Goal: Task Accomplishment & Management: Manage account settings

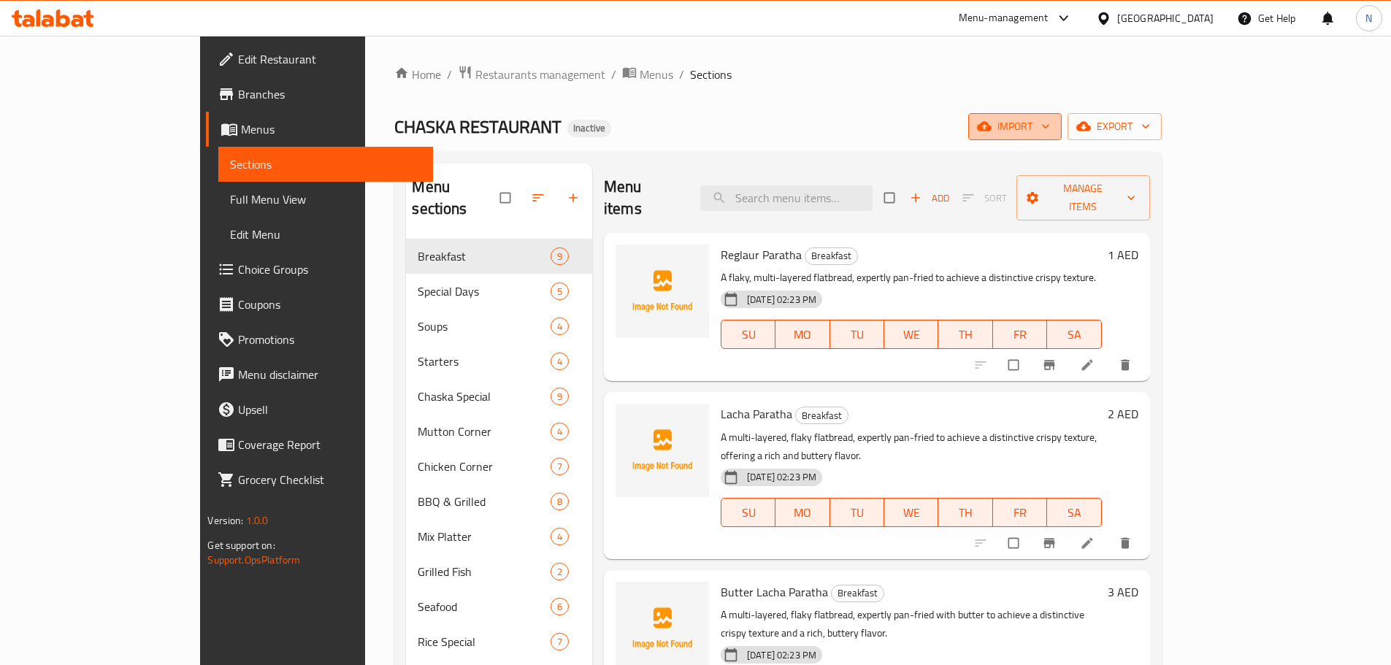
click at [1050, 131] on span "import" at bounding box center [1015, 127] width 70 height 18
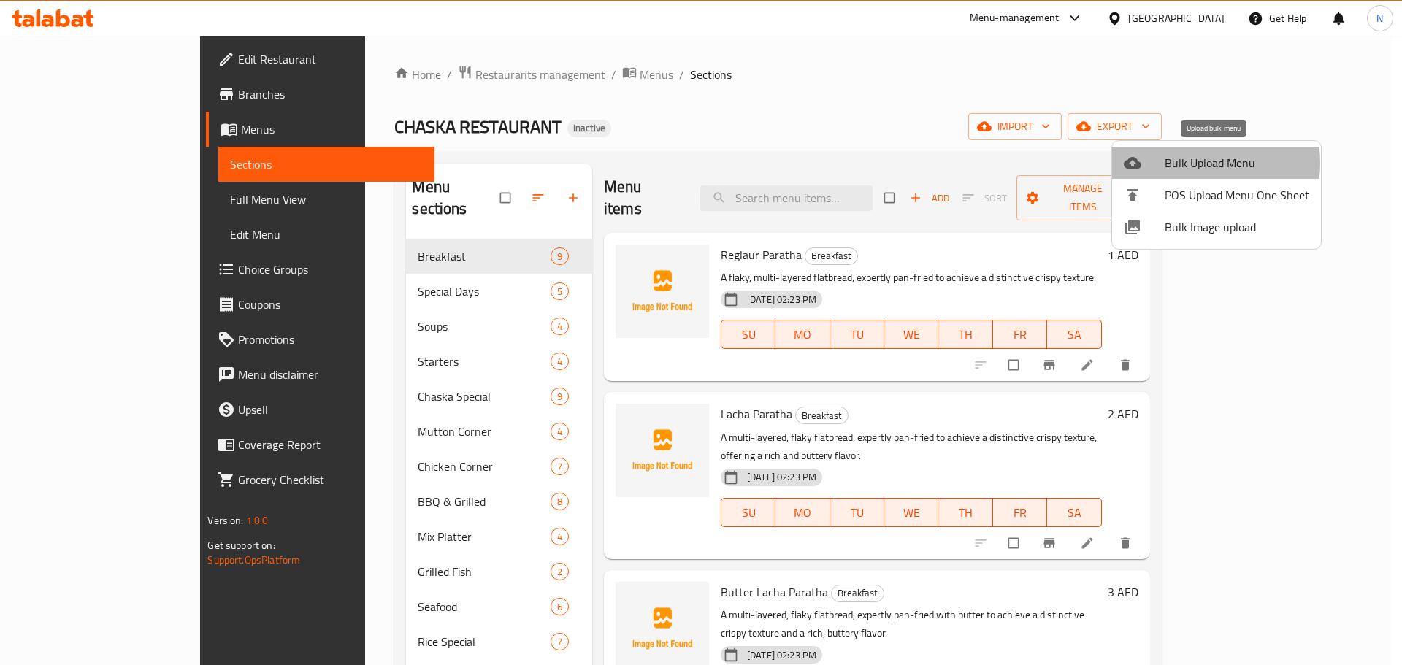
click at [1185, 163] on span "Bulk Upload Menu" at bounding box center [1236, 163] width 145 height 18
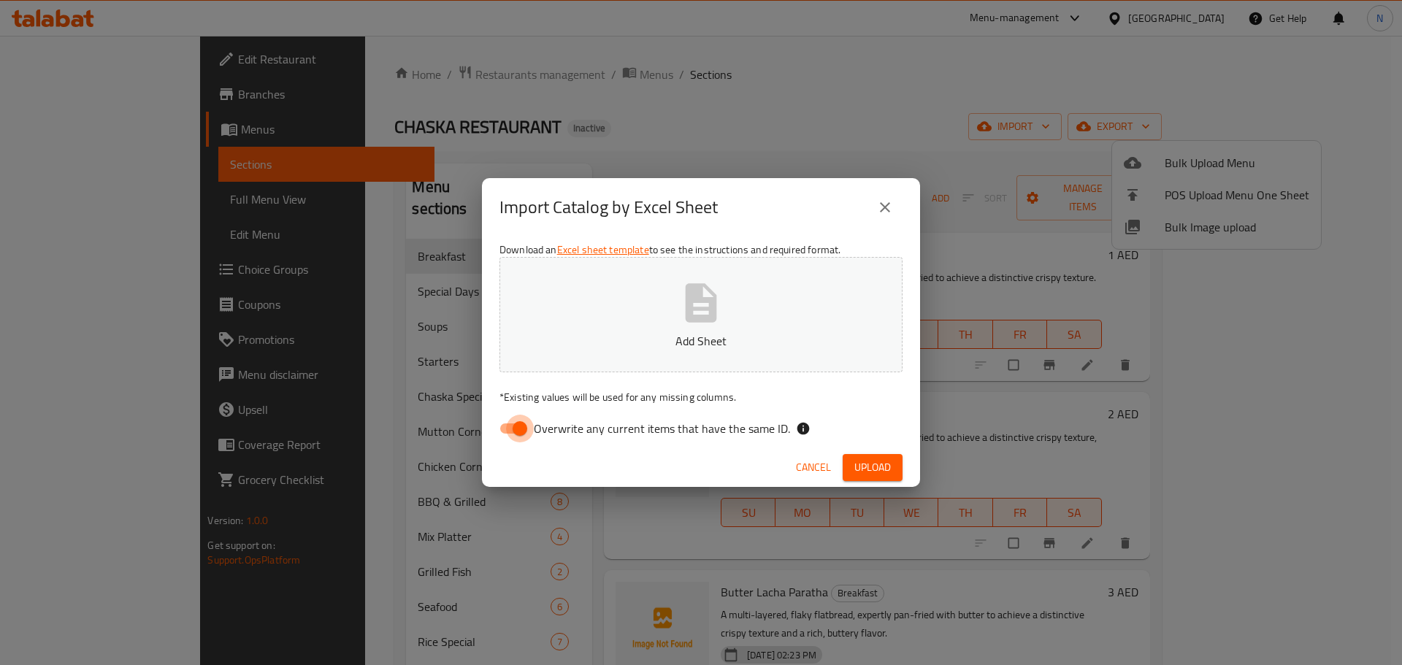
click at [511, 431] on input "Overwrite any current items that have the same ID." at bounding box center [519, 429] width 83 height 28
checkbox input "false"
click at [875, 466] on span "Upload" at bounding box center [872, 467] width 36 height 18
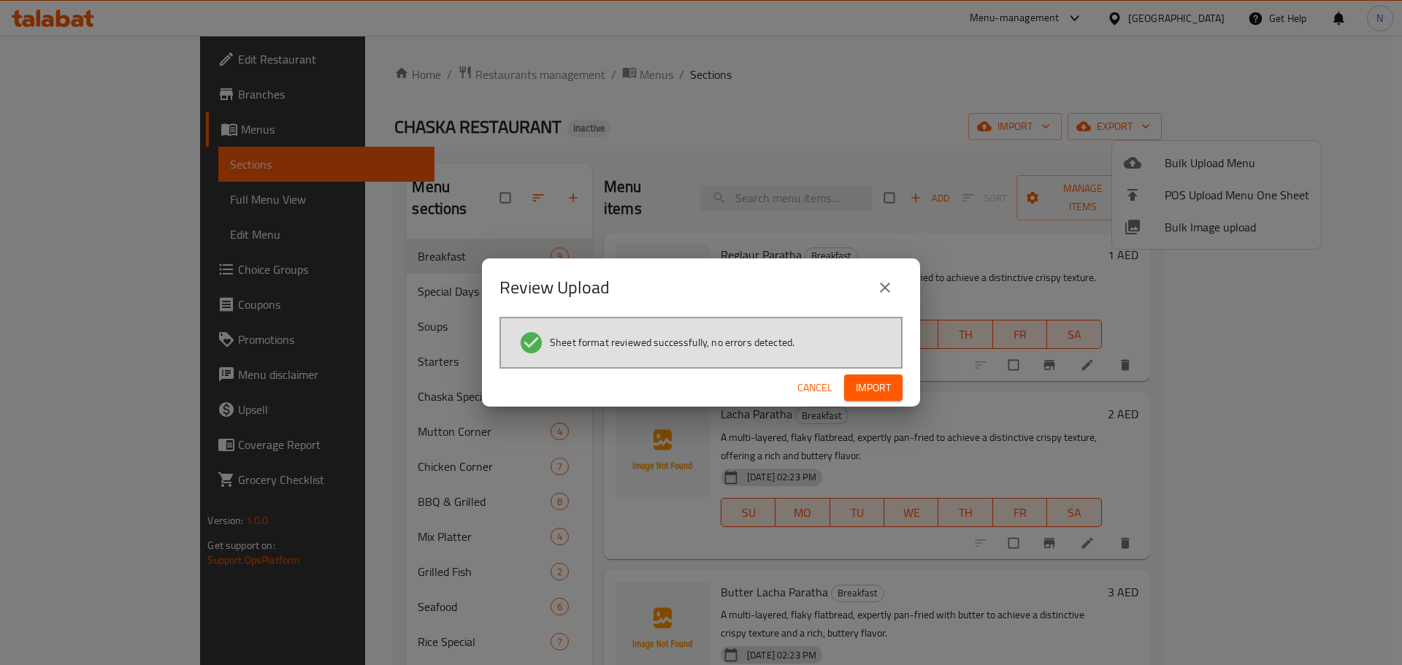
click at [891, 390] on button "Import" at bounding box center [873, 387] width 58 height 27
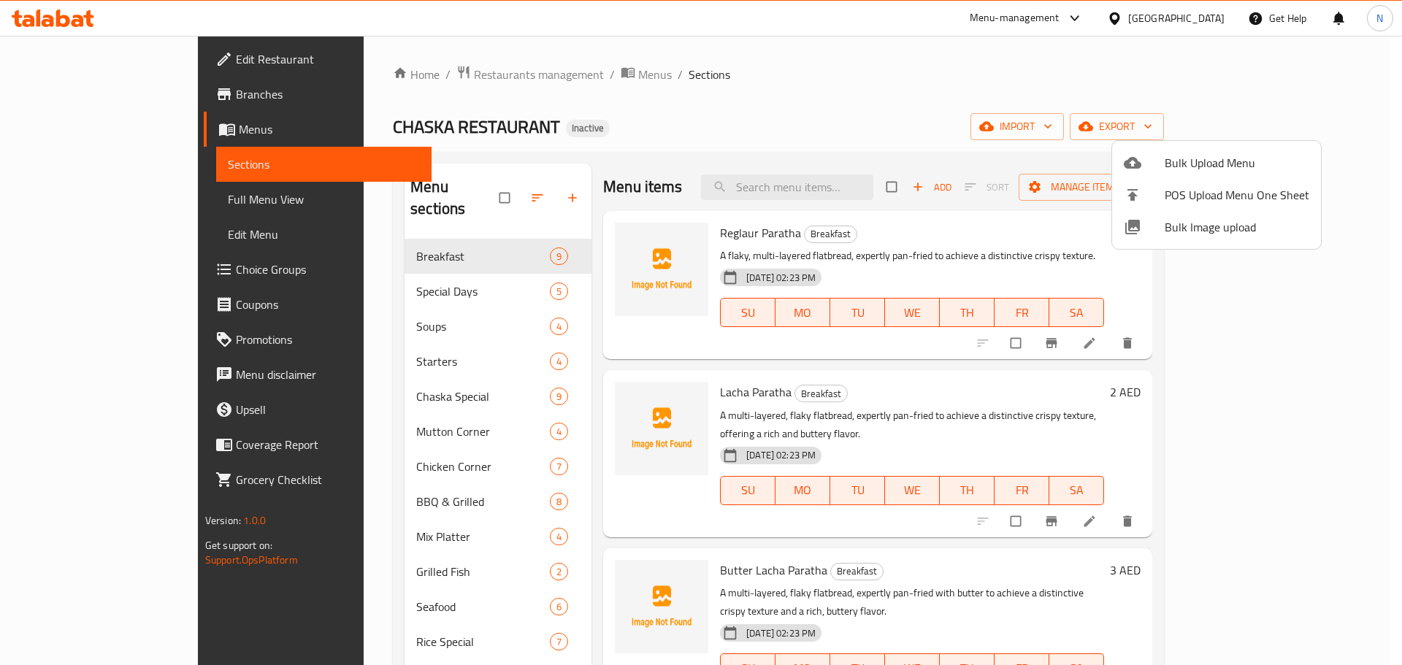
click at [450, 190] on div at bounding box center [701, 332] width 1402 height 665
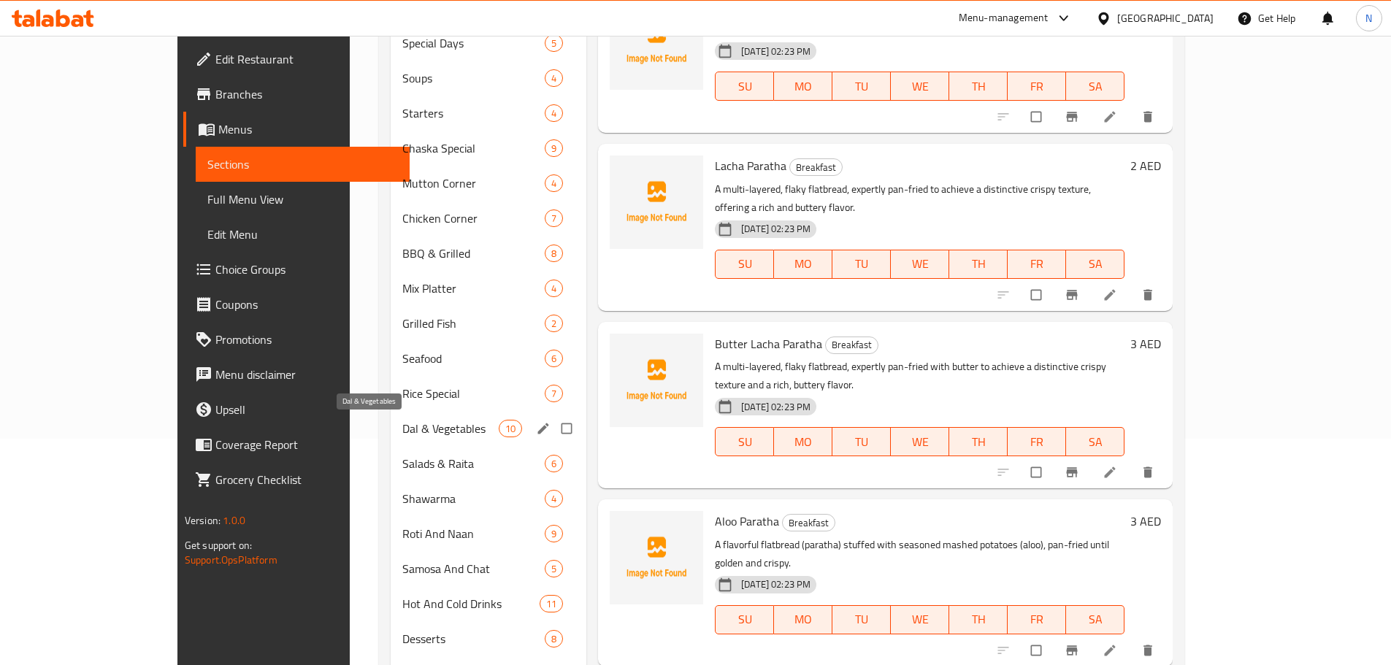
scroll to position [261, 0]
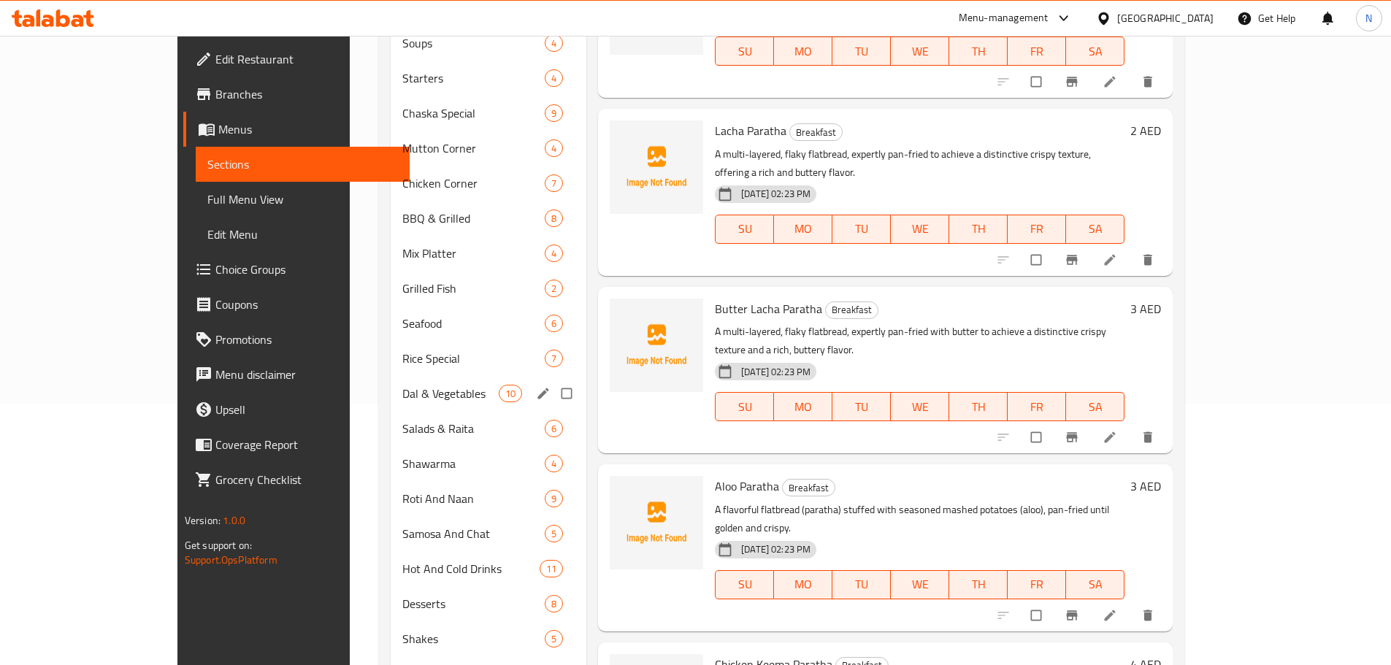
click at [553, 388] on input "Menu sections" at bounding box center [568, 394] width 31 height 28
checkbox input "true"
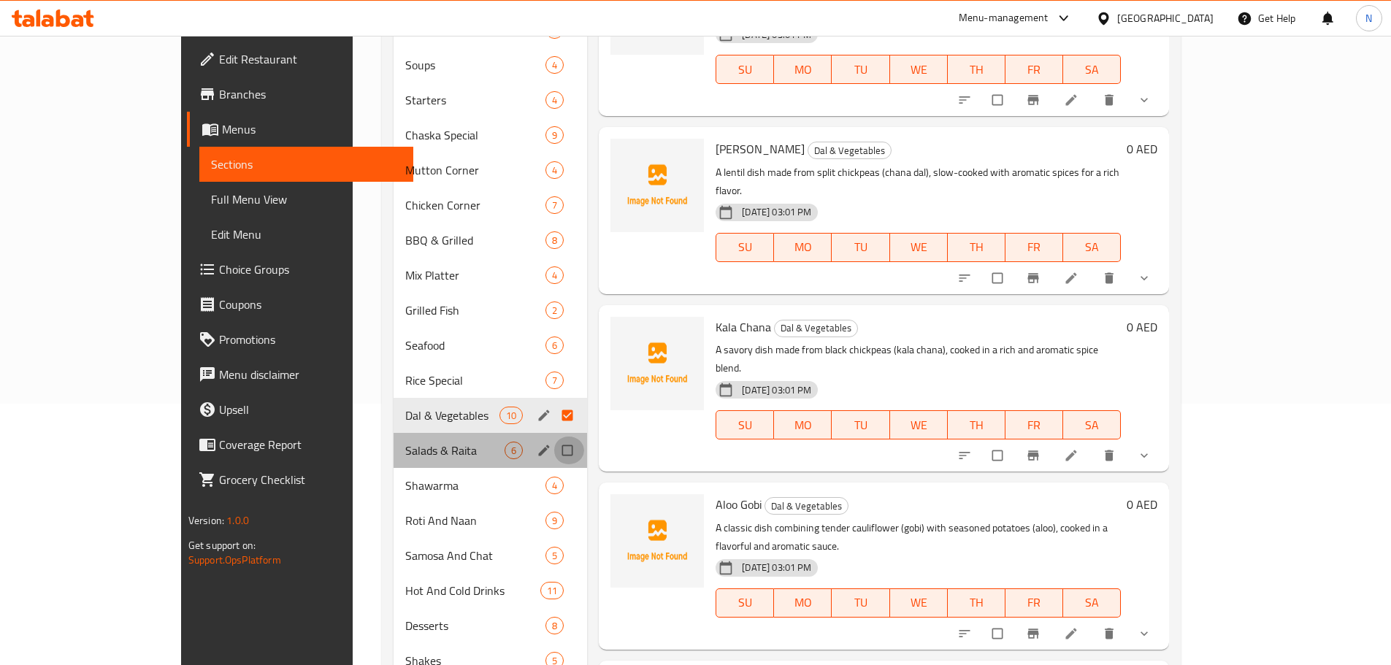
click at [553, 437] on input "Menu sections" at bounding box center [568, 451] width 31 height 28
checkbox input "true"
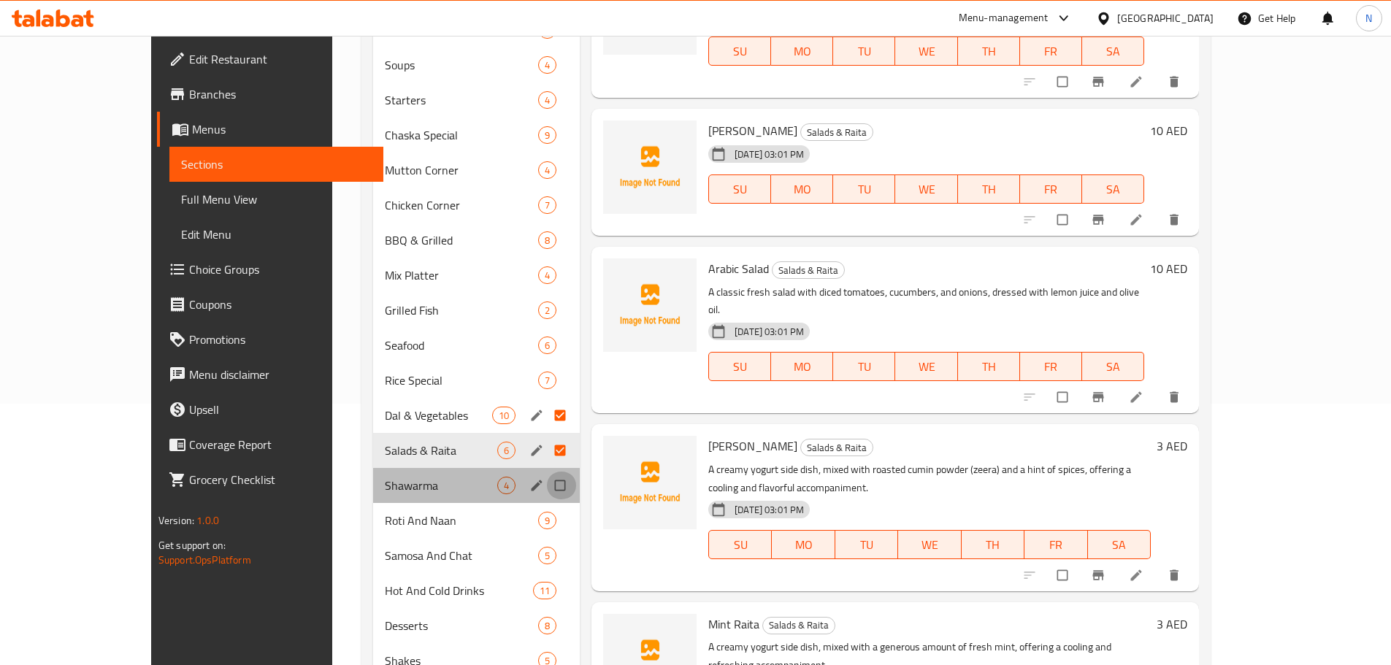
click at [546, 472] on input "Menu sections" at bounding box center [561, 486] width 31 height 28
checkbox input "true"
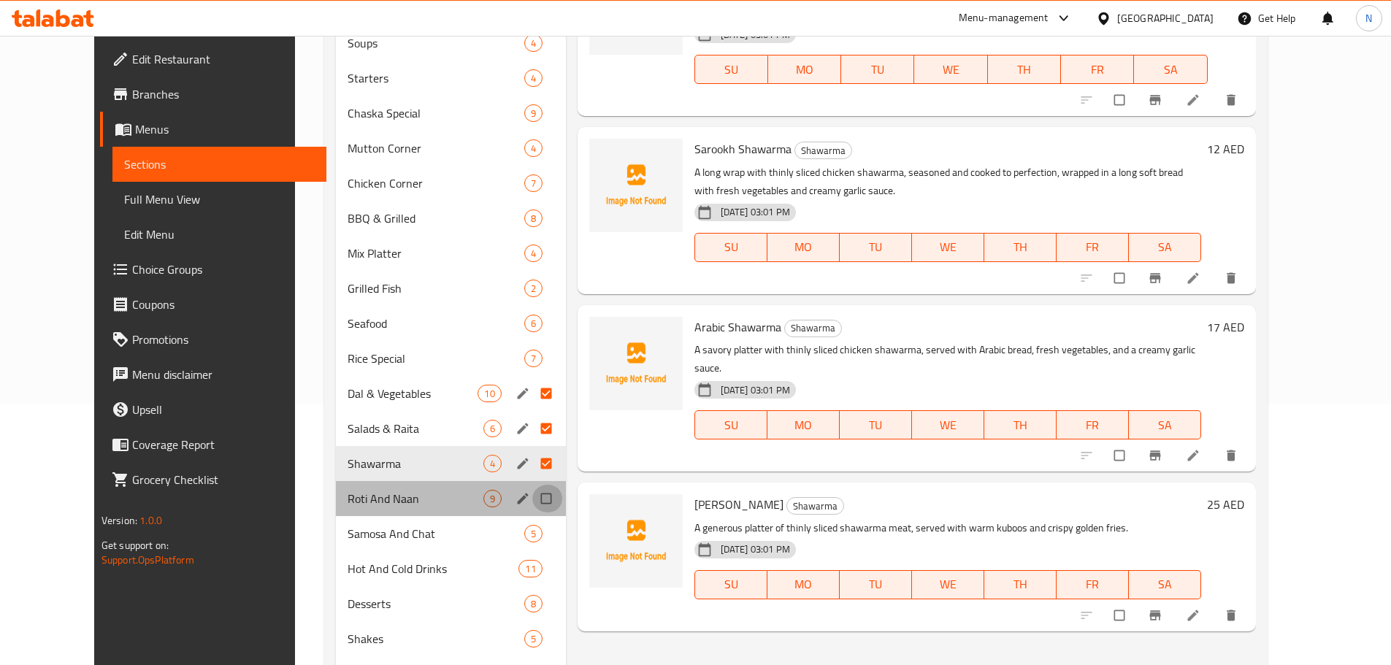
click at [532, 498] on input "Menu sections" at bounding box center [547, 499] width 31 height 28
checkbox input "true"
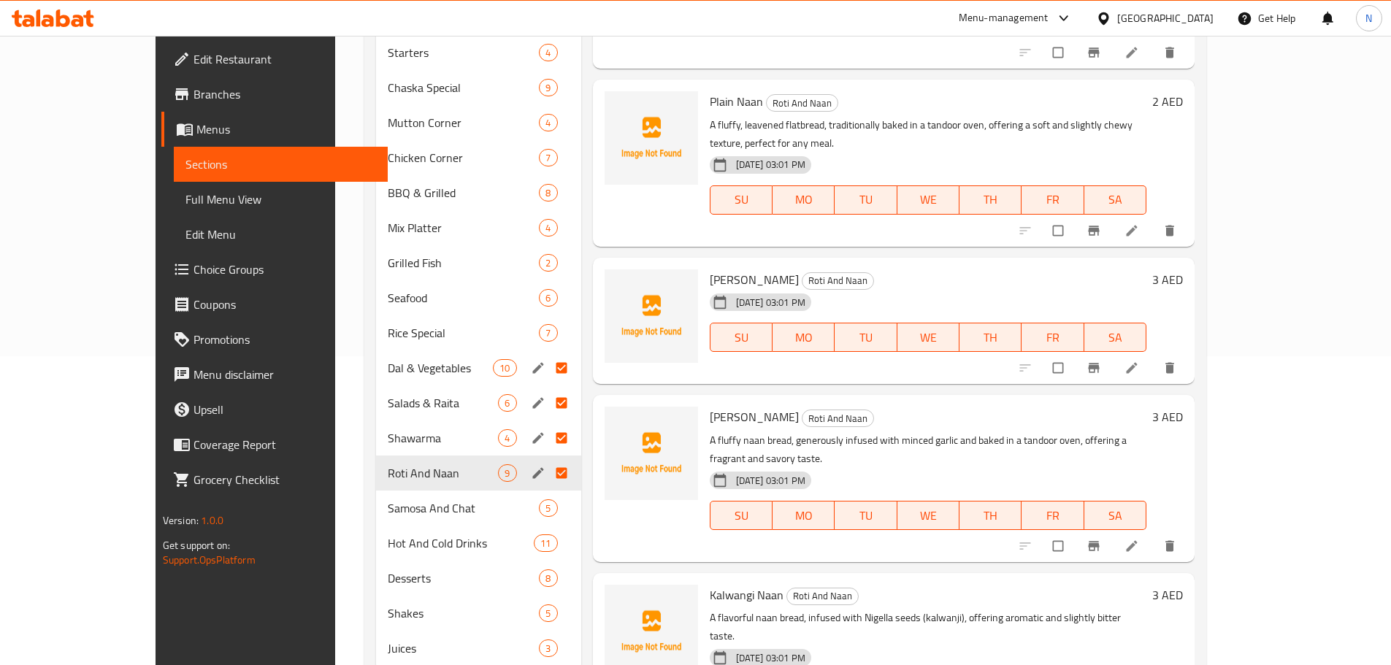
scroll to position [334, 0]
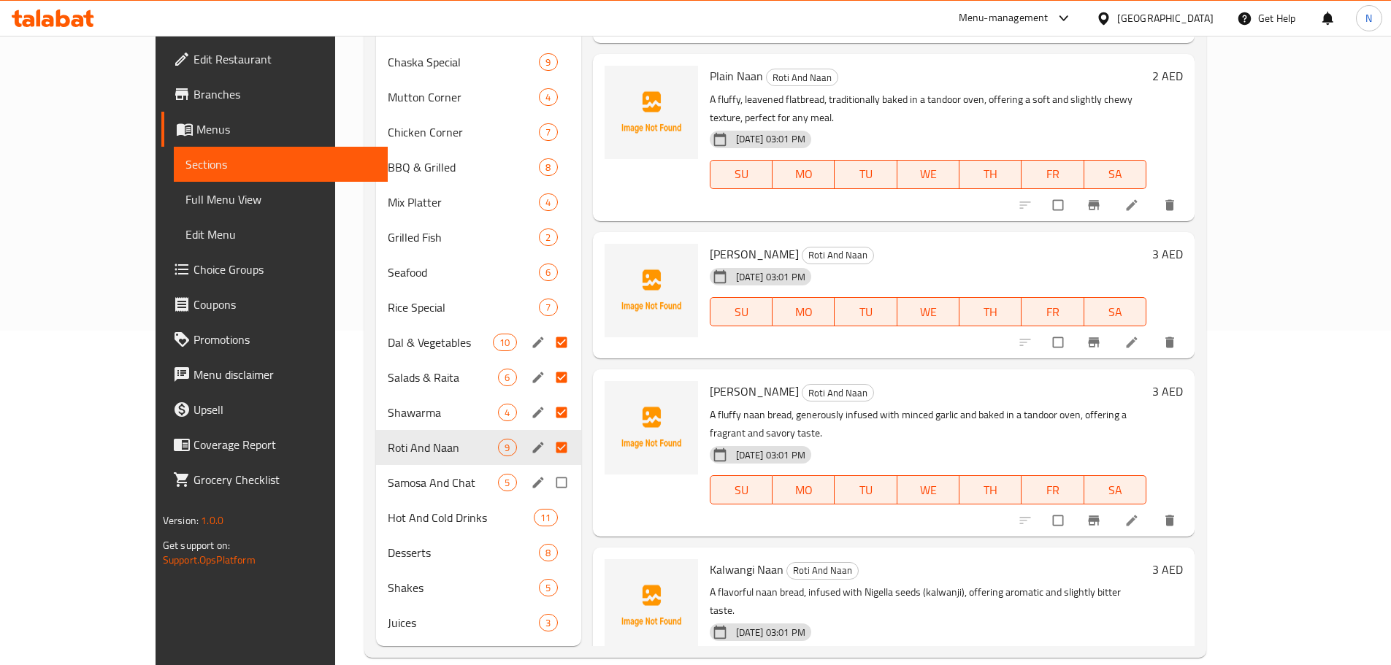
click at [547, 469] on input "Menu sections" at bounding box center [562, 483] width 31 height 28
checkbox input "true"
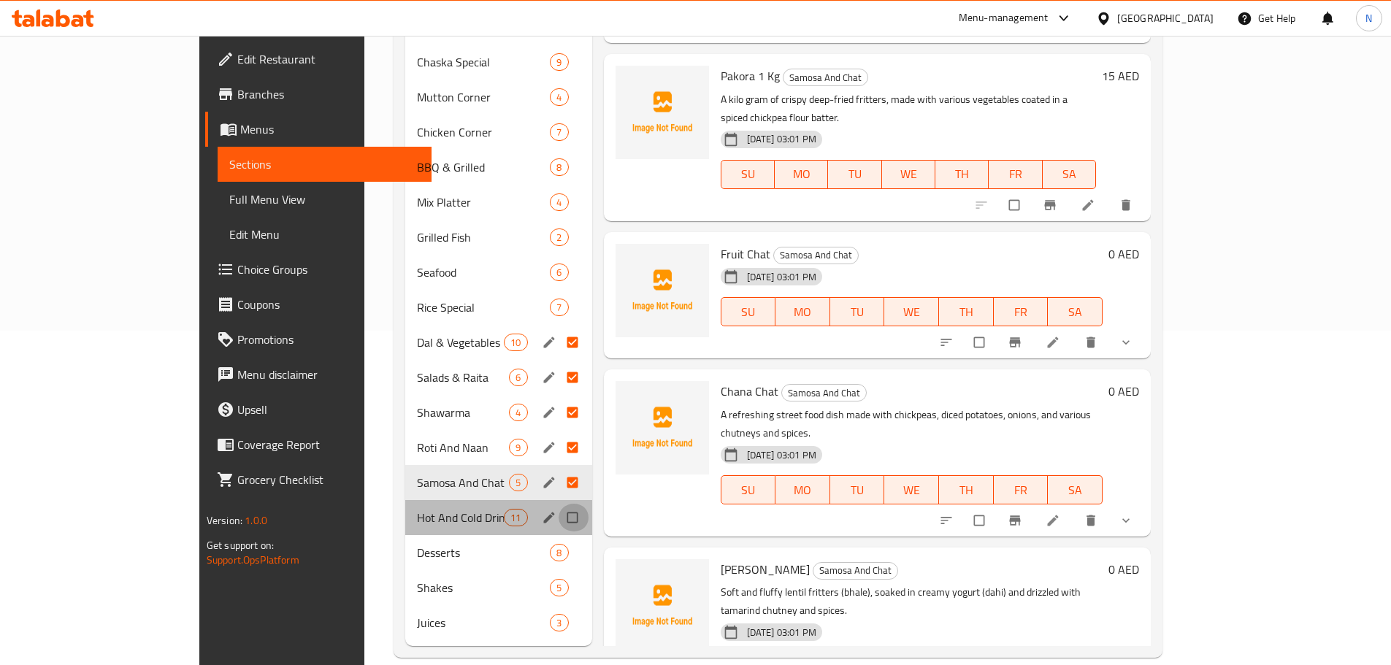
click at [558, 504] on input "Menu sections" at bounding box center [573, 518] width 31 height 28
checkbox input "true"
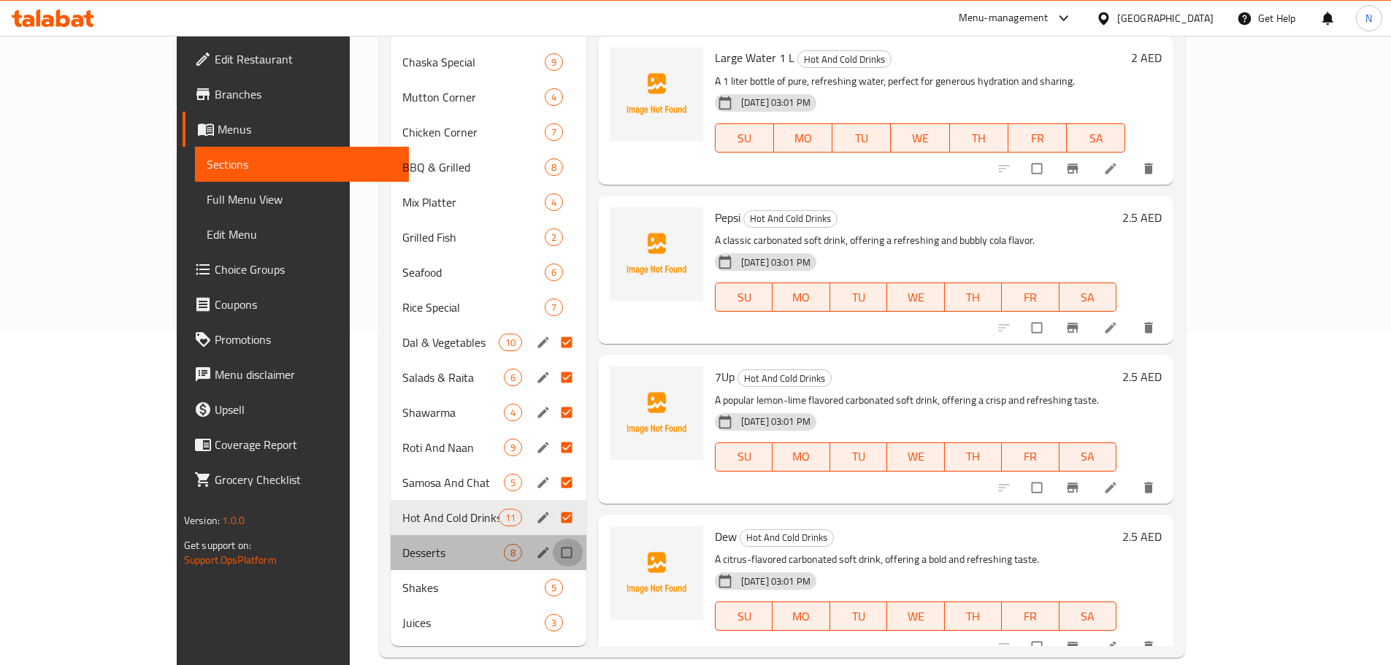
click at [553, 539] on input "Menu sections" at bounding box center [568, 553] width 31 height 28
checkbox input "true"
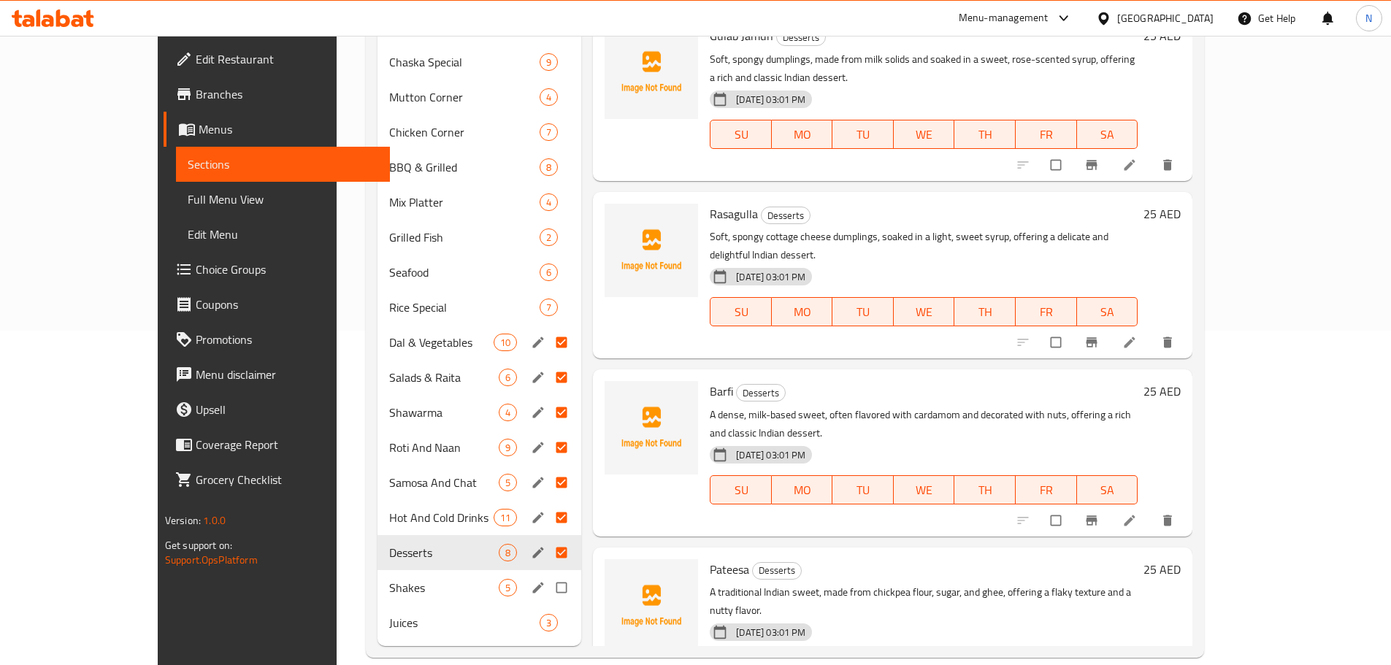
click at [547, 574] on input "Menu sections" at bounding box center [562, 588] width 31 height 28
checkbox input "true"
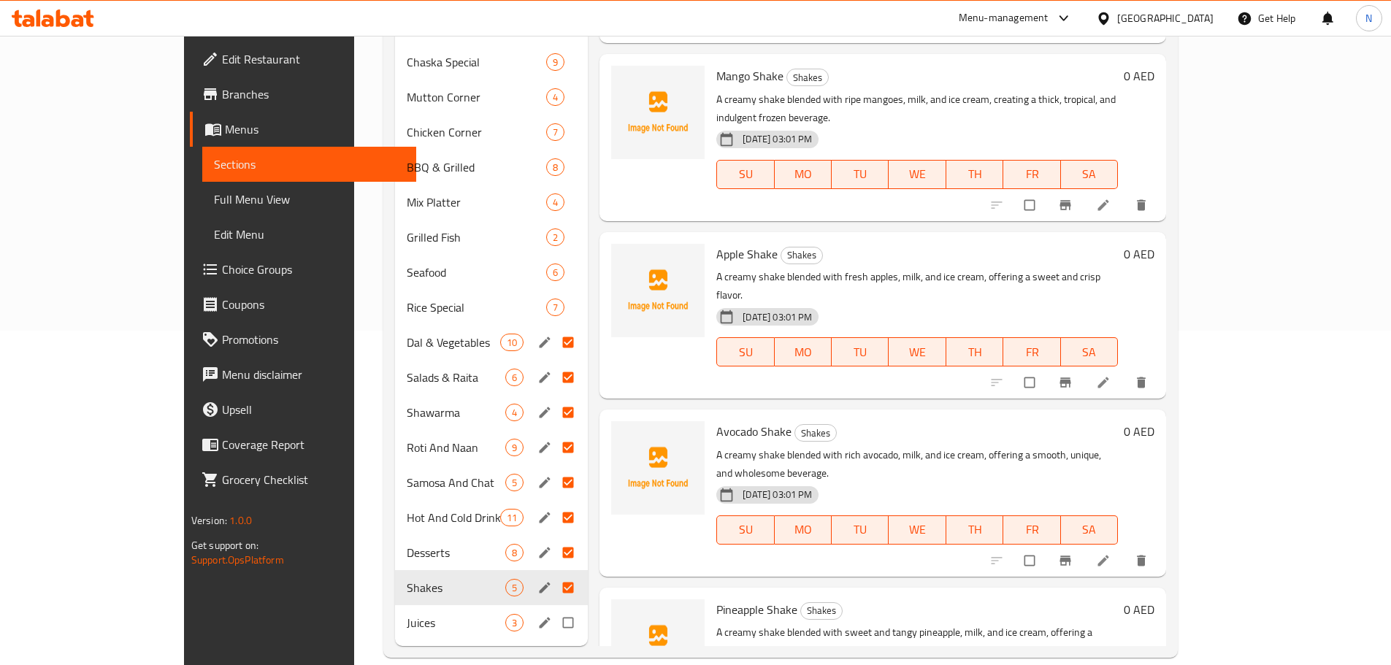
click at [554, 609] on input "Menu sections" at bounding box center [569, 623] width 31 height 28
checkbox input "true"
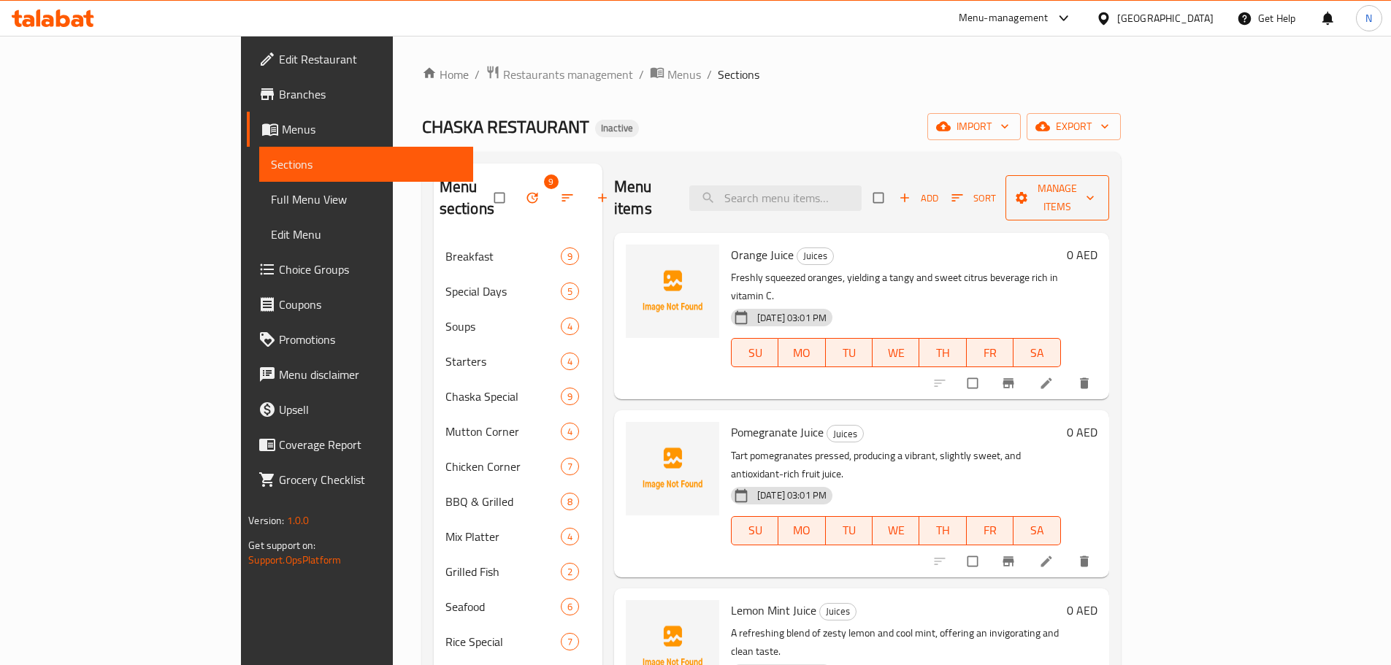
click at [1097, 190] on span "Manage items" at bounding box center [1057, 198] width 80 height 36
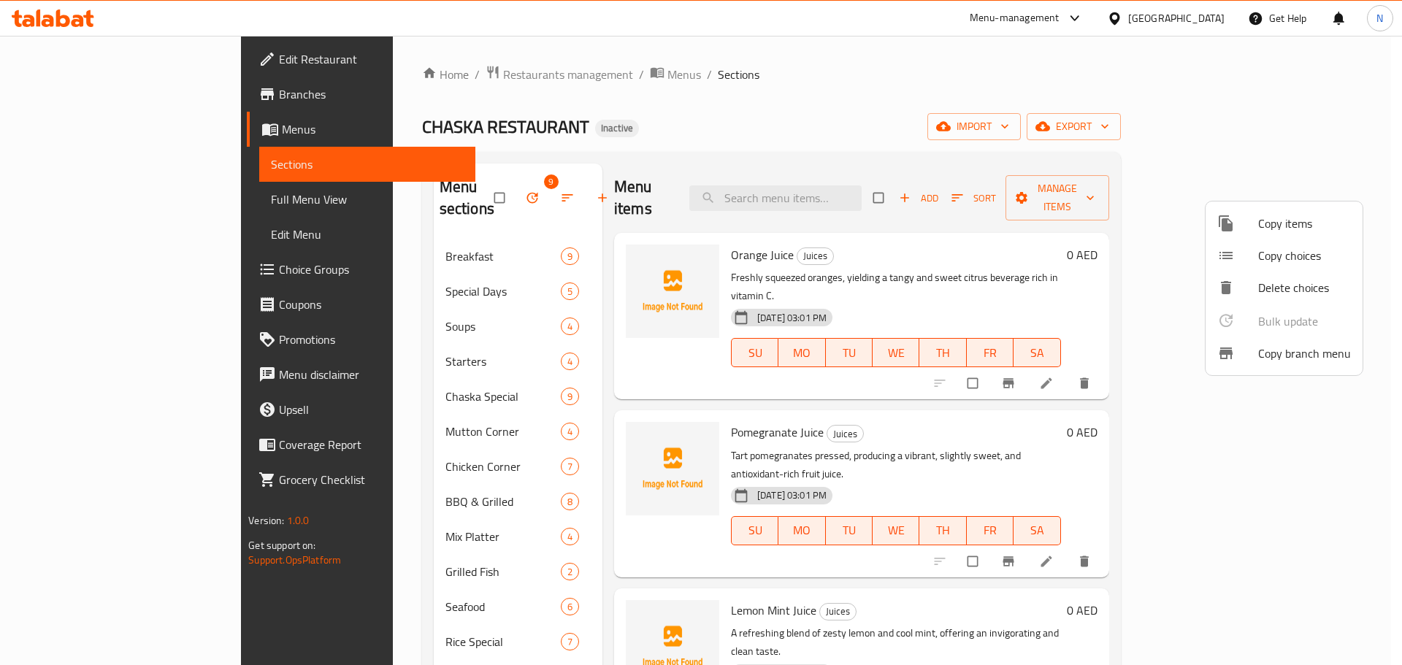
click at [447, 185] on div at bounding box center [701, 332] width 1402 height 665
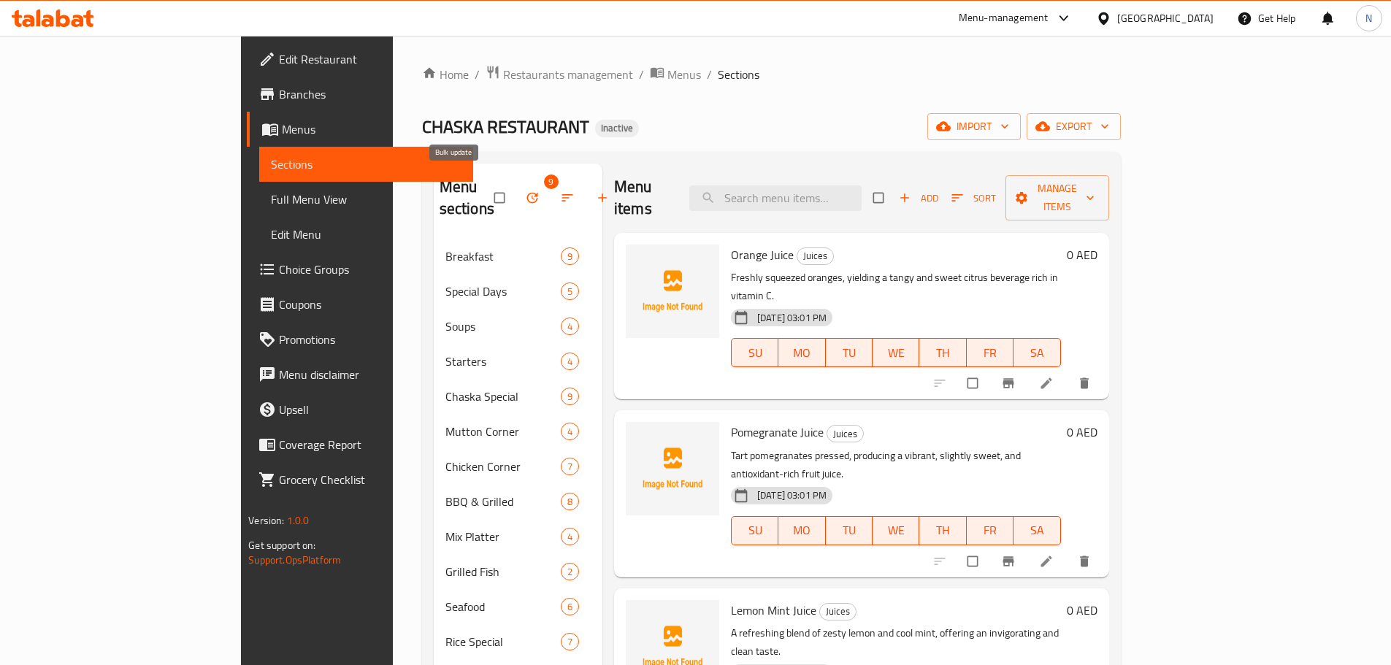
click at [526, 193] on icon "button" at bounding box center [531, 198] width 11 height 11
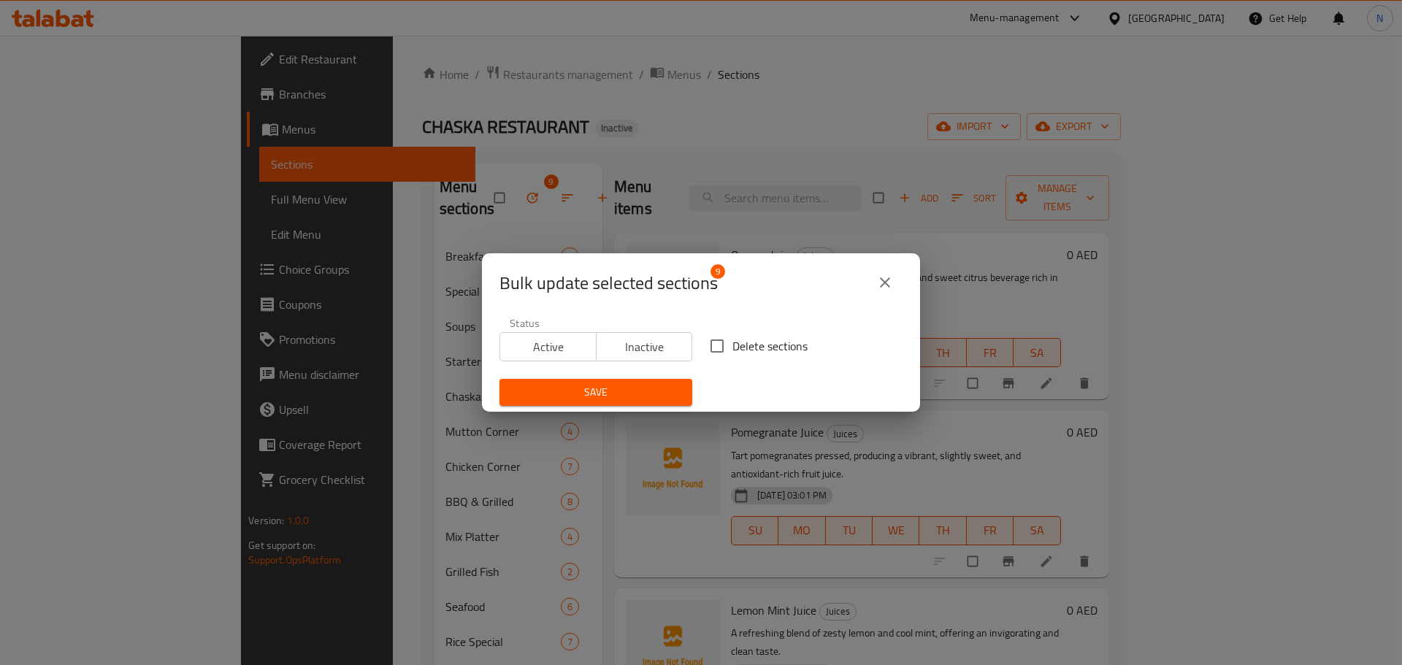
click at [714, 351] on input "Delete sections" at bounding box center [717, 346] width 31 height 31
checkbox input "true"
click at [658, 385] on span "Save" at bounding box center [595, 392] width 169 height 18
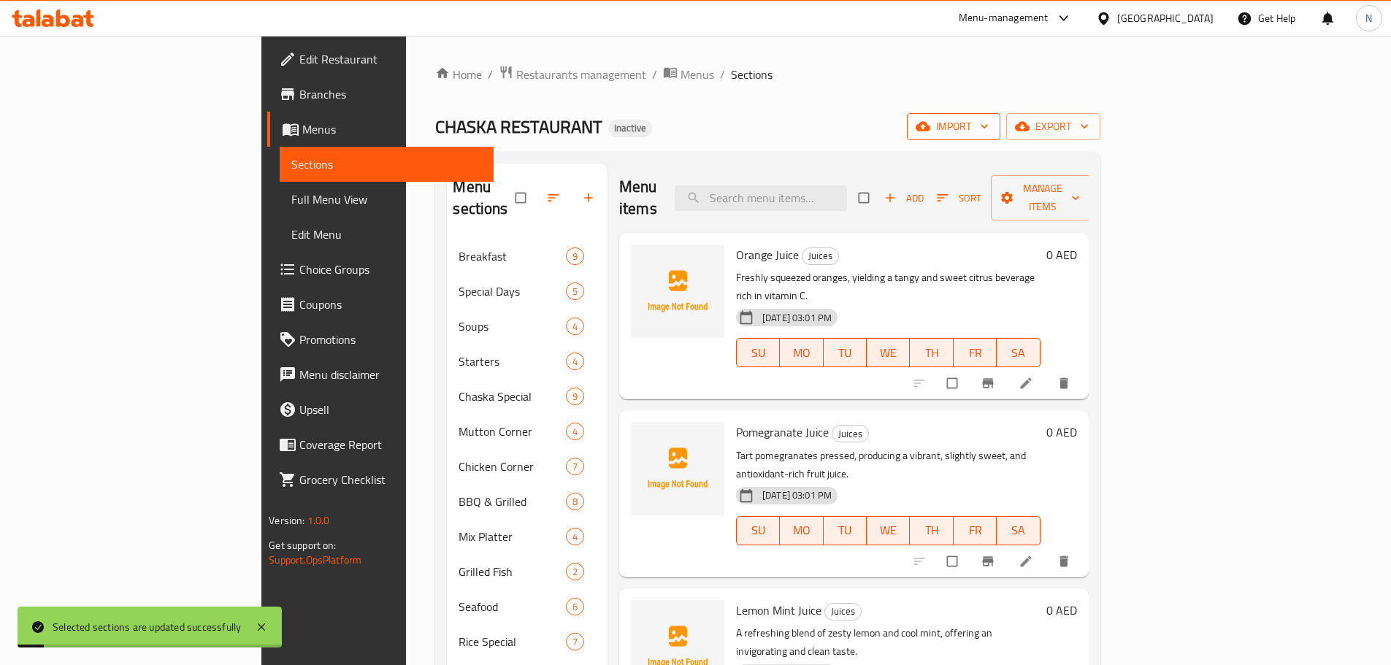
click at [988, 126] on span "import" at bounding box center [953, 127] width 70 height 18
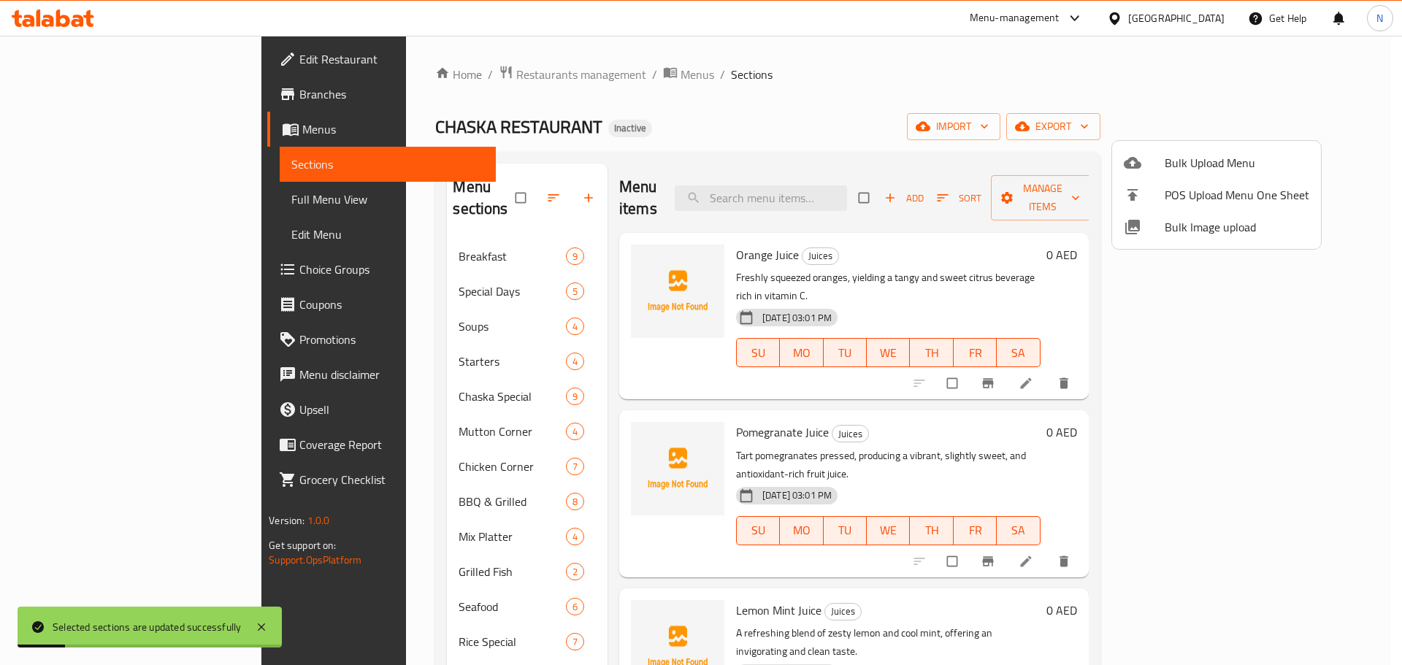
click at [1165, 159] on span "Bulk Upload Menu" at bounding box center [1236, 163] width 145 height 18
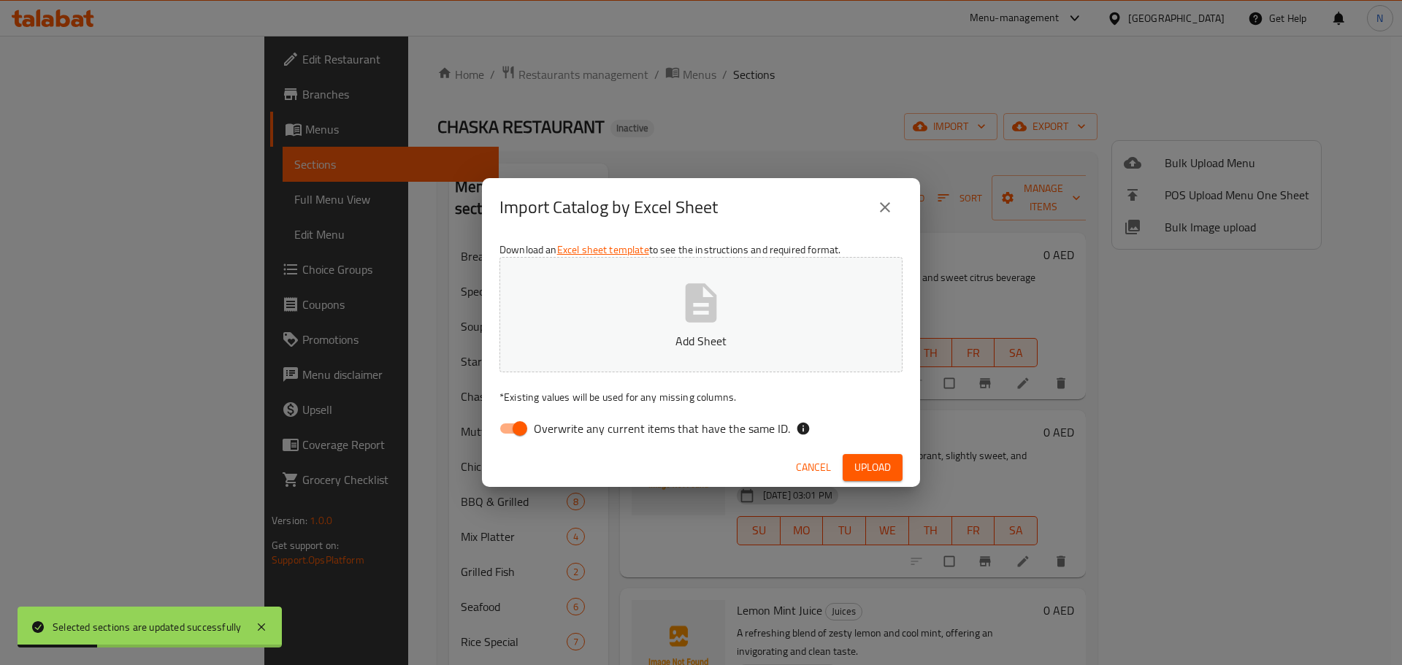
click at [512, 428] on input "Overwrite any current items that have the same ID." at bounding box center [519, 429] width 83 height 28
checkbox input "false"
click at [888, 461] on span "Upload" at bounding box center [872, 467] width 36 height 18
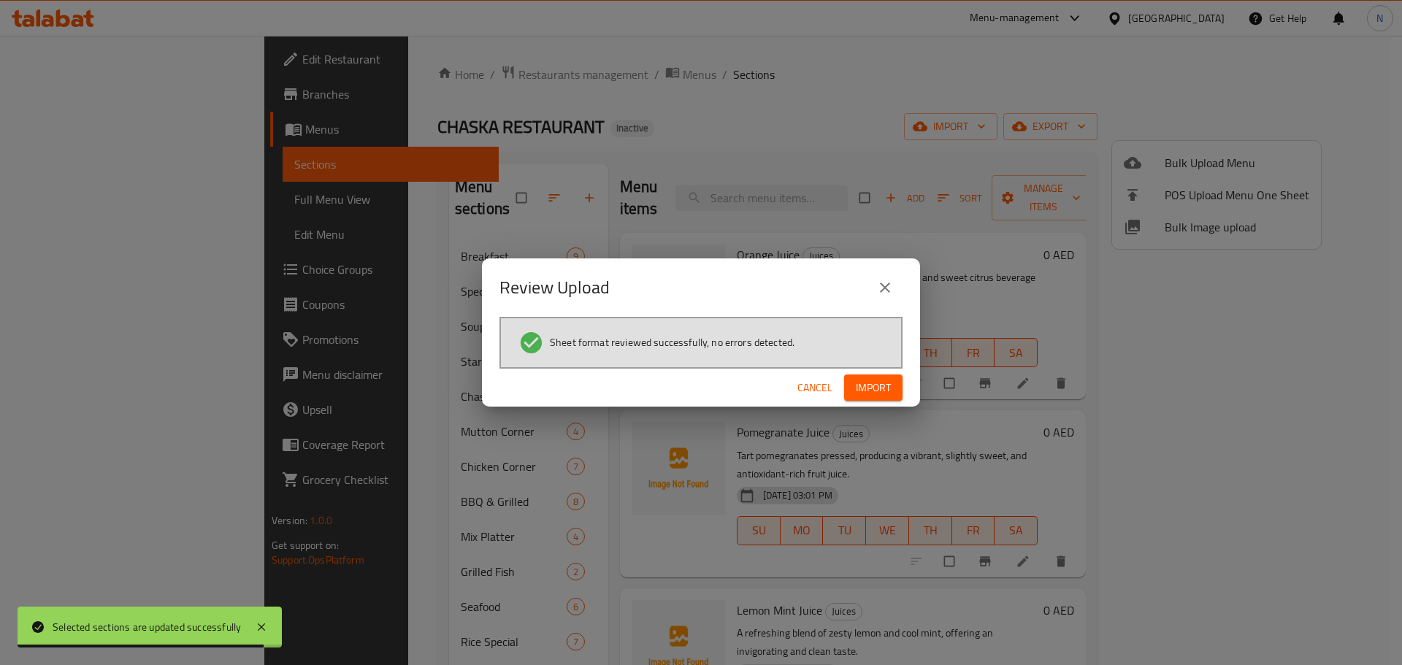
click at [889, 390] on span "Import" at bounding box center [873, 388] width 35 height 18
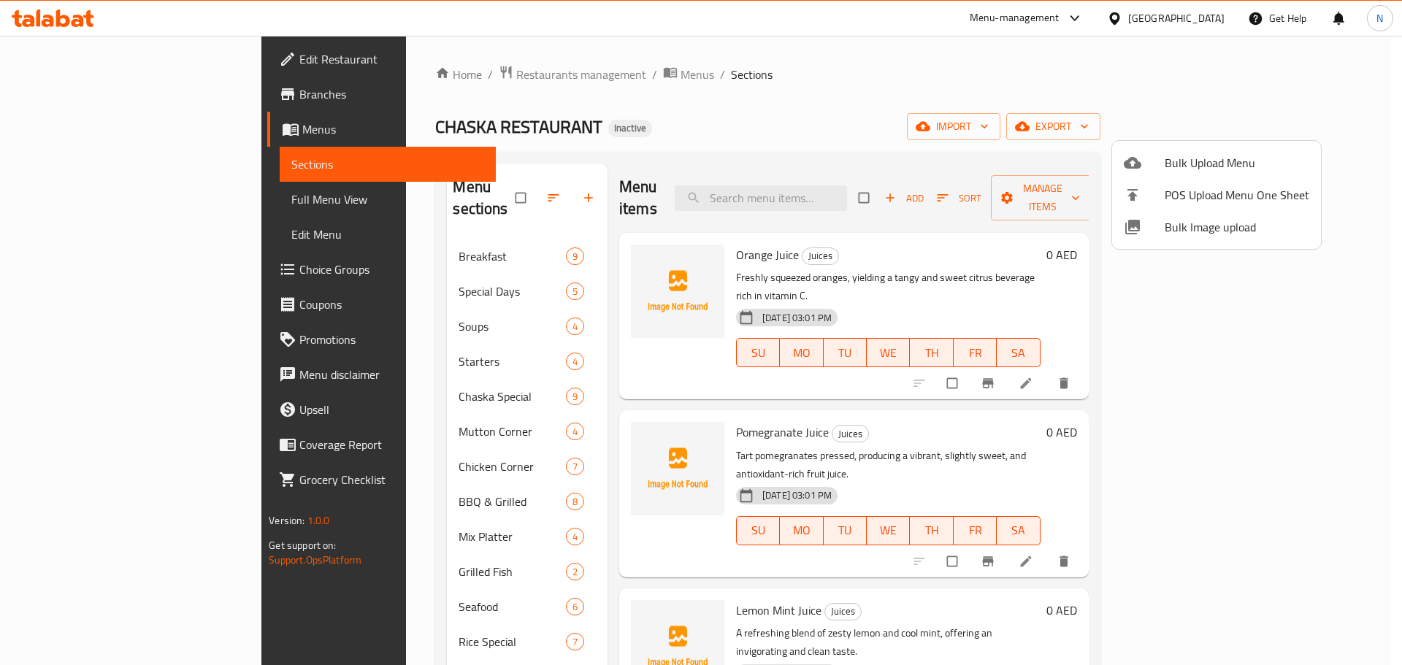
click at [107, 200] on div at bounding box center [701, 332] width 1402 height 665
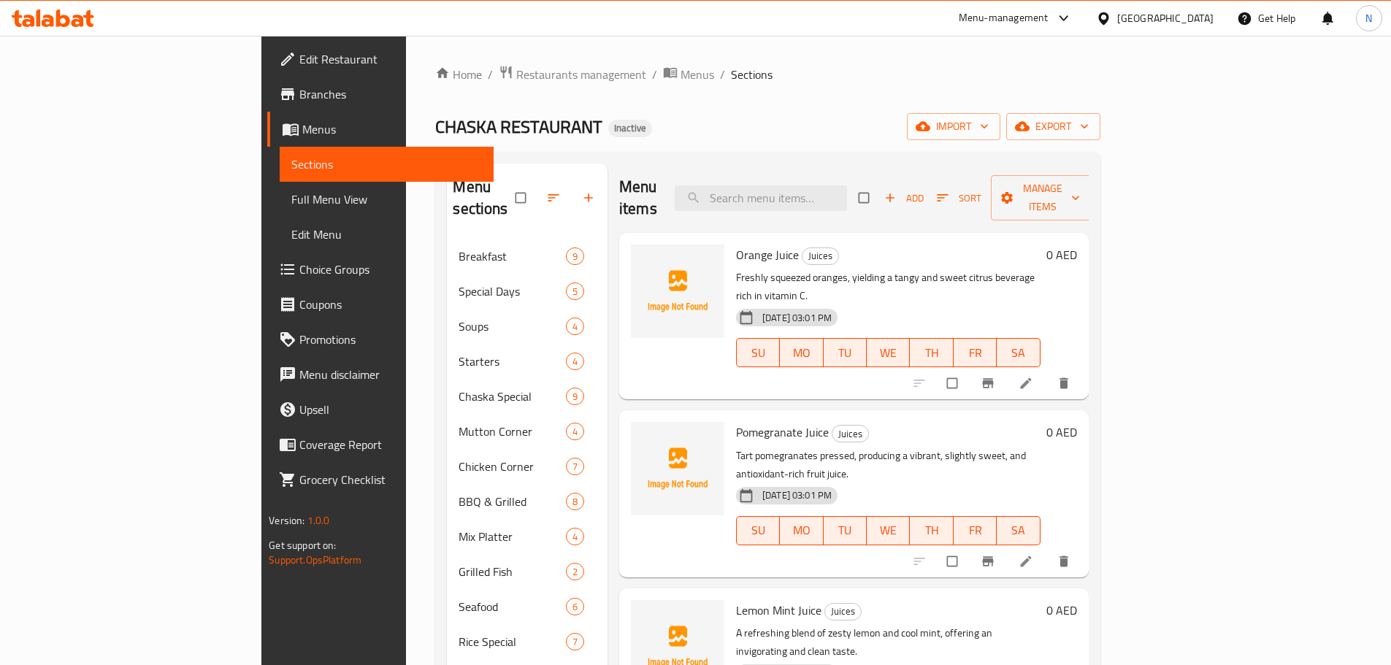
click at [291, 198] on span "Full Menu View" at bounding box center [386, 200] width 191 height 18
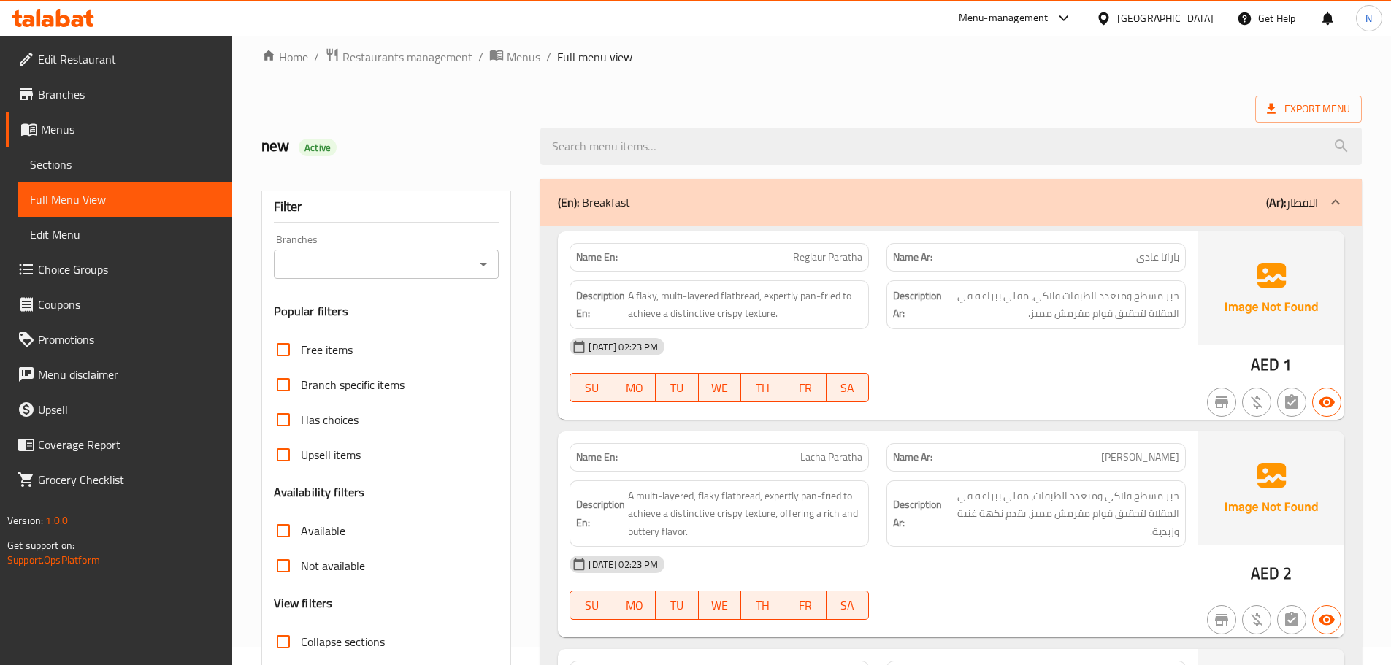
scroll to position [365, 0]
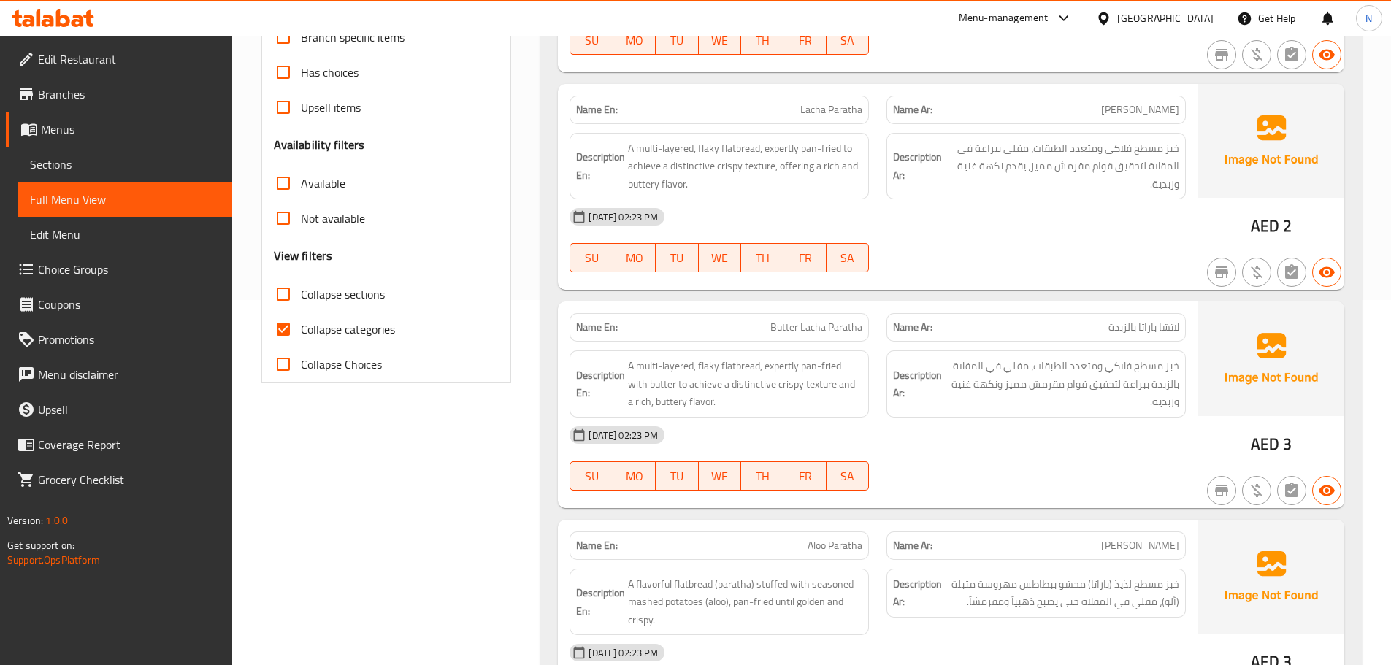
click at [281, 328] on input "Collapse categories" at bounding box center [283, 329] width 35 height 35
checkbox input "false"
click at [284, 298] on input "Collapse sections" at bounding box center [283, 294] width 35 height 35
checkbox input "true"
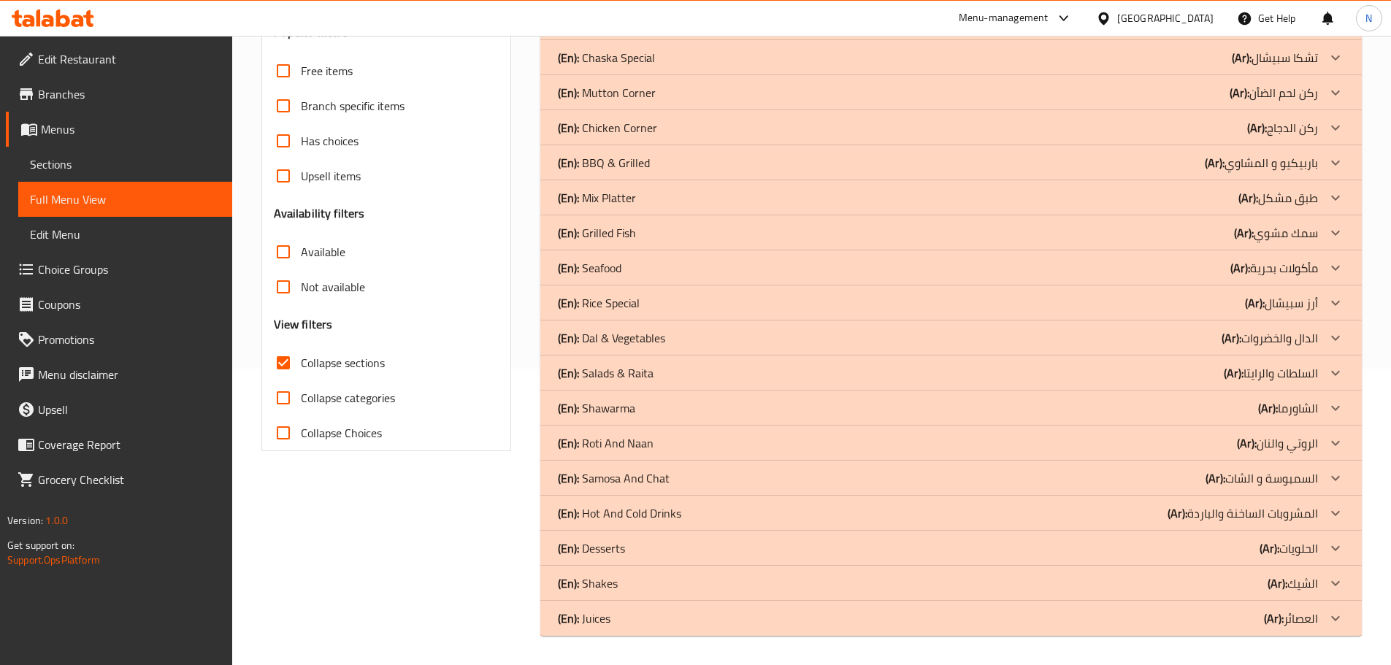
scroll to position [296, 0]
click at [1330, 620] on icon at bounding box center [1335, 619] width 18 height 18
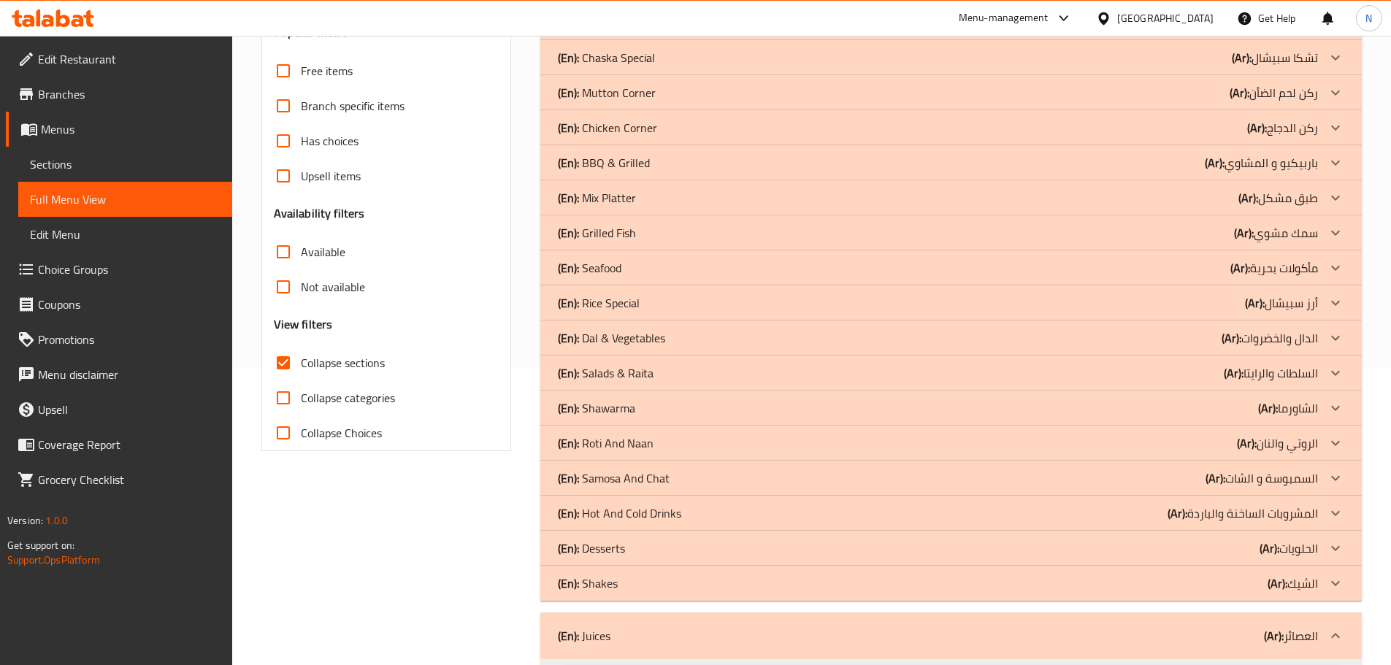
click at [1336, 582] on icon at bounding box center [1335, 583] width 18 height 18
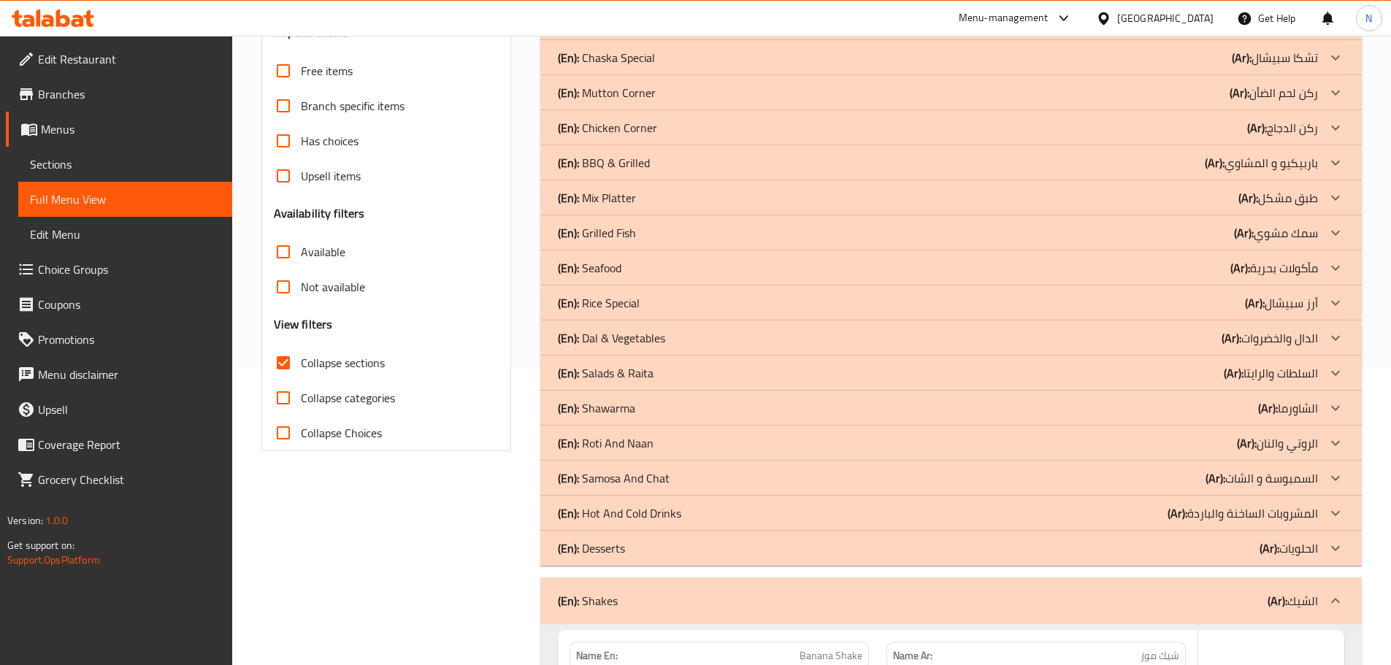
click at [1336, 546] on icon at bounding box center [1335, 548] width 18 height 18
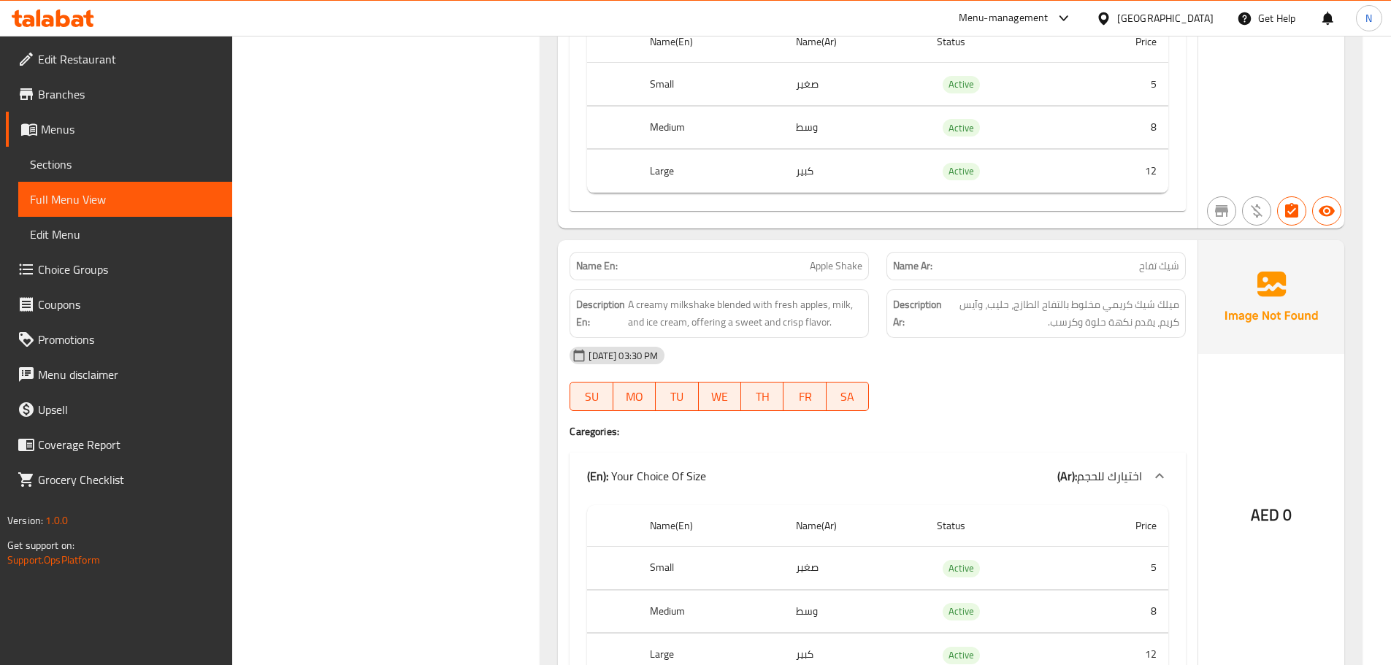
scroll to position [3800, 0]
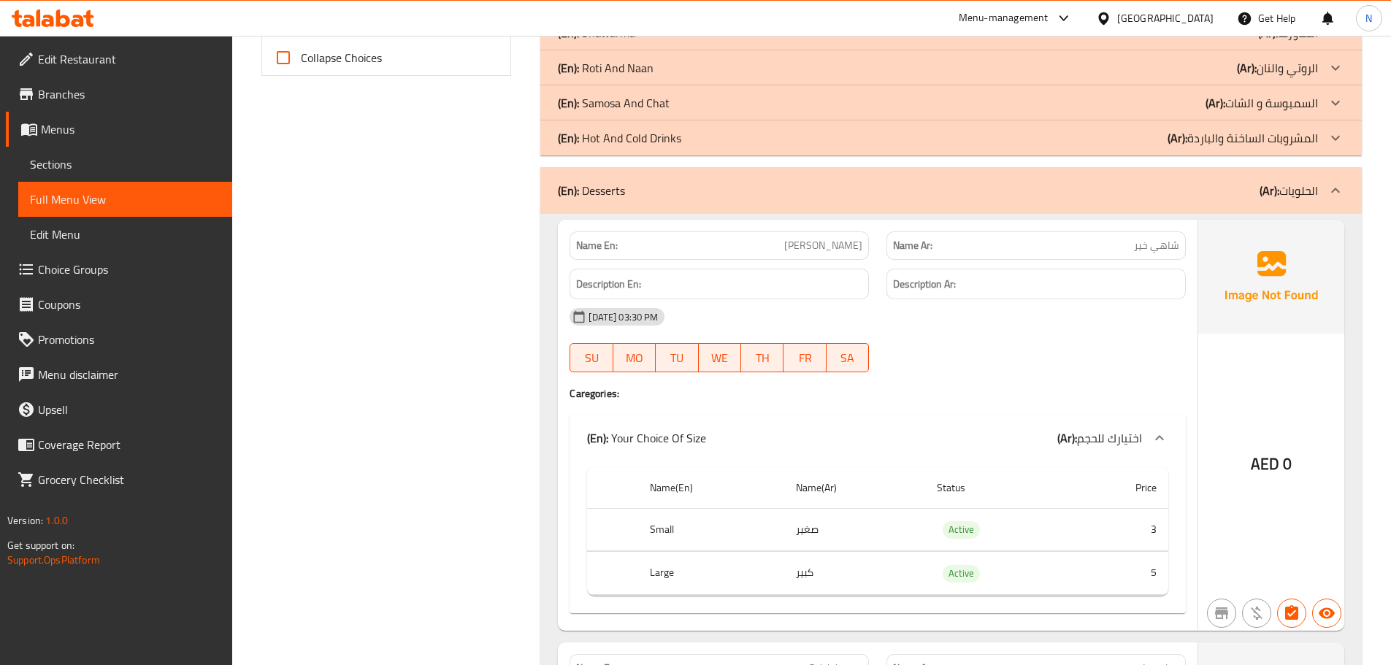
scroll to position [442, 0]
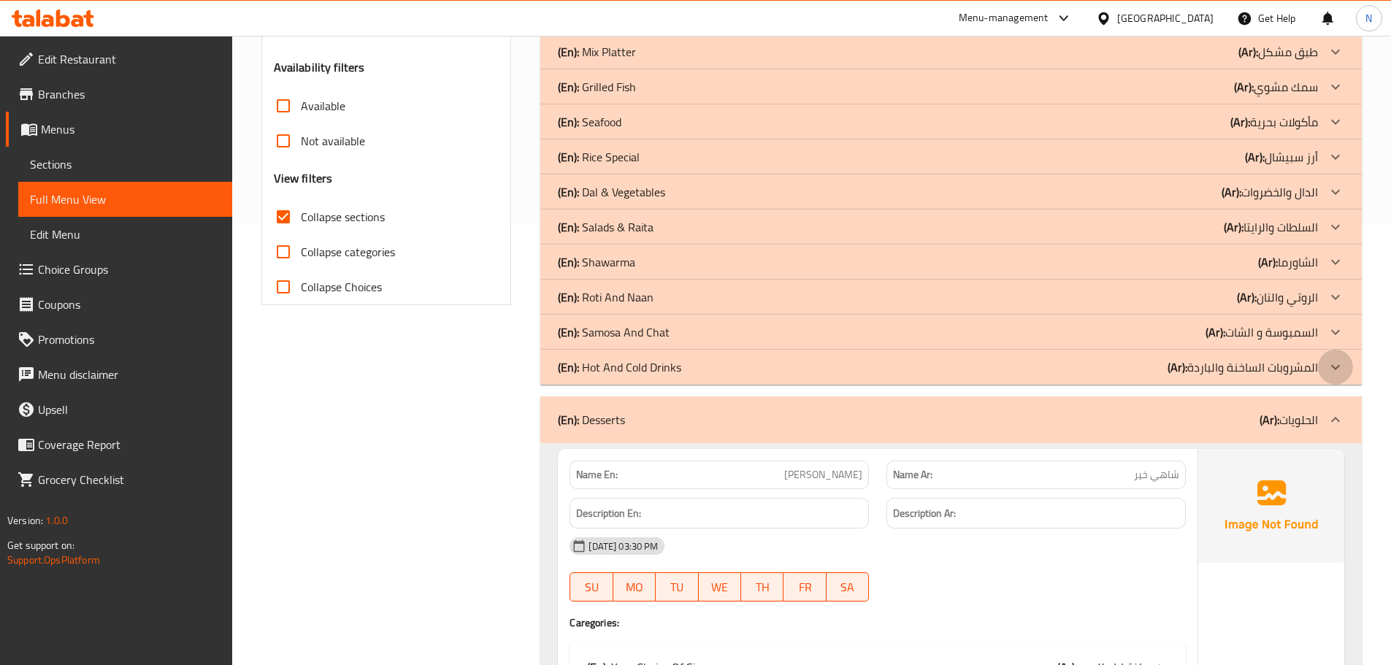
click at [1339, 366] on icon at bounding box center [1335, 367] width 18 height 18
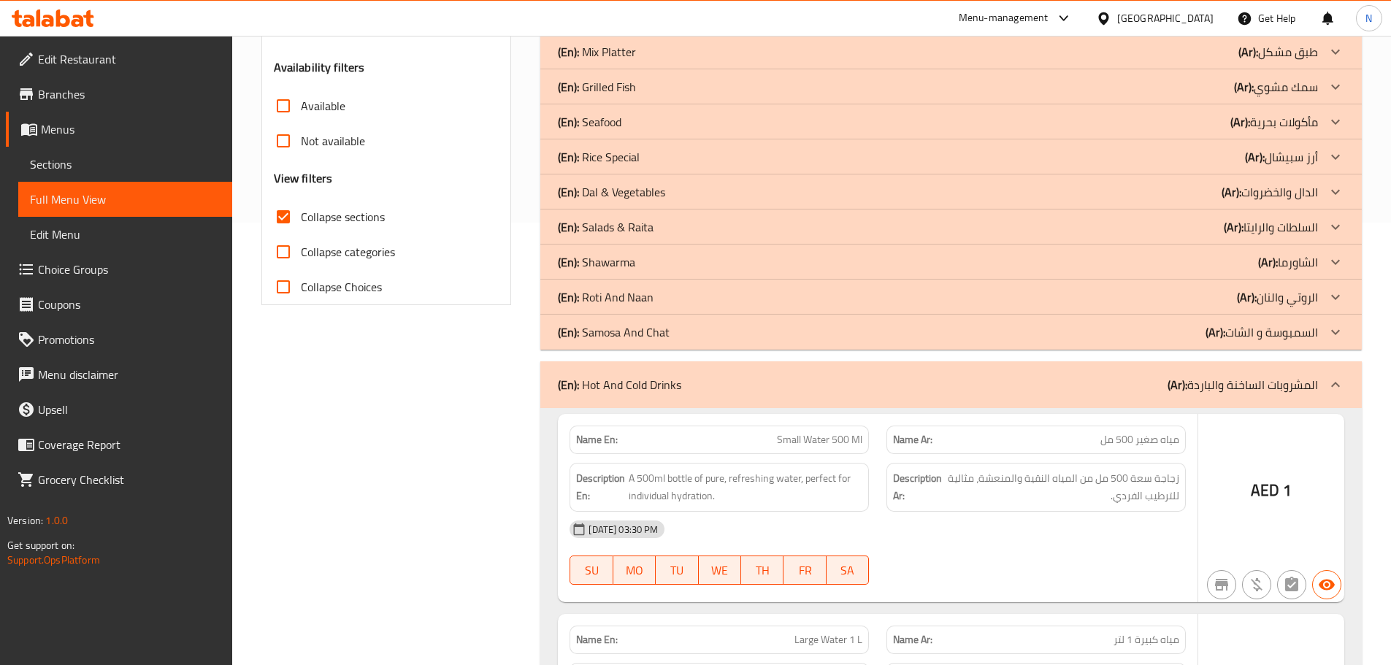
click at [1336, 332] on icon at bounding box center [1335, 332] width 18 height 18
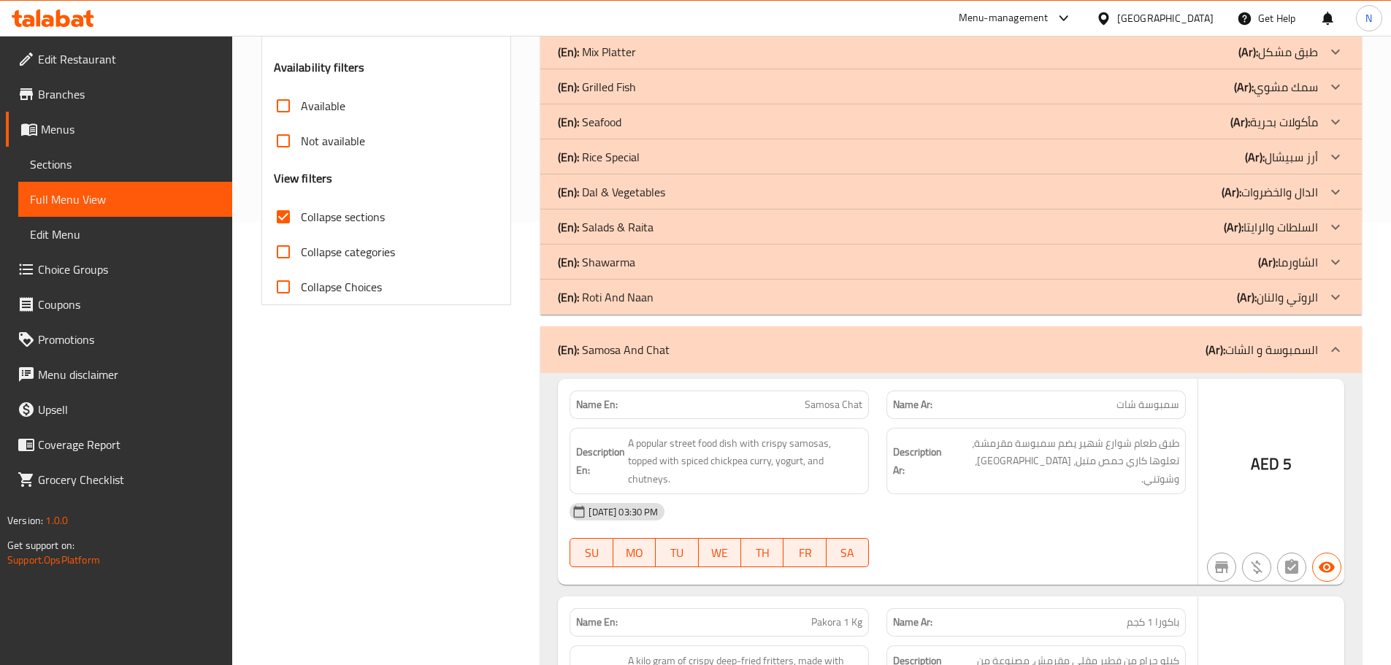
click at [1337, 300] on icon at bounding box center [1335, 297] width 18 height 18
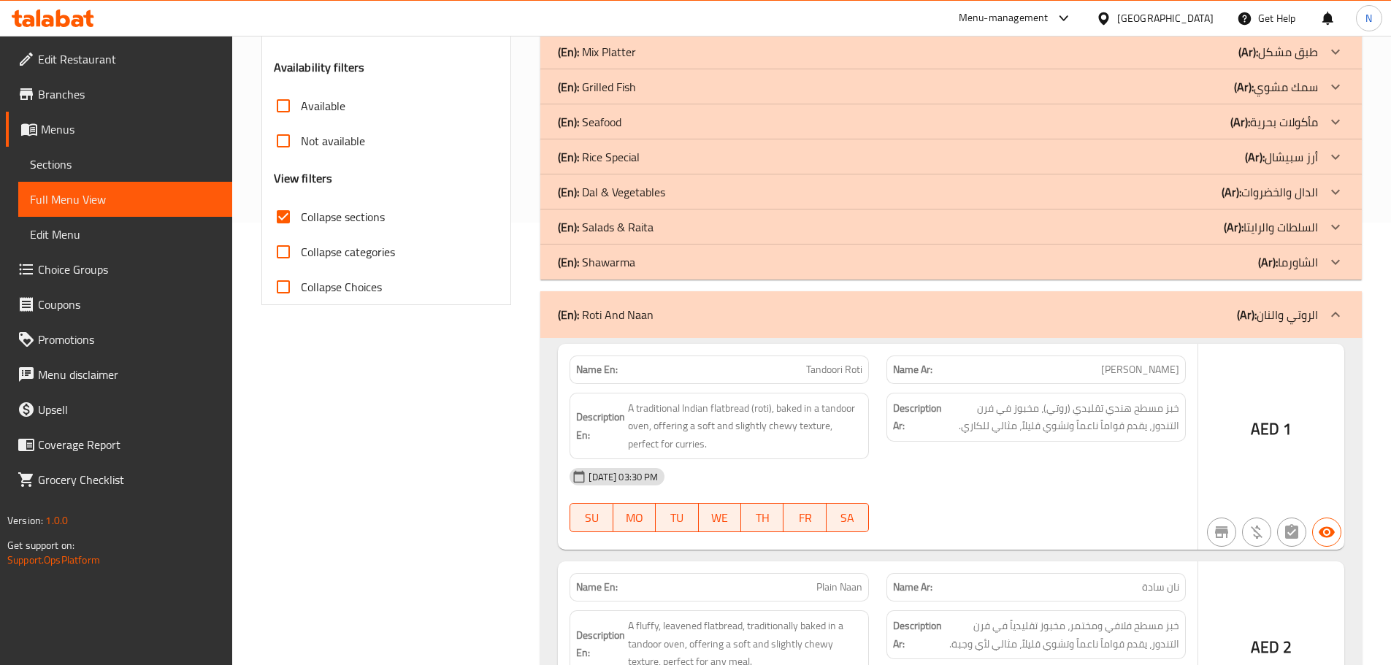
click at [1338, 261] on icon at bounding box center [1335, 261] width 9 height 5
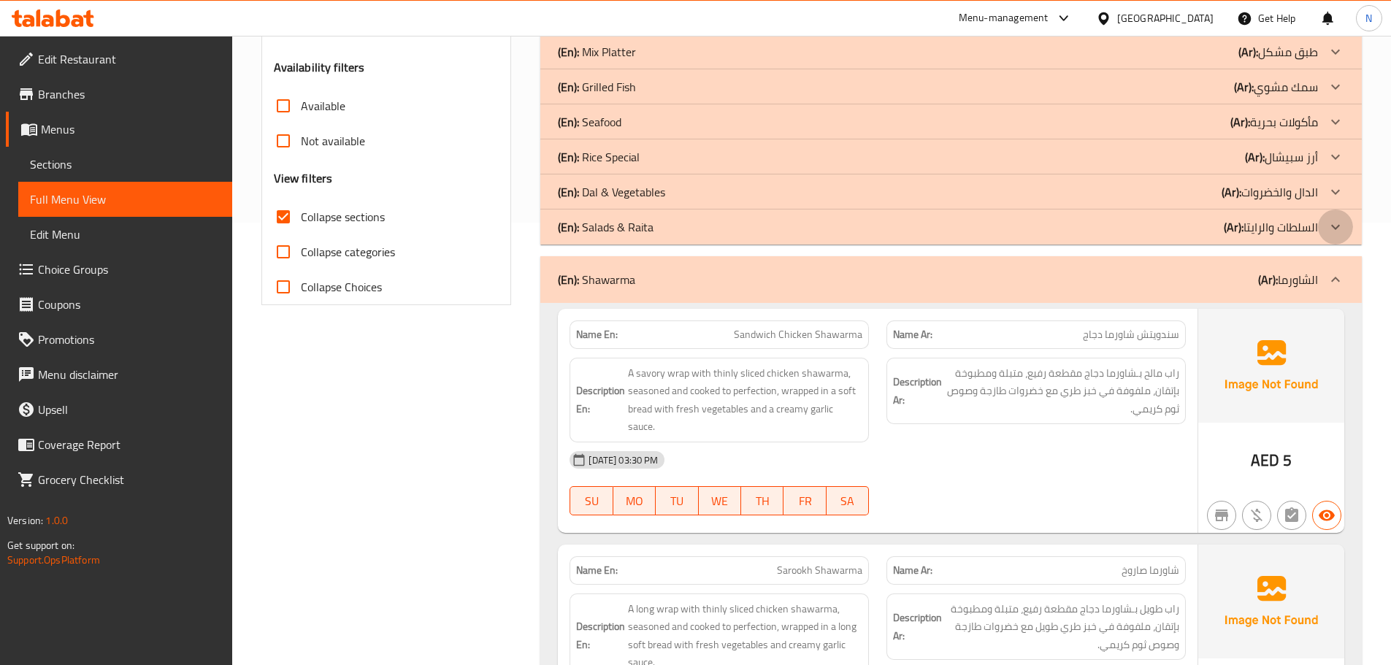
click at [1335, 226] on icon at bounding box center [1335, 227] width 18 height 18
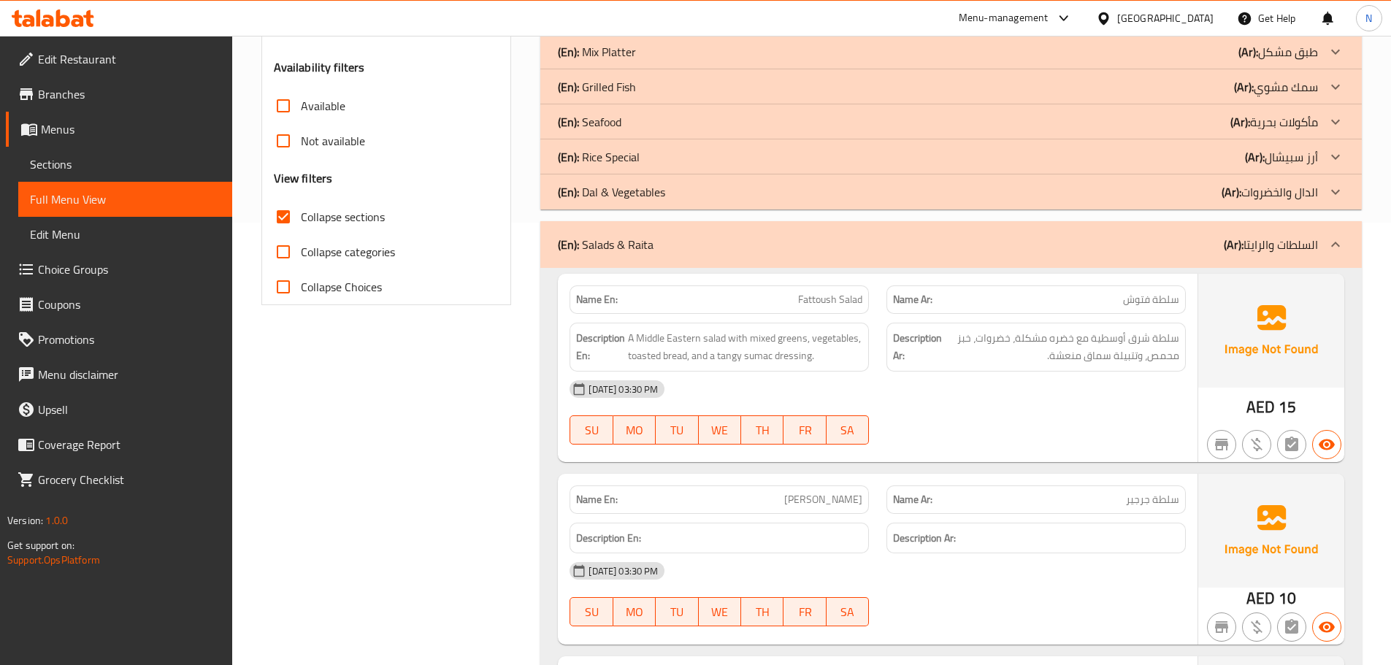
click at [1335, 196] on icon at bounding box center [1335, 192] width 18 height 18
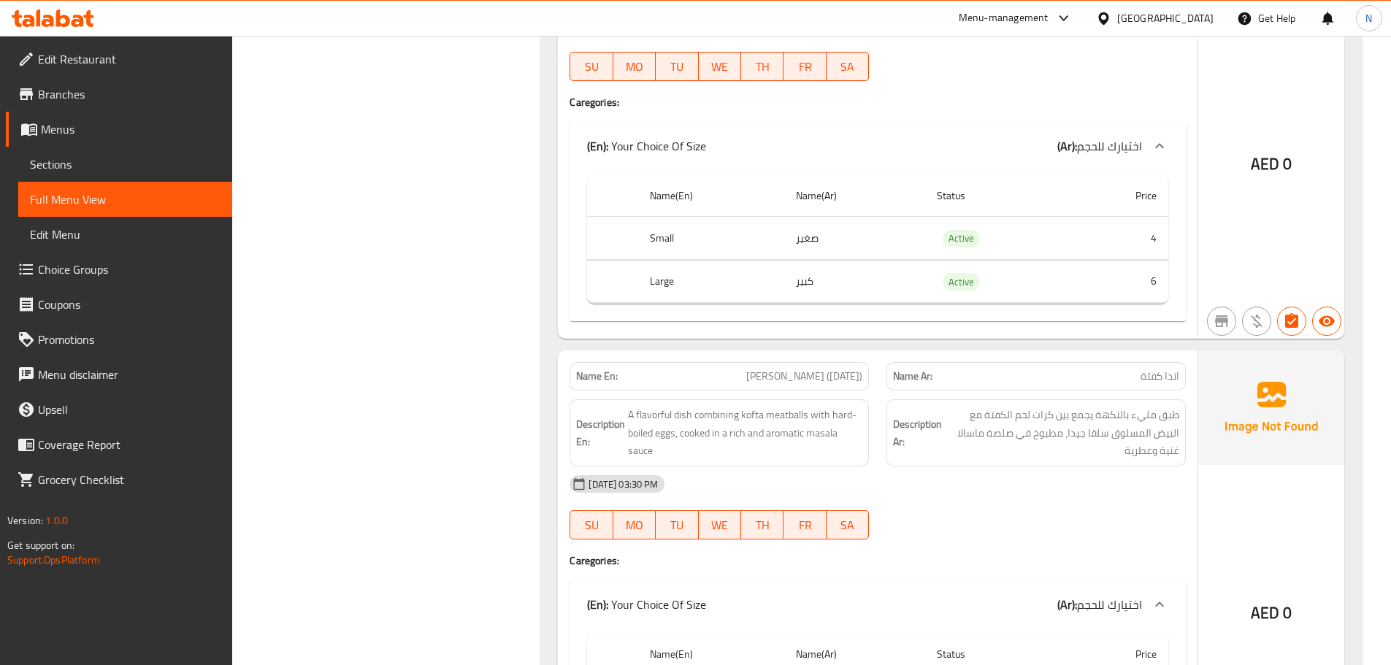
scroll to position [4676, 0]
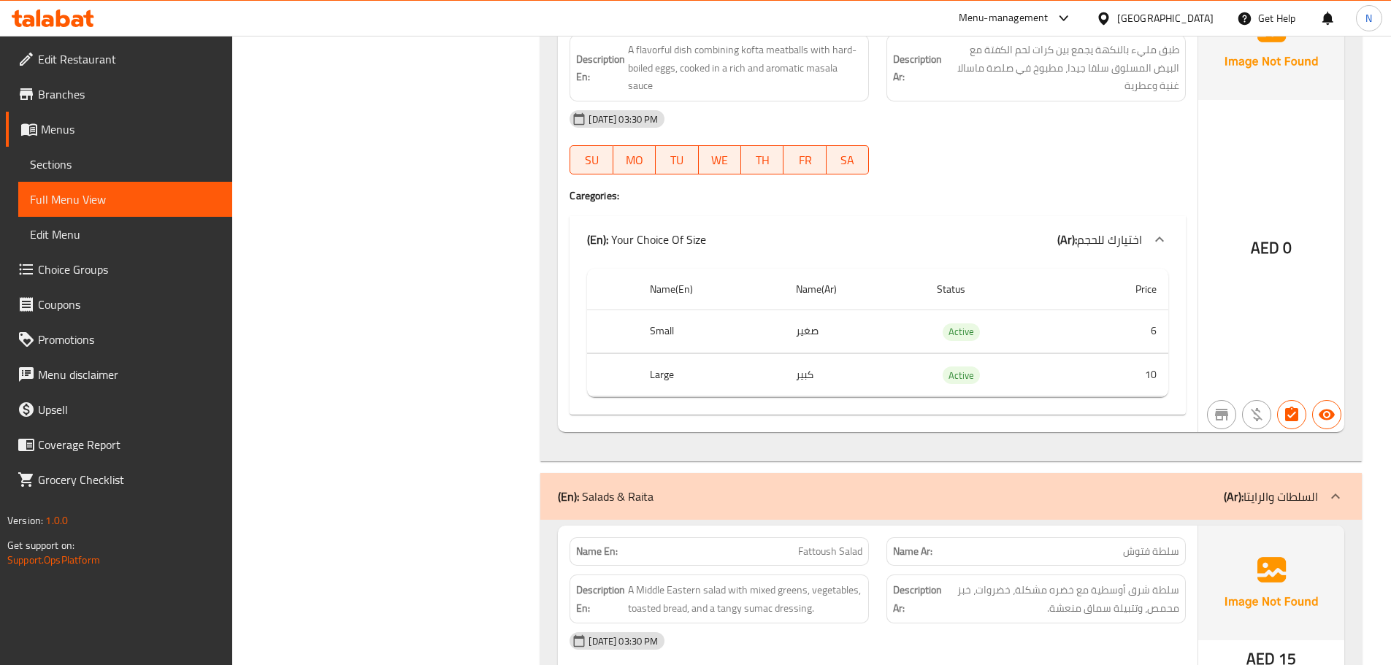
click at [159, 166] on span "Sections" at bounding box center [125, 164] width 191 height 18
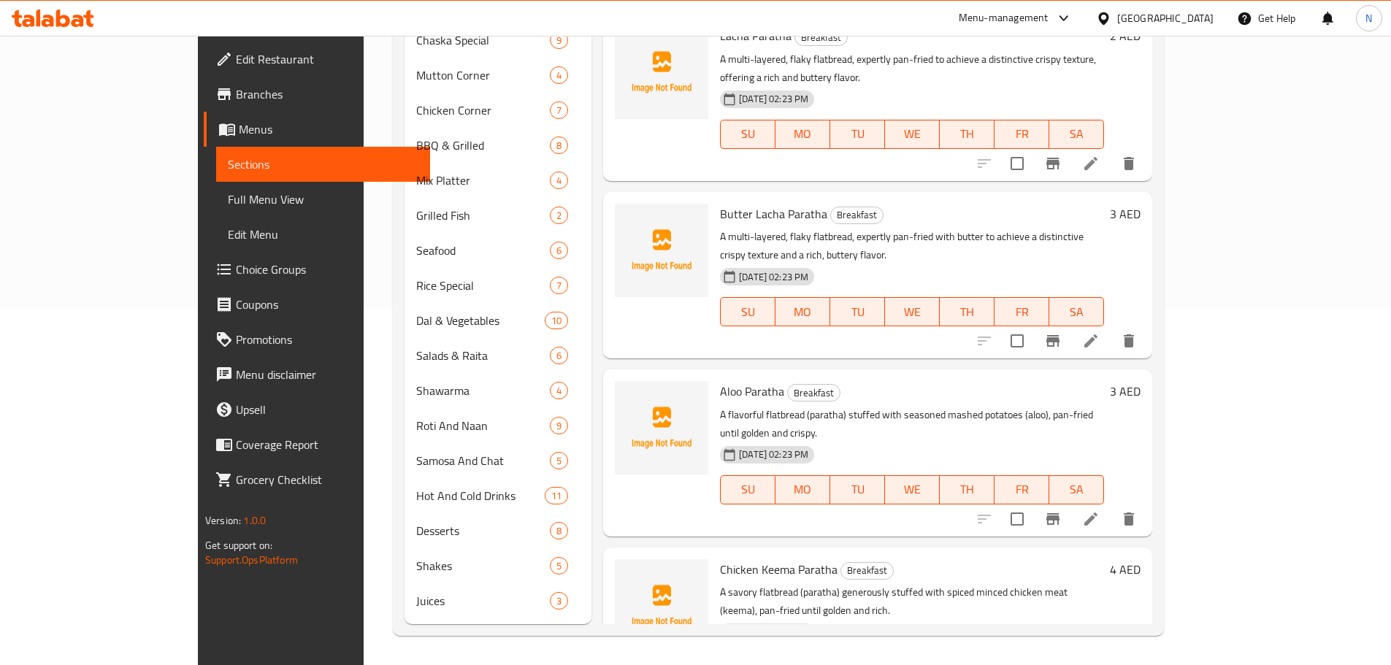
scroll to position [204, 0]
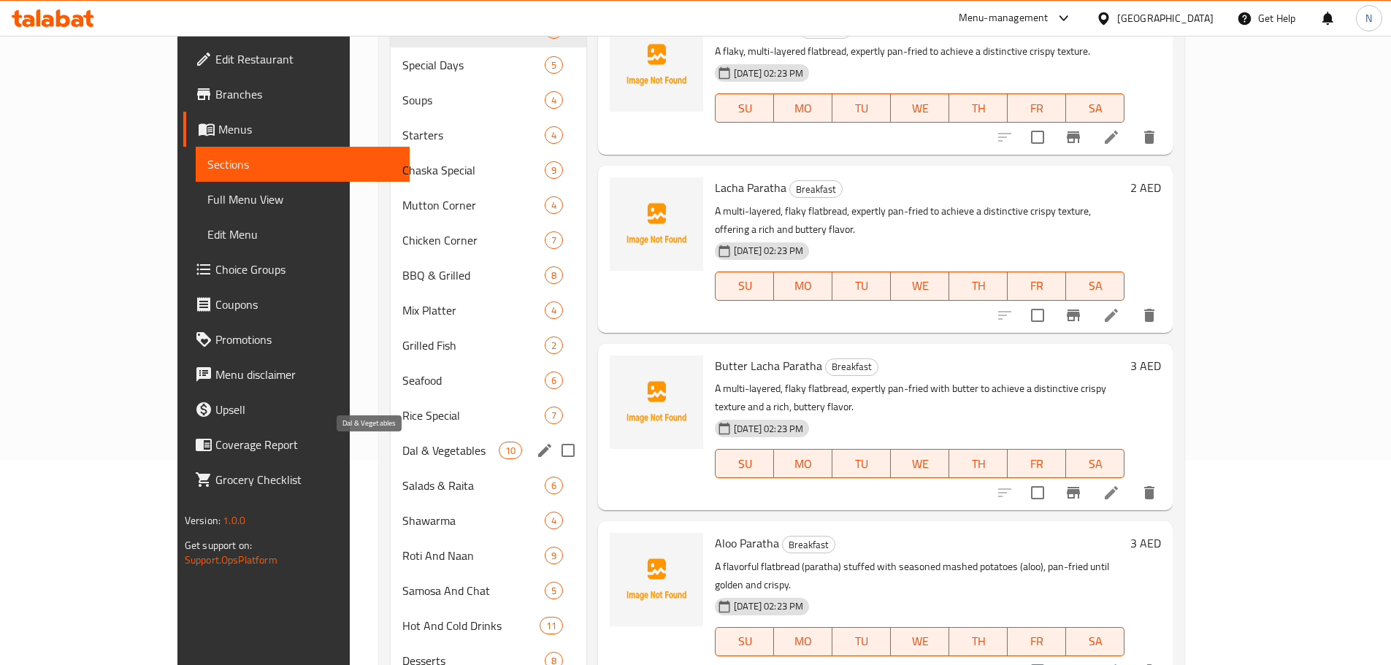
click at [402, 453] on span "Dal & Vegetables" at bounding box center [450, 451] width 96 height 18
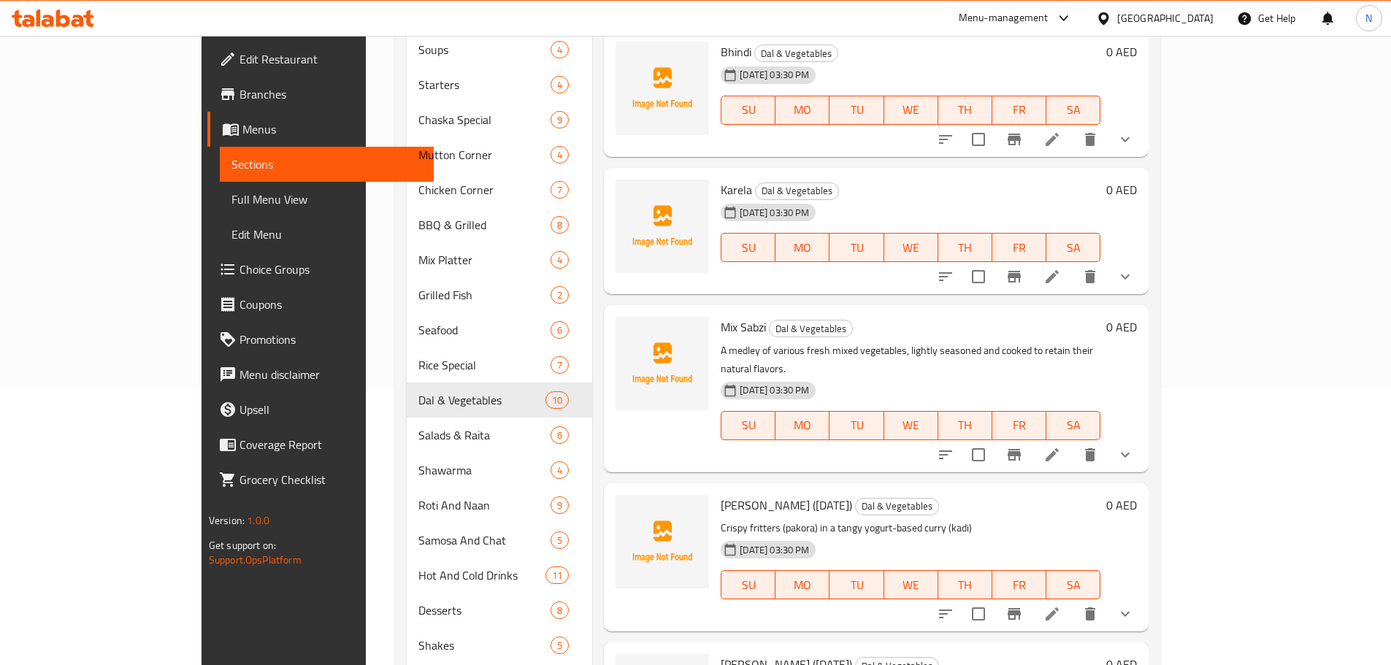
scroll to position [334, 0]
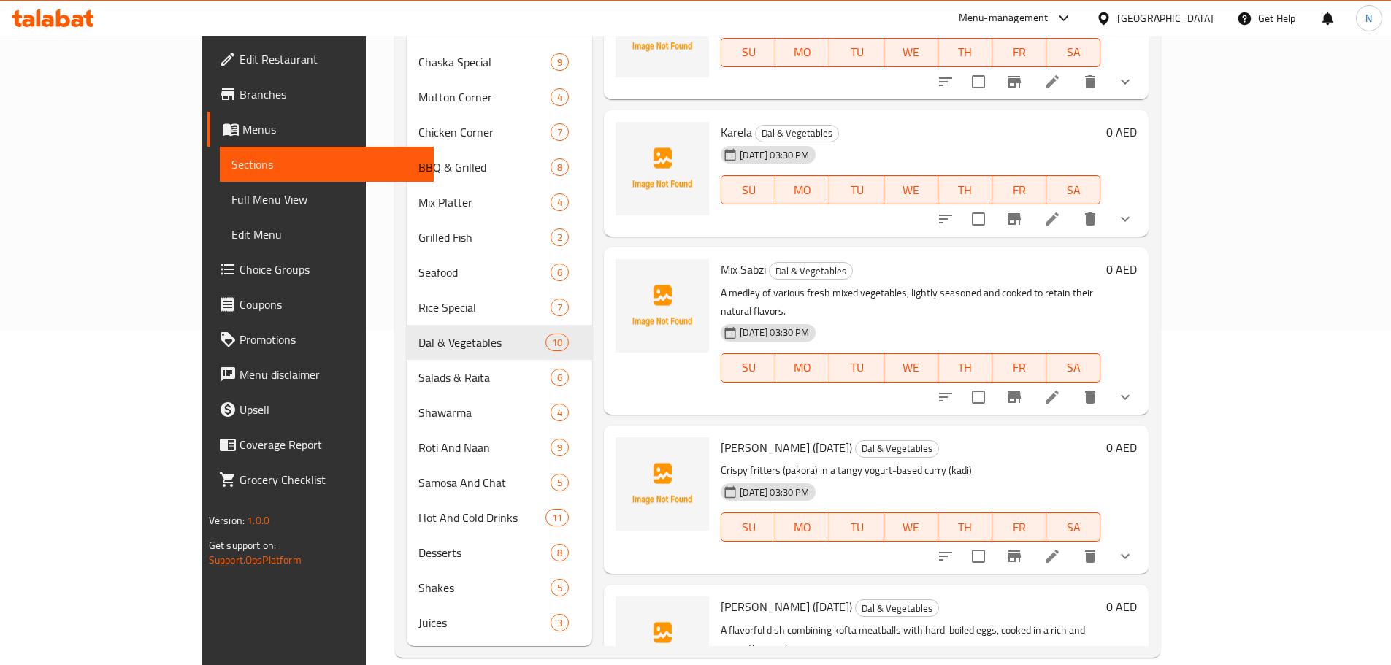
click at [1061, 547] on icon at bounding box center [1052, 556] width 18 height 18
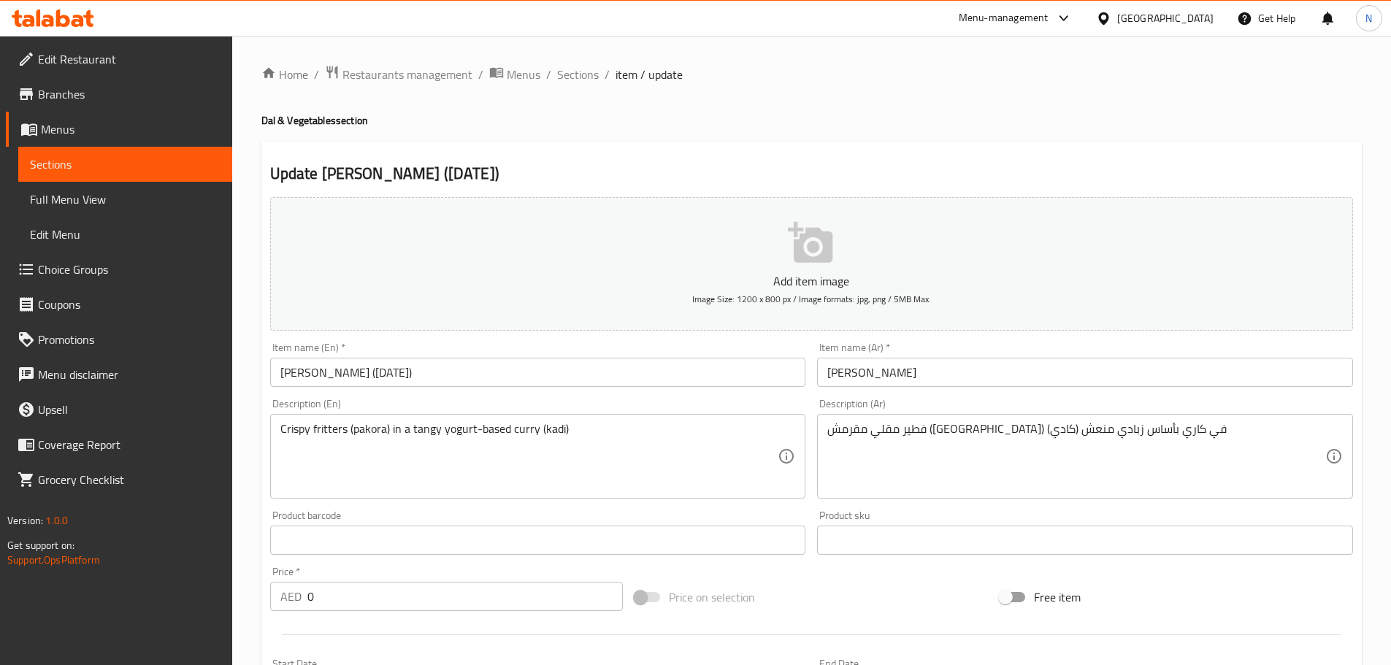
click at [362, 371] on input "Karri Pakora (Tuesday)" at bounding box center [538, 372] width 536 height 29
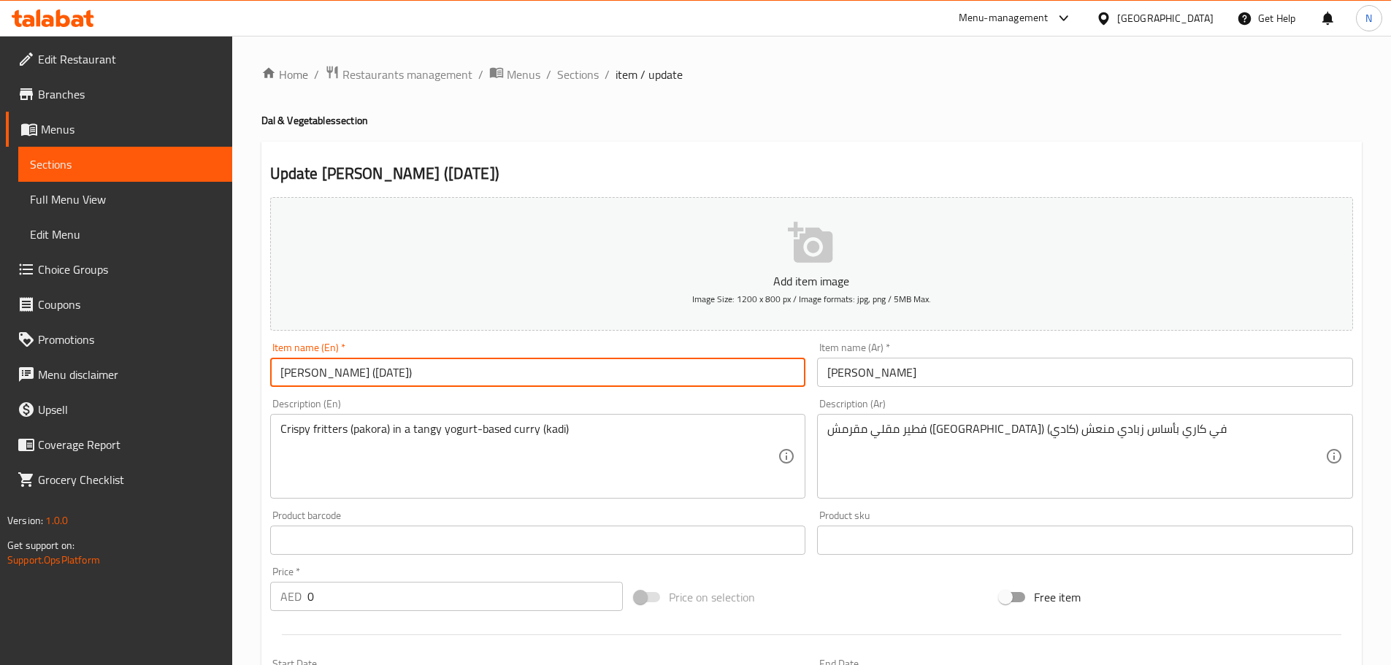
click at [362, 371] on input "Karri Pakora (Tuesday)" at bounding box center [538, 372] width 536 height 29
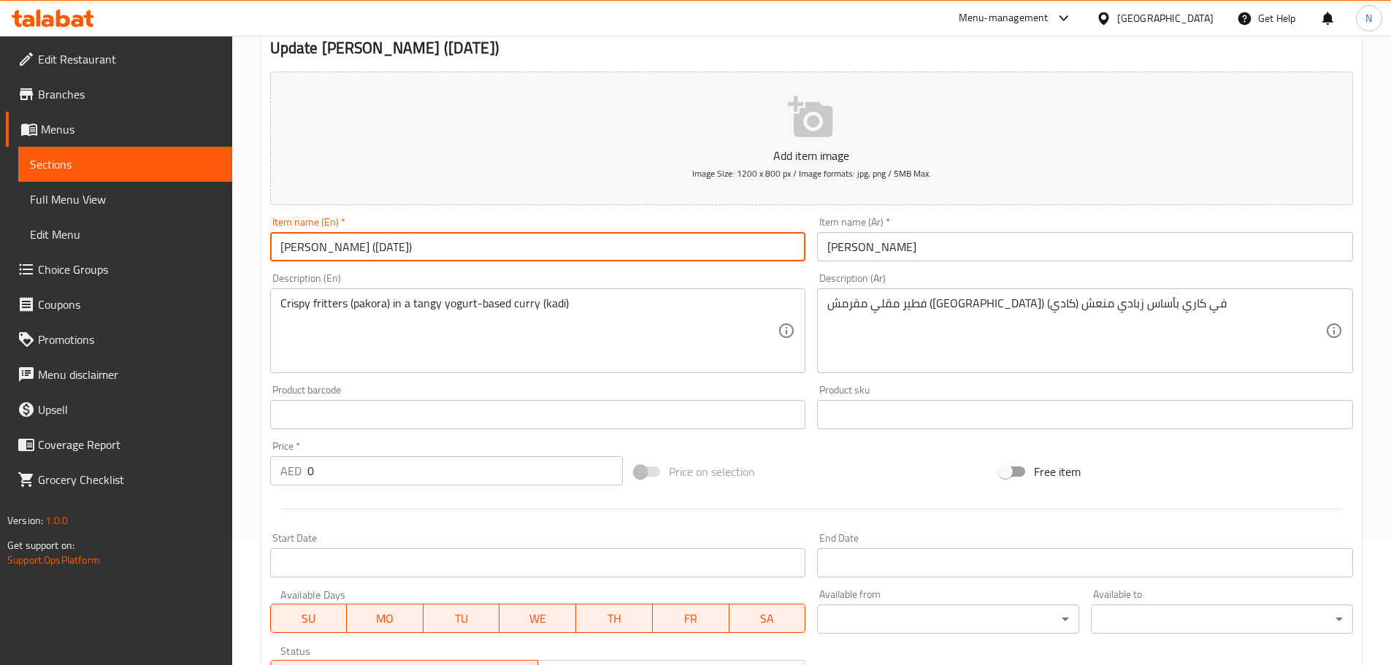
scroll to position [365, 0]
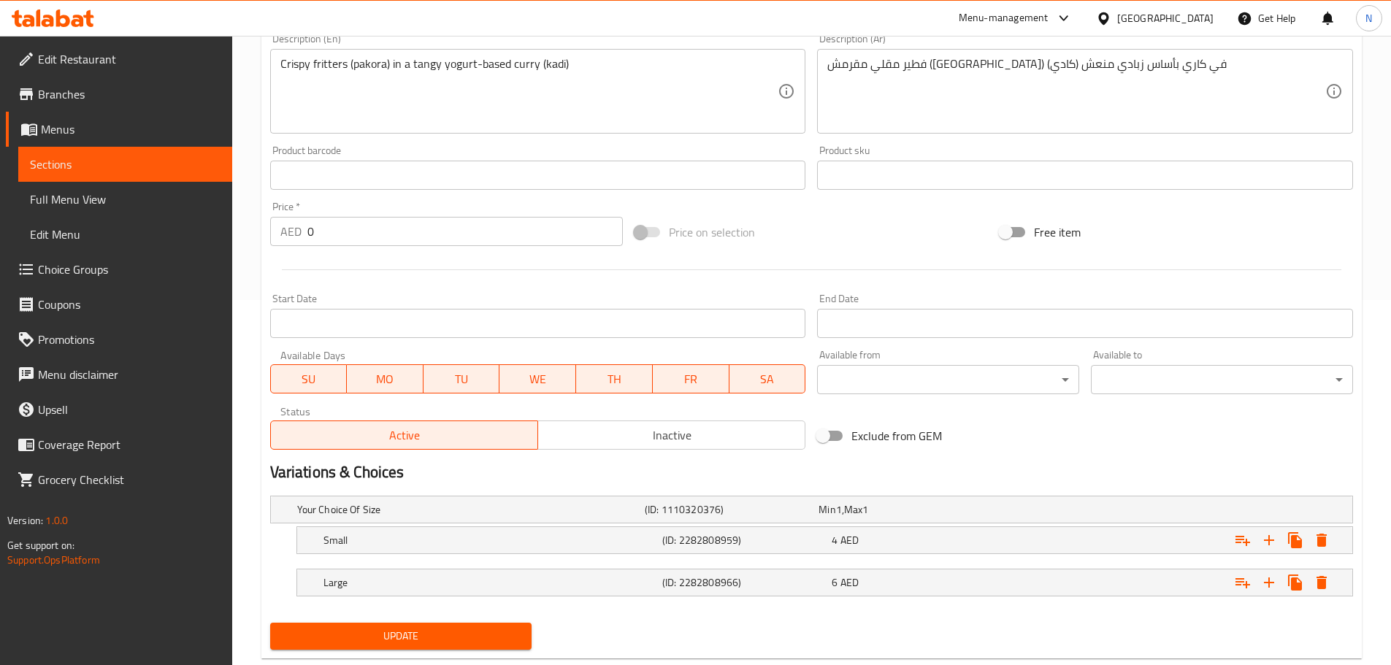
click at [326, 384] on span "SU" at bounding box center [309, 379] width 65 height 21
click at [363, 382] on span "MO" at bounding box center [385, 379] width 65 height 21
click at [545, 382] on span "WE" at bounding box center [537, 379] width 65 height 21
click at [647, 379] on button "TH" at bounding box center [613, 378] width 77 height 29
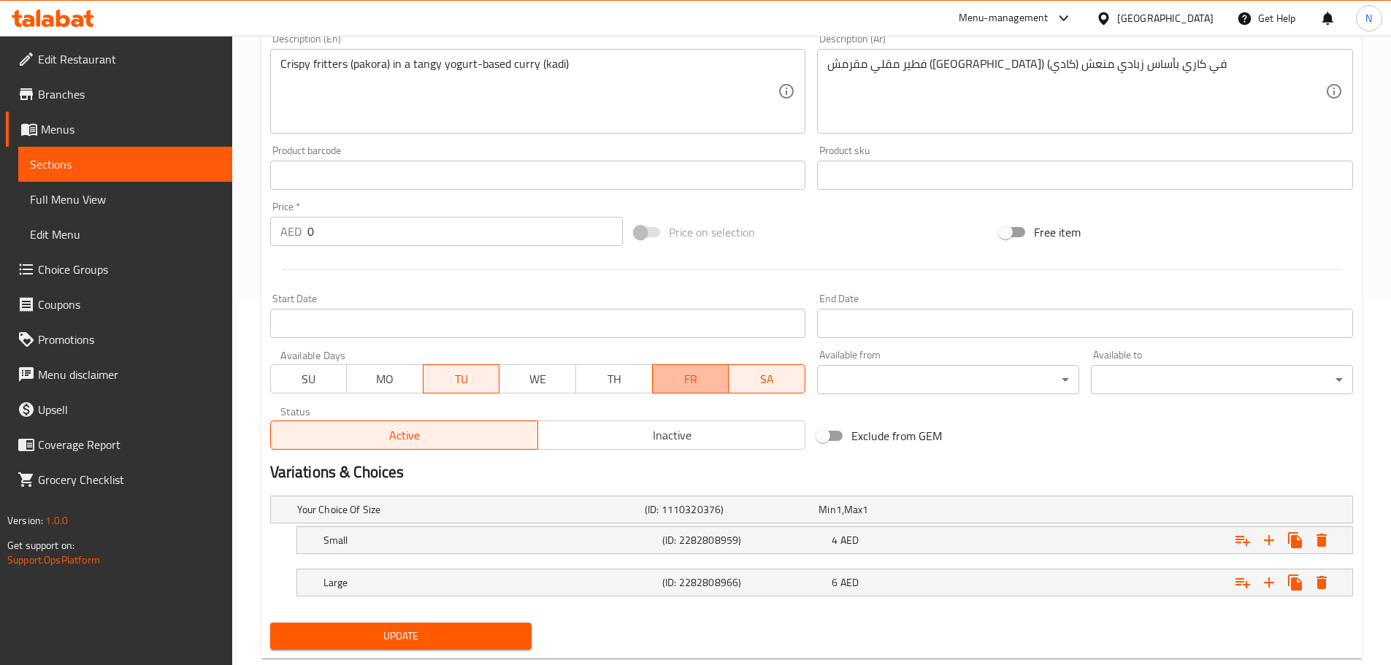
click at [684, 379] on span "FR" at bounding box center [690, 379] width 65 height 21
click at [738, 379] on span "SA" at bounding box center [767, 379] width 65 height 21
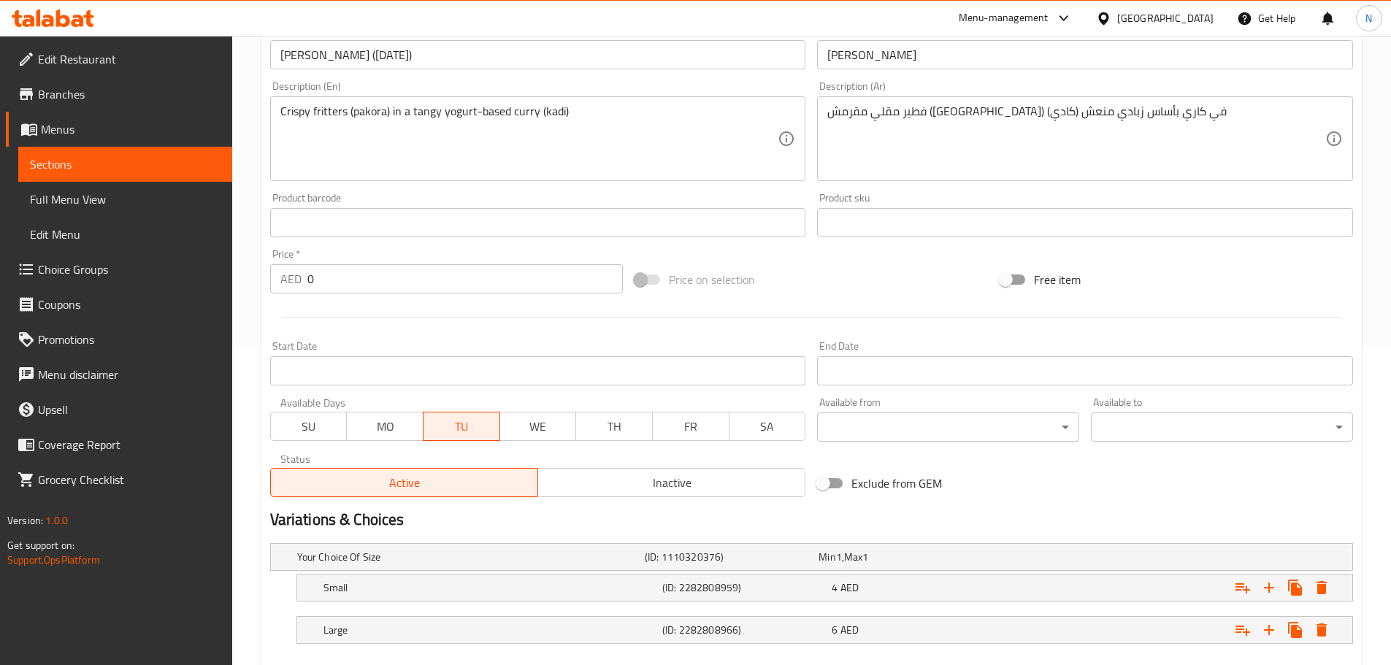
scroll to position [292, 0]
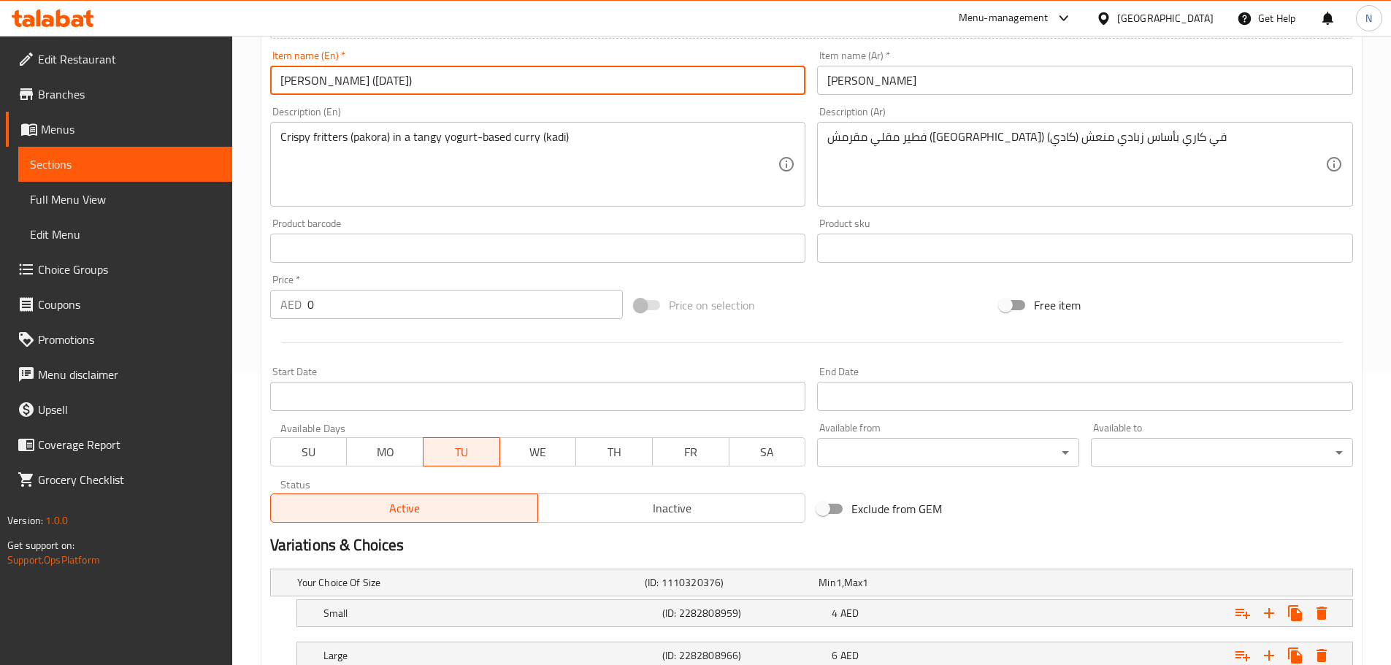
drag, startPoint x: 345, startPoint y: 81, endPoint x: 493, endPoint y: 93, distance: 148.7
click at [493, 93] on input "Karri Pakora (Tuesday)" at bounding box center [538, 80] width 536 height 29
type input "Karri Pakora"
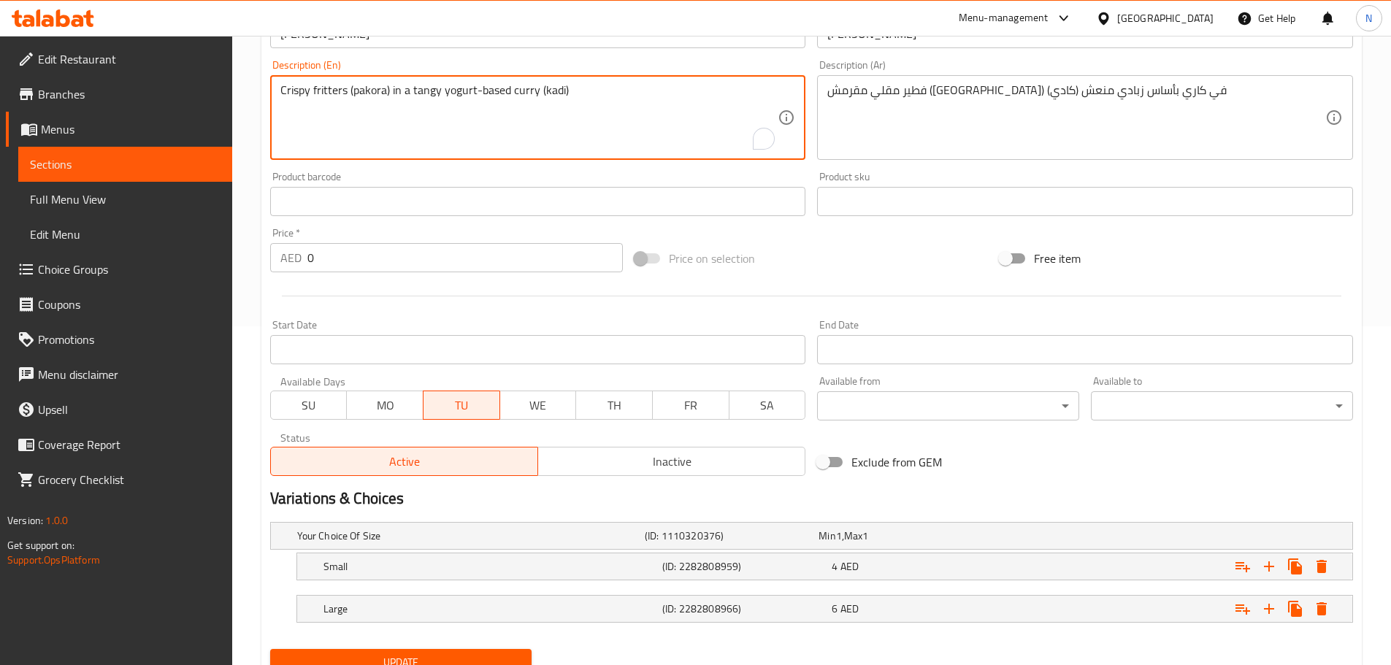
scroll to position [399, 0]
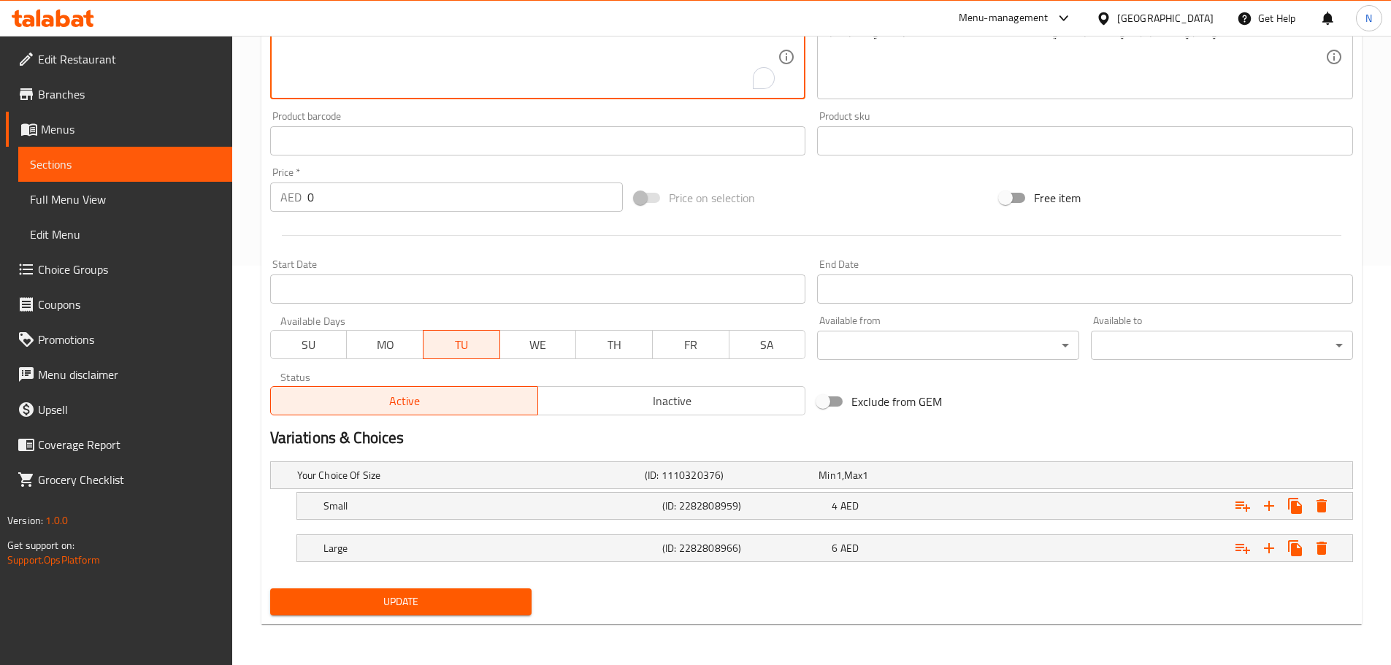
click at [477, 615] on div "Update" at bounding box center [401, 602] width 274 height 39
click at [480, 604] on span "Update" at bounding box center [401, 602] width 239 height 18
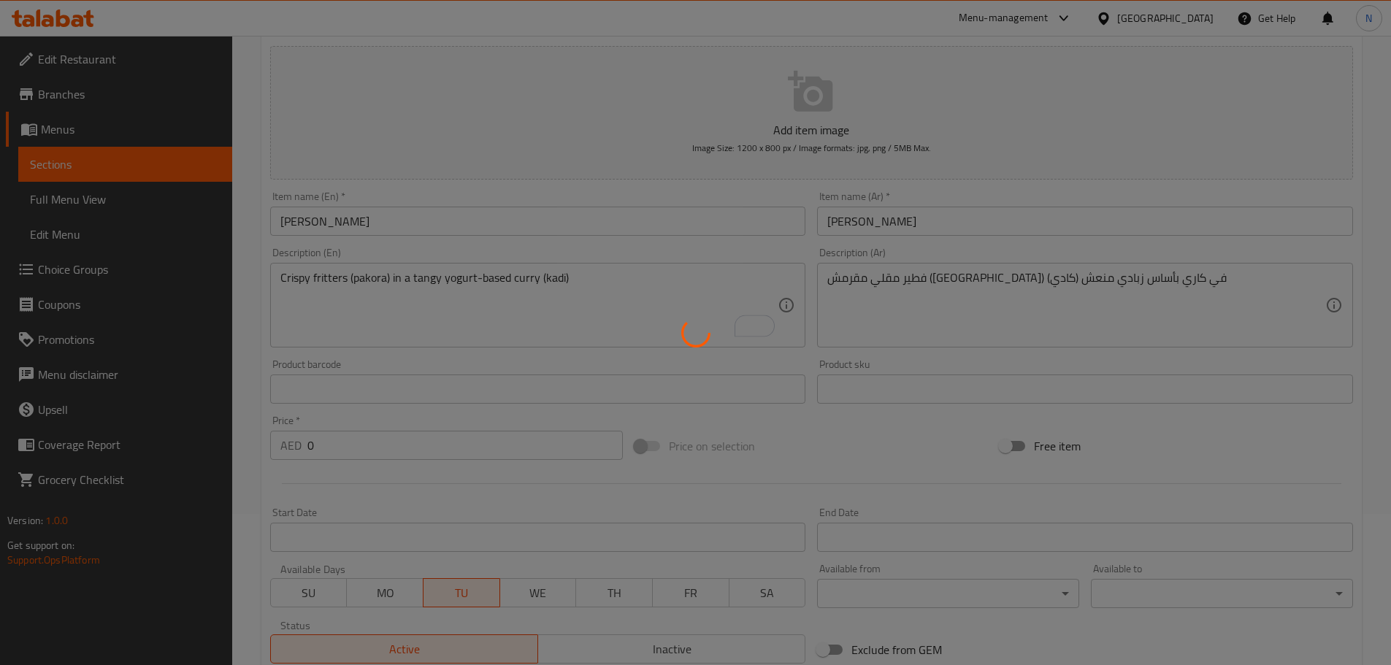
scroll to position [0, 0]
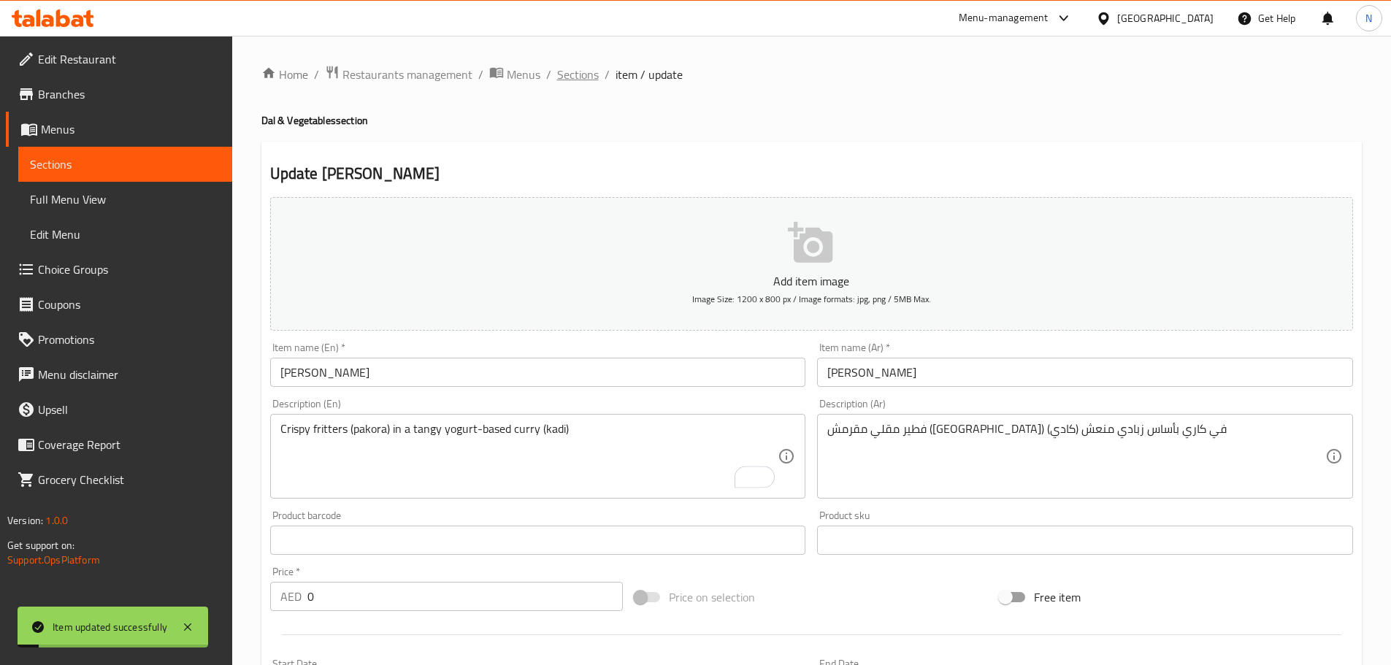
click at [573, 73] on span "Sections" at bounding box center [578, 75] width 42 height 18
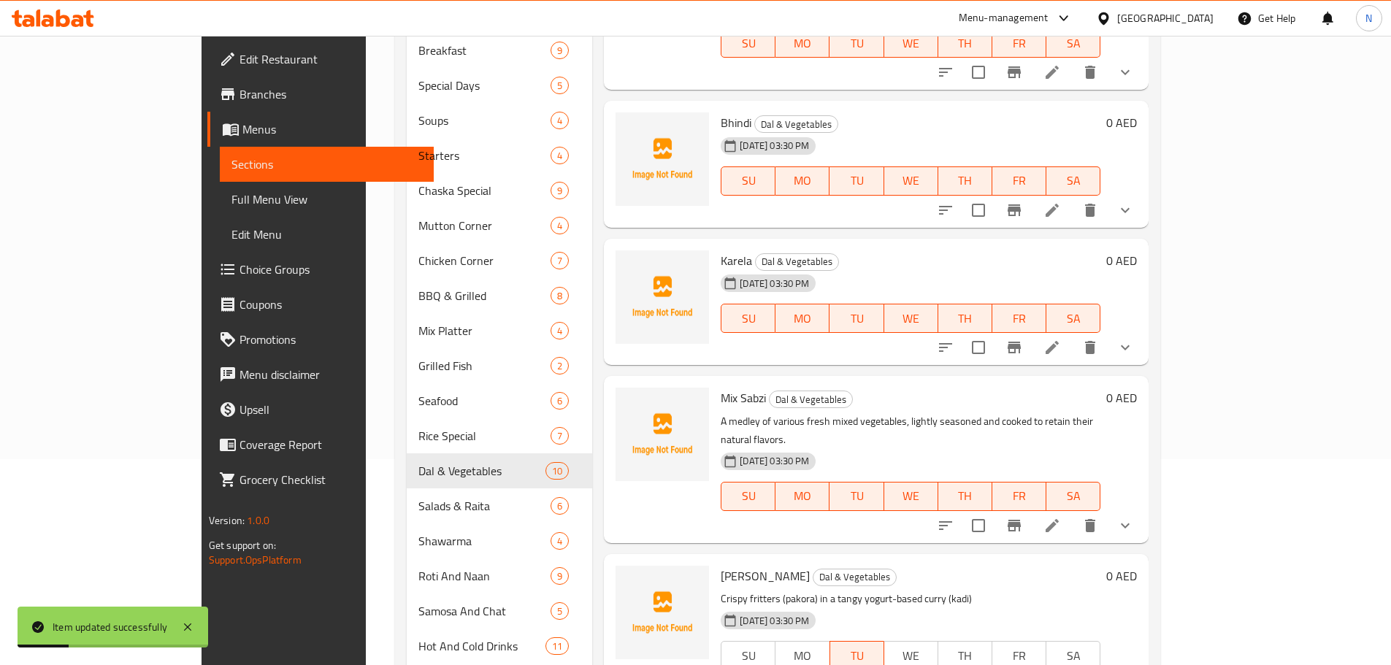
scroll to position [334, 0]
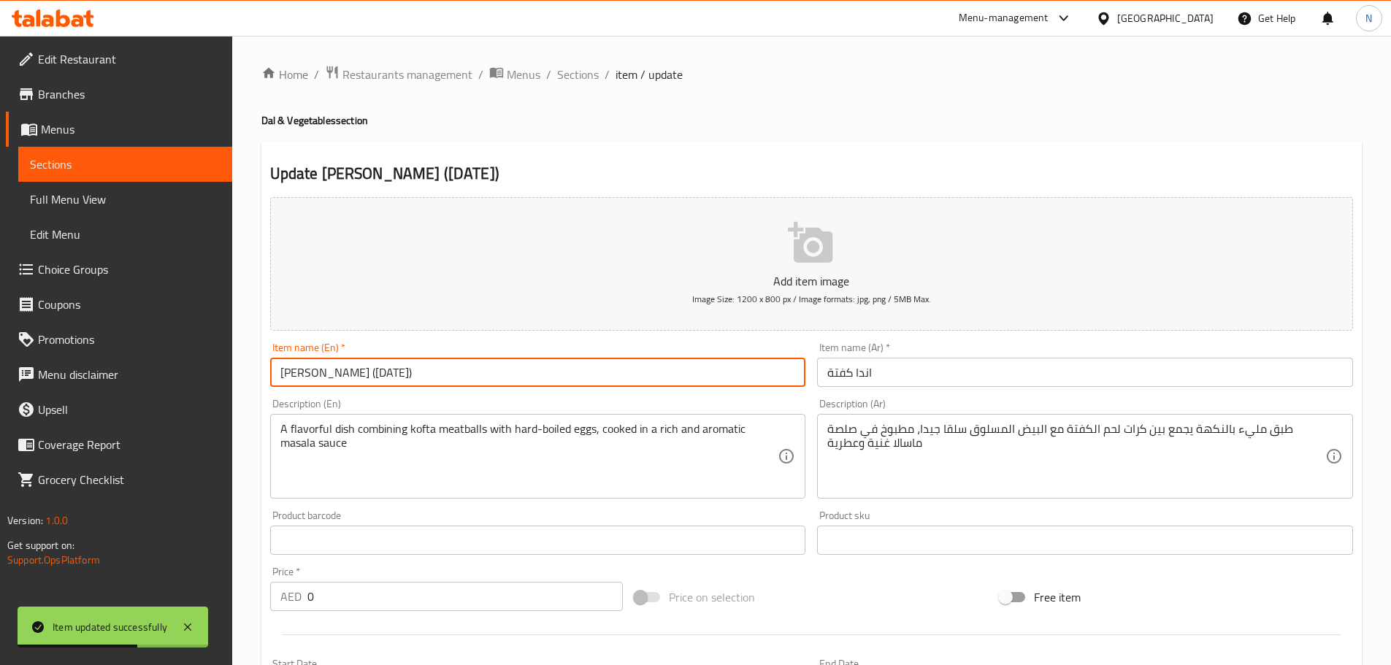
drag, startPoint x: 343, startPoint y: 372, endPoint x: 506, endPoint y: 393, distance: 164.1
click at [506, 393] on div "Add item image Image Size: 1200 x 800 px / Image formats: jpg, png / 5MB Max. I…" at bounding box center [811, 505] width 1094 height 629
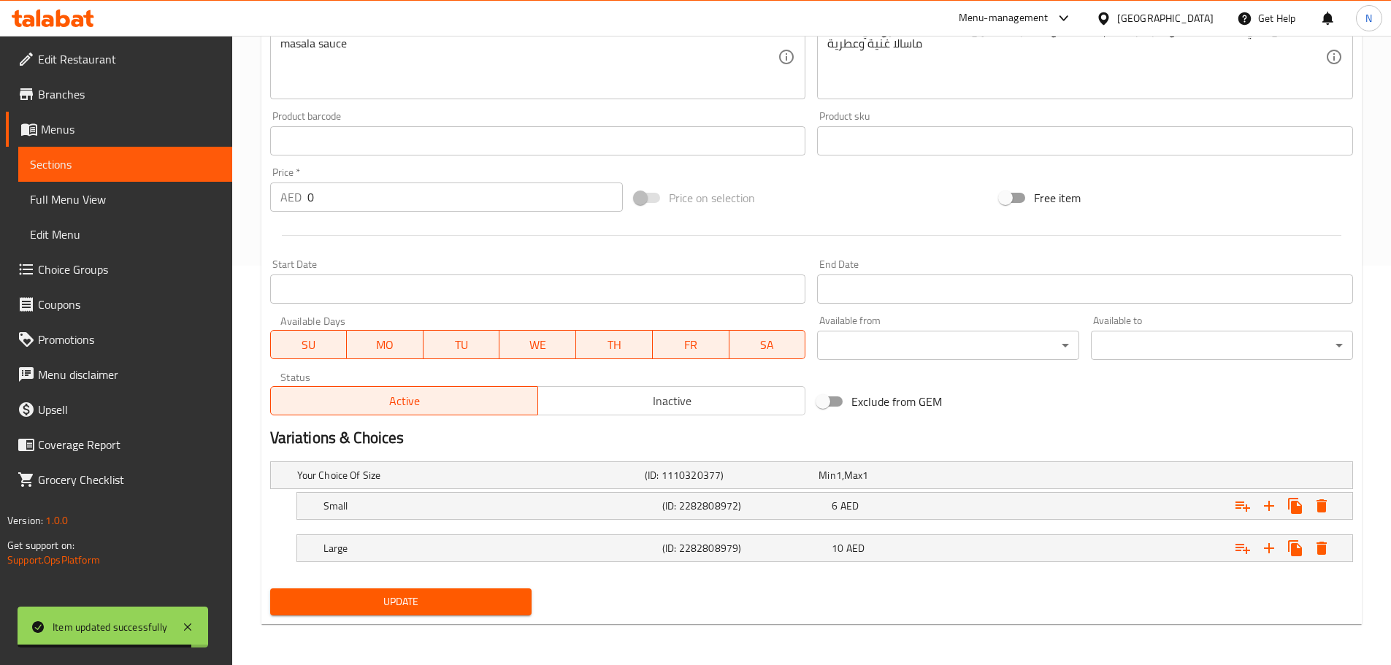
type input "Anda Koftha"
click at [319, 339] on span "SU" at bounding box center [309, 344] width 65 height 21
click at [383, 345] on span "MO" at bounding box center [385, 344] width 65 height 21
click at [456, 338] on span "TU" at bounding box center [461, 344] width 65 height 21
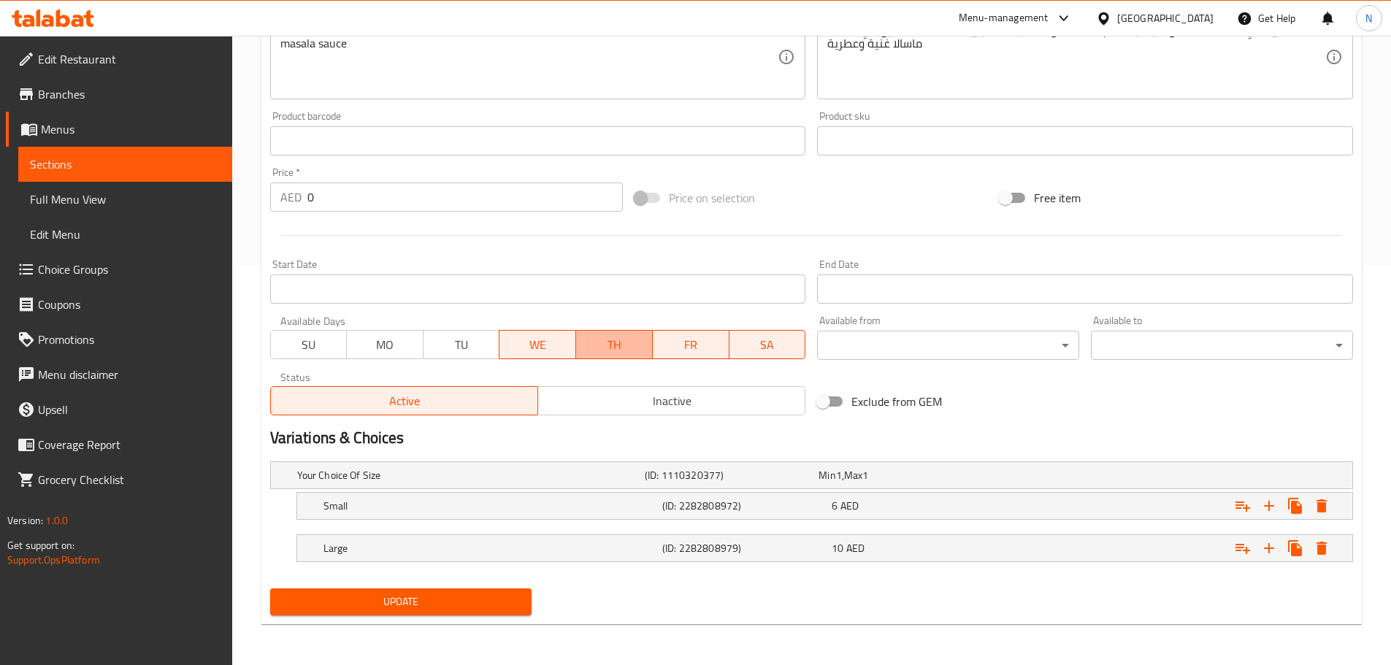
click at [601, 336] on span "TH" at bounding box center [614, 344] width 65 height 21
click at [674, 337] on span "FR" at bounding box center [690, 344] width 65 height 21
click at [781, 356] on button "SA" at bounding box center [767, 344] width 77 height 29
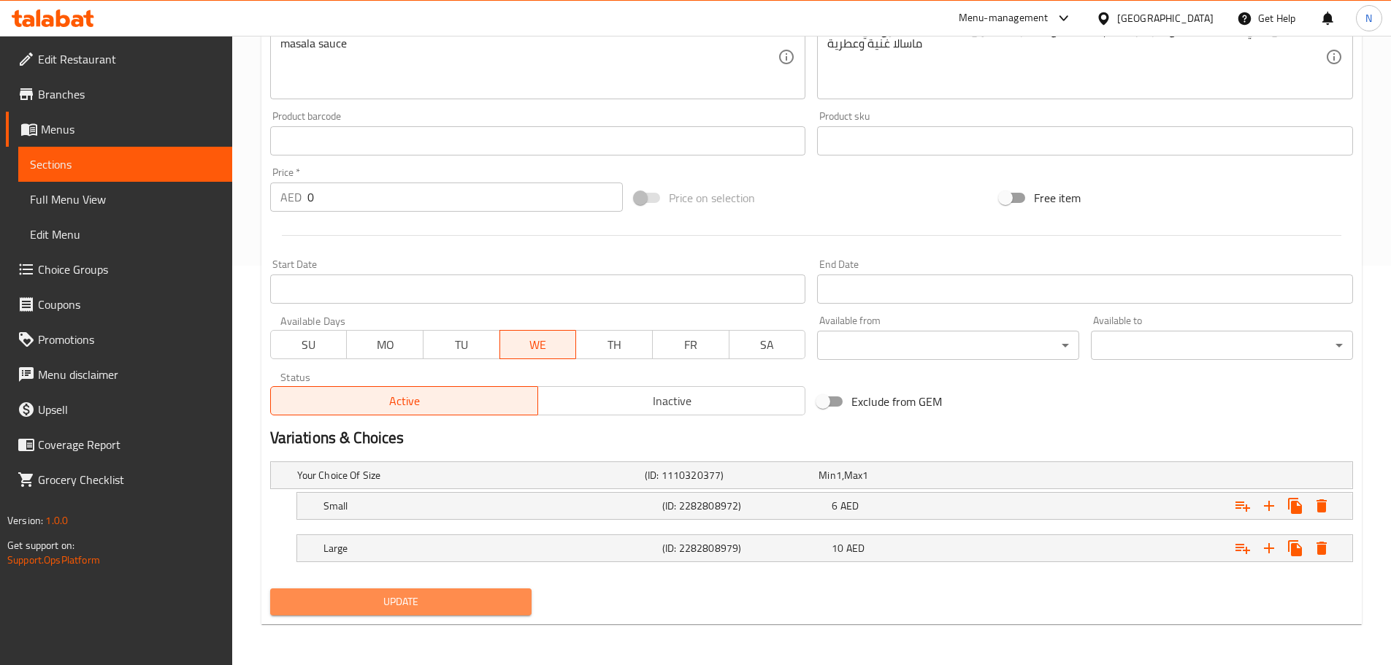
click at [506, 604] on span "Update" at bounding box center [401, 602] width 239 height 18
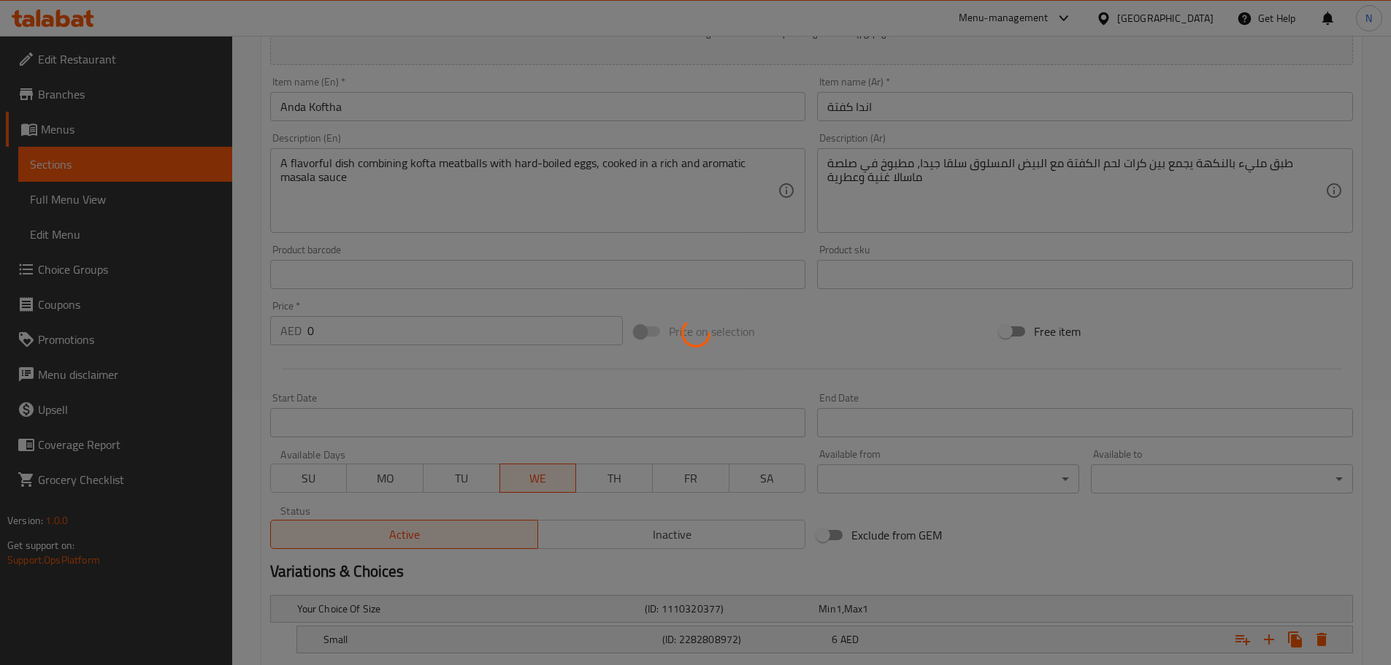
scroll to position [34, 0]
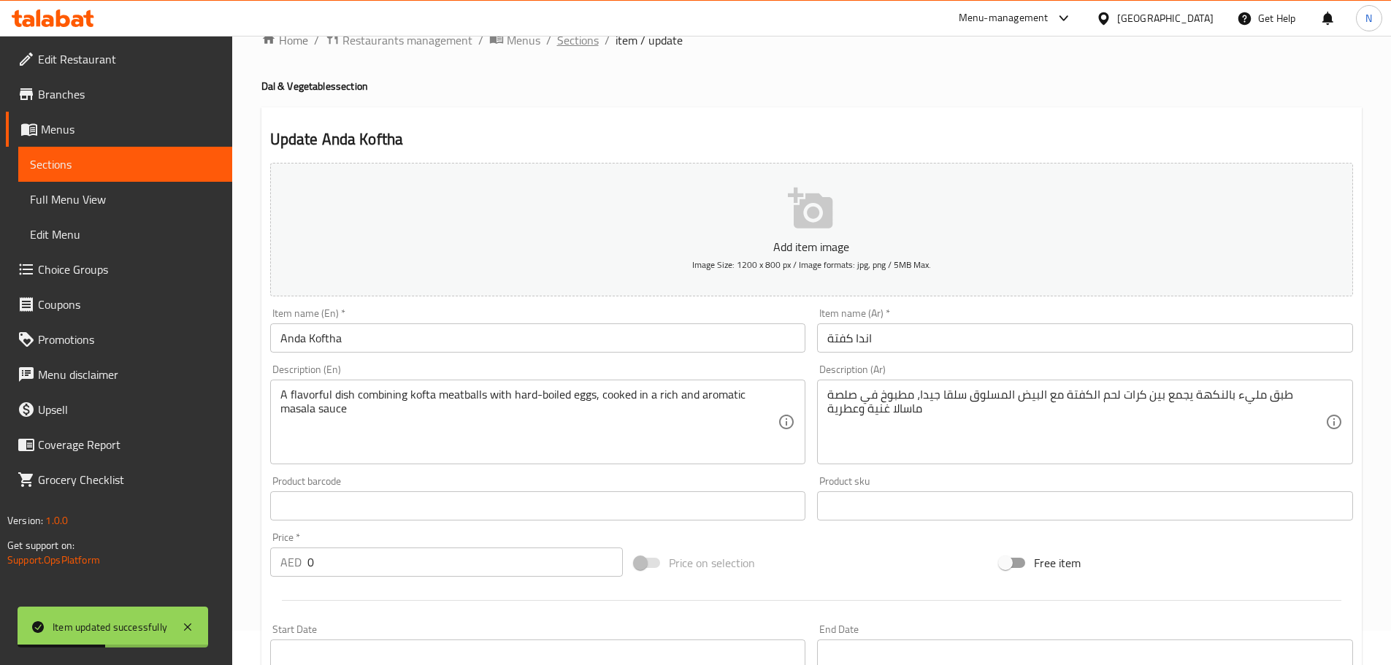
click at [582, 40] on span "Sections" at bounding box center [578, 40] width 42 height 18
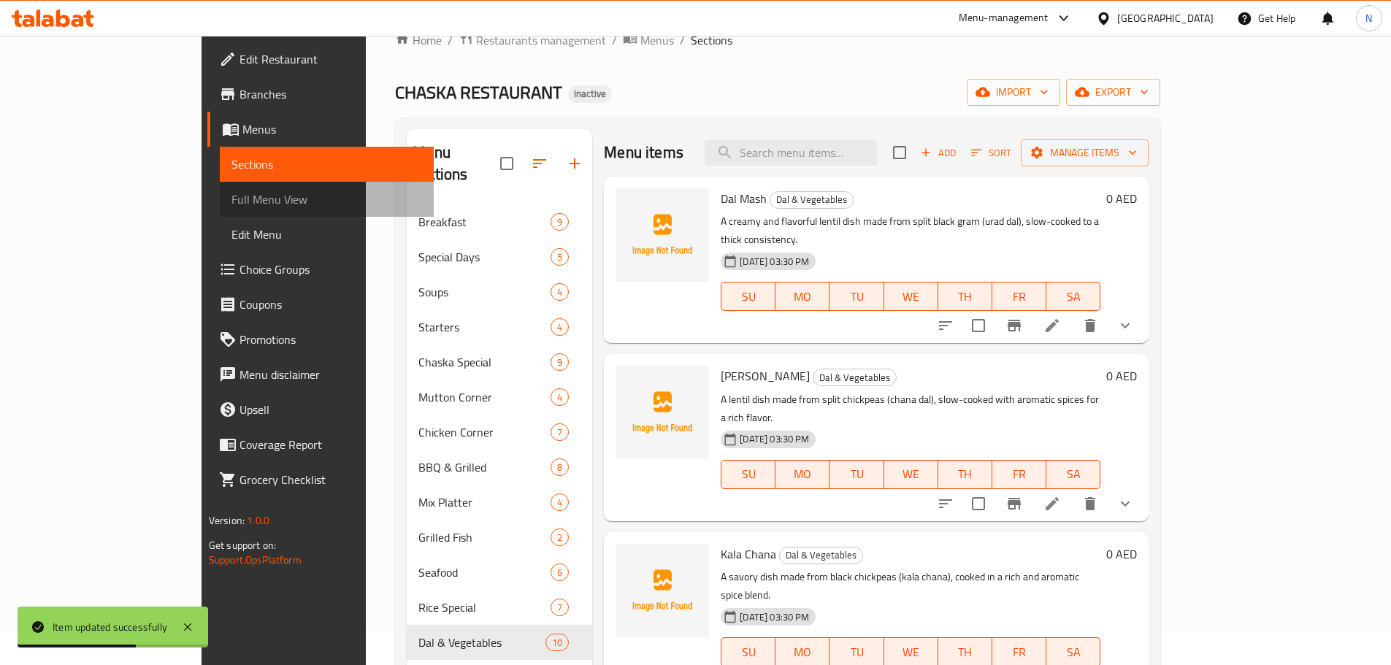
click at [231, 204] on span "Full Menu View" at bounding box center [326, 200] width 191 height 18
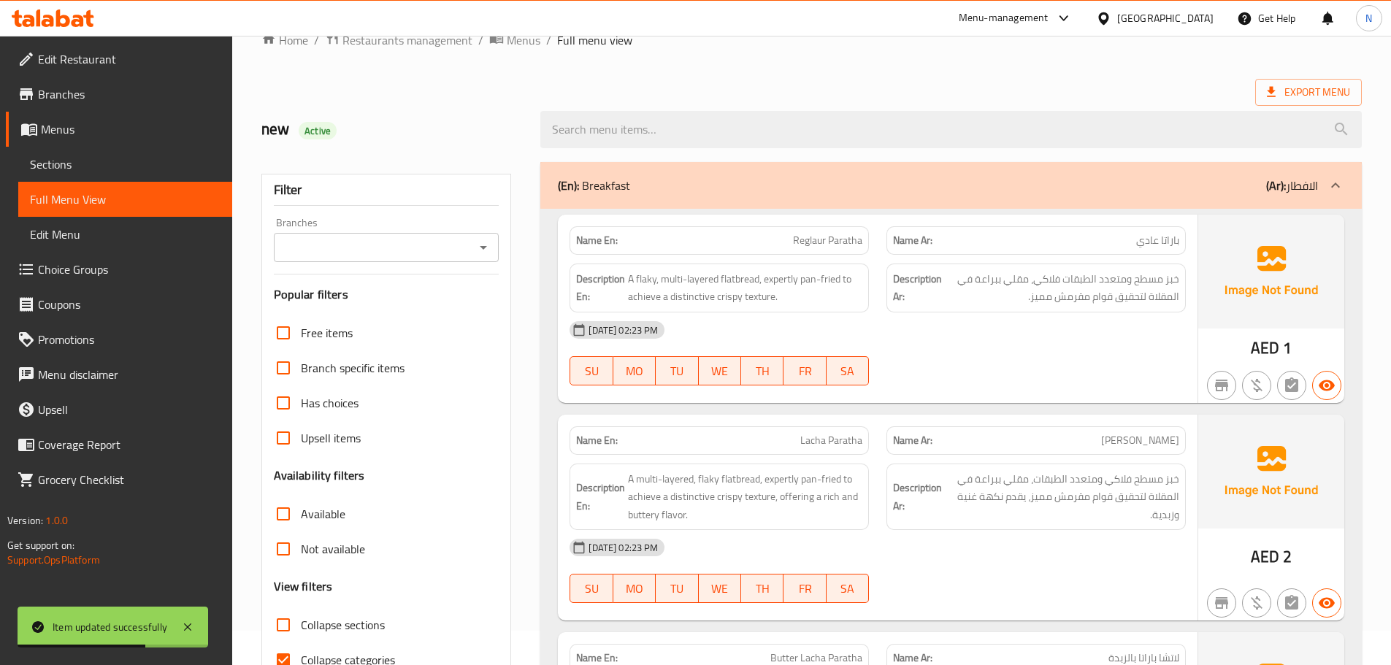
scroll to position [326, 0]
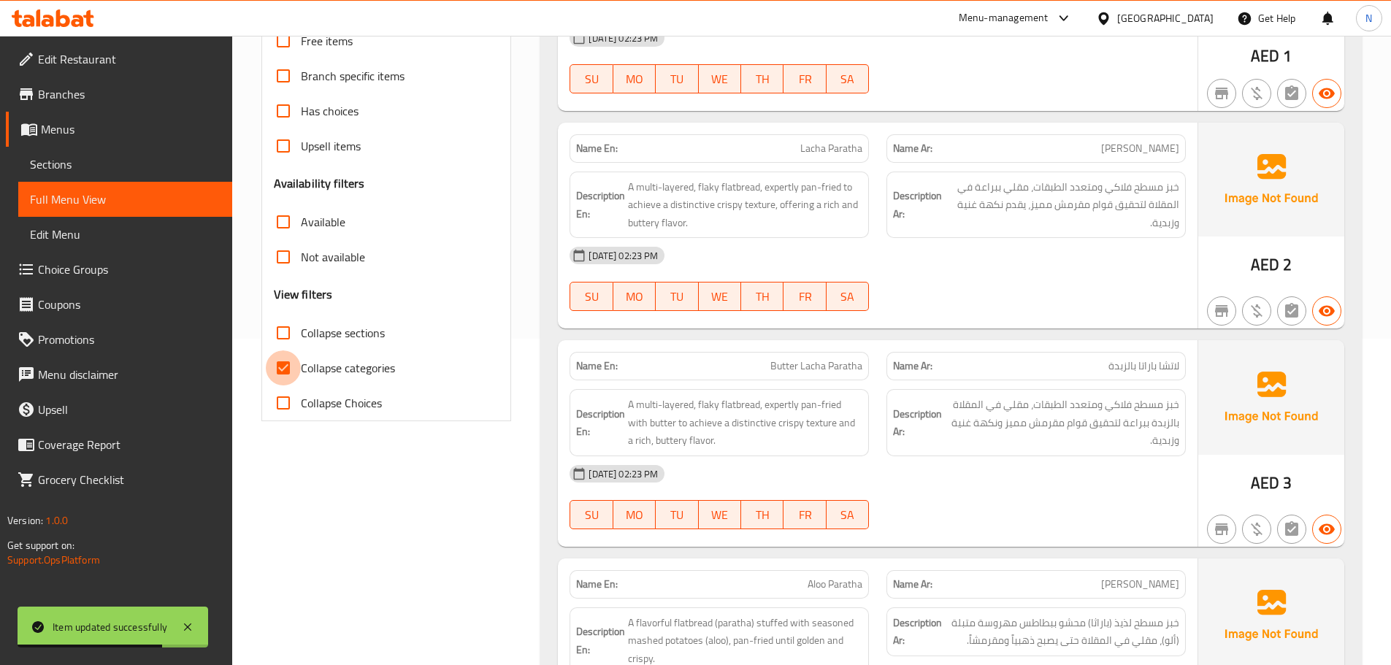
click at [283, 364] on input "Collapse categories" at bounding box center [283, 367] width 35 height 35
checkbox input "false"
click at [286, 337] on input "Collapse sections" at bounding box center [283, 332] width 35 height 35
checkbox input "true"
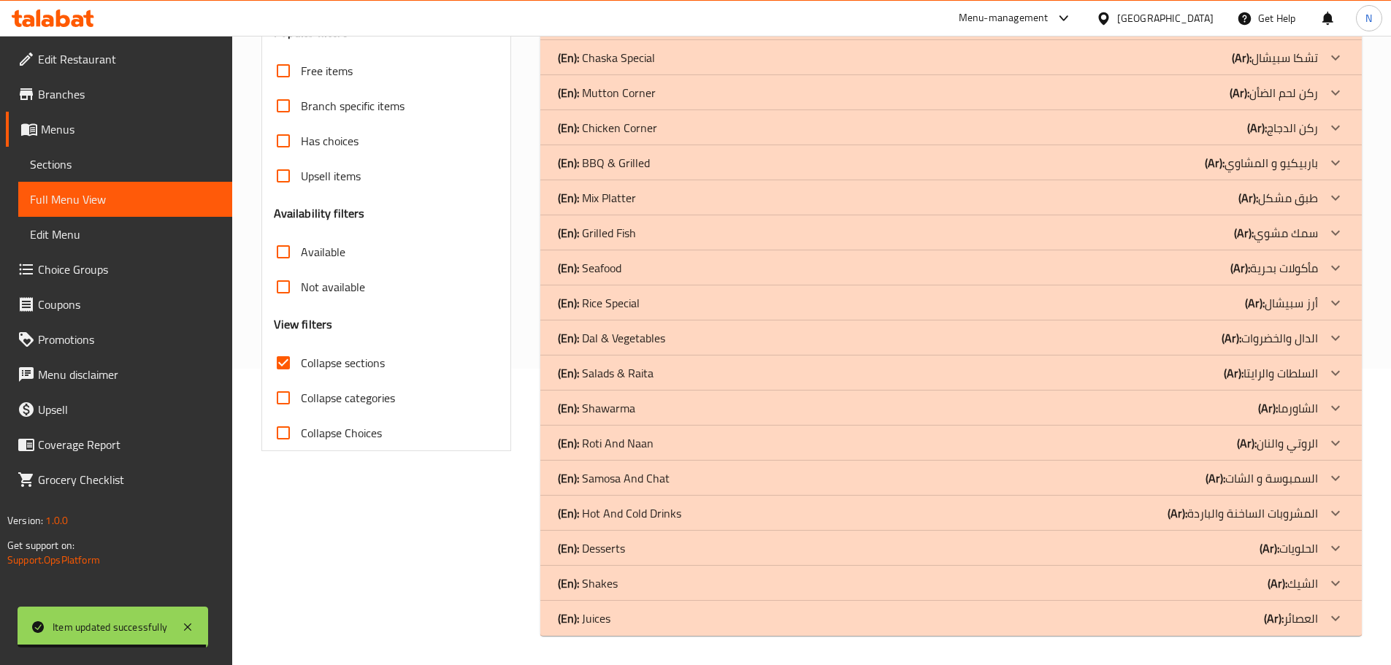
scroll to position [296, 0]
click at [1328, 615] on icon at bounding box center [1335, 619] width 18 height 18
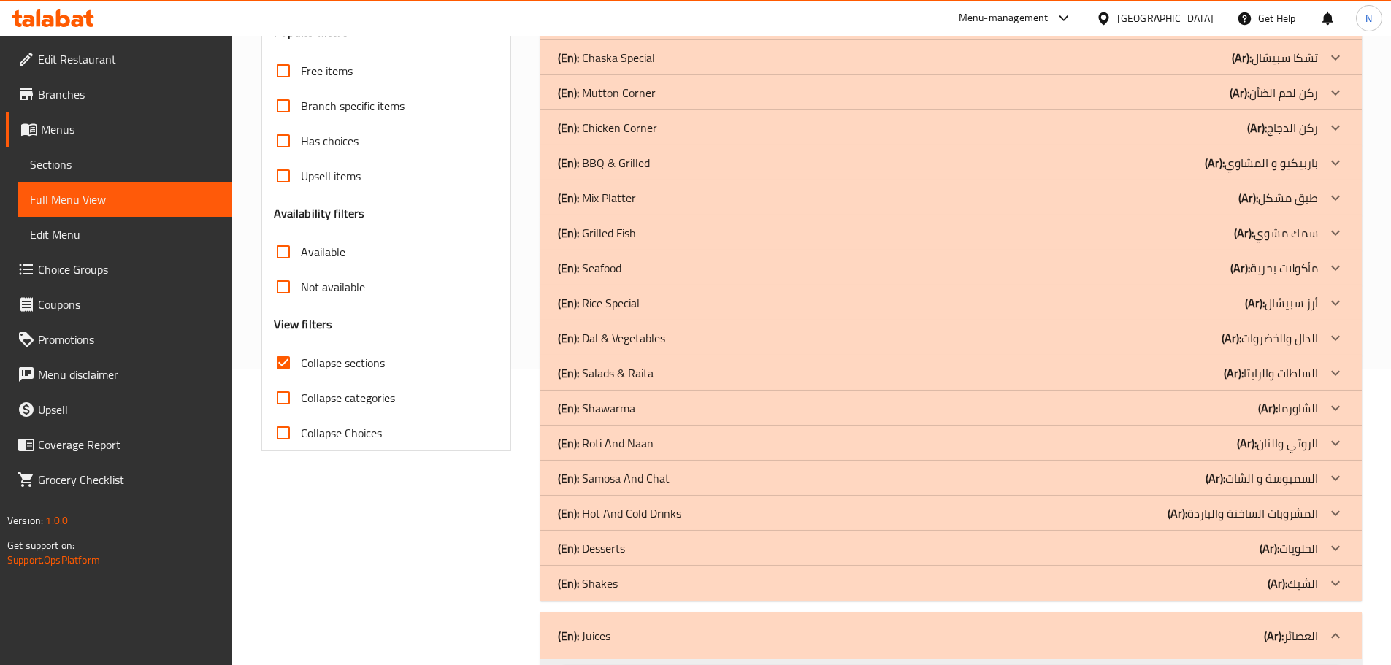
click at [1332, 583] on icon at bounding box center [1335, 583] width 18 height 18
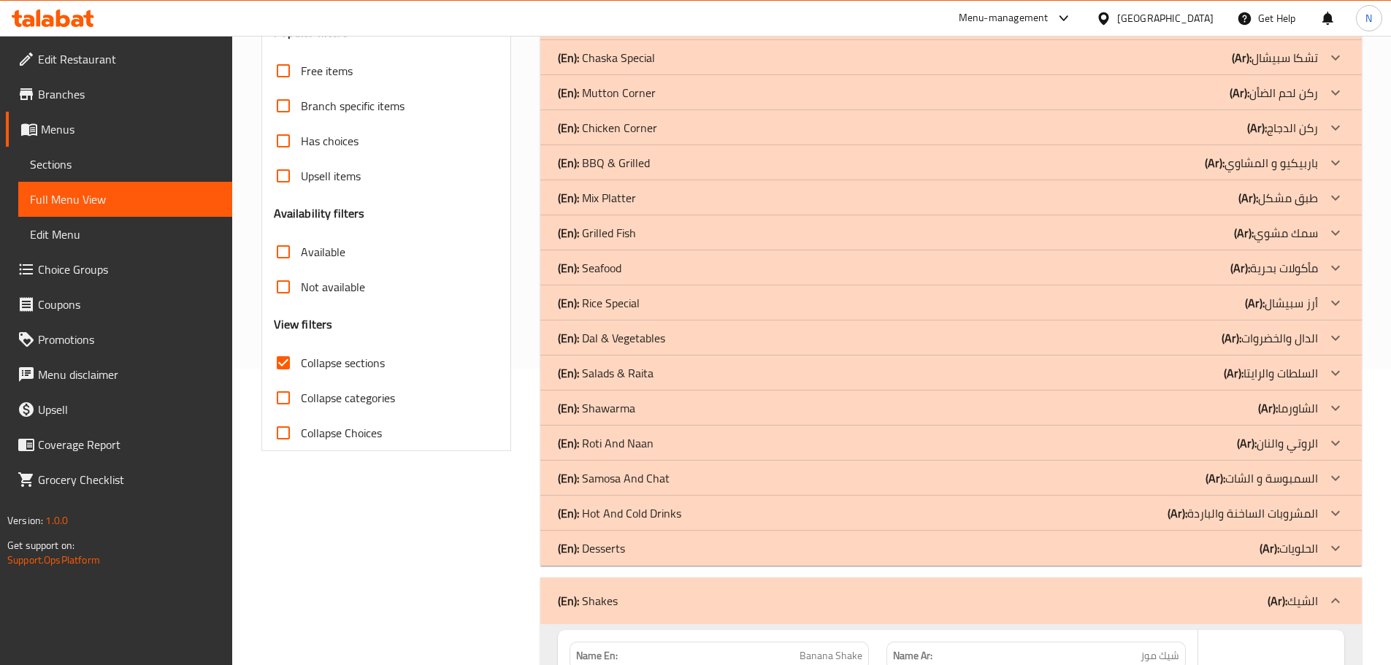
click at [1333, 547] on icon at bounding box center [1335, 547] width 9 height 5
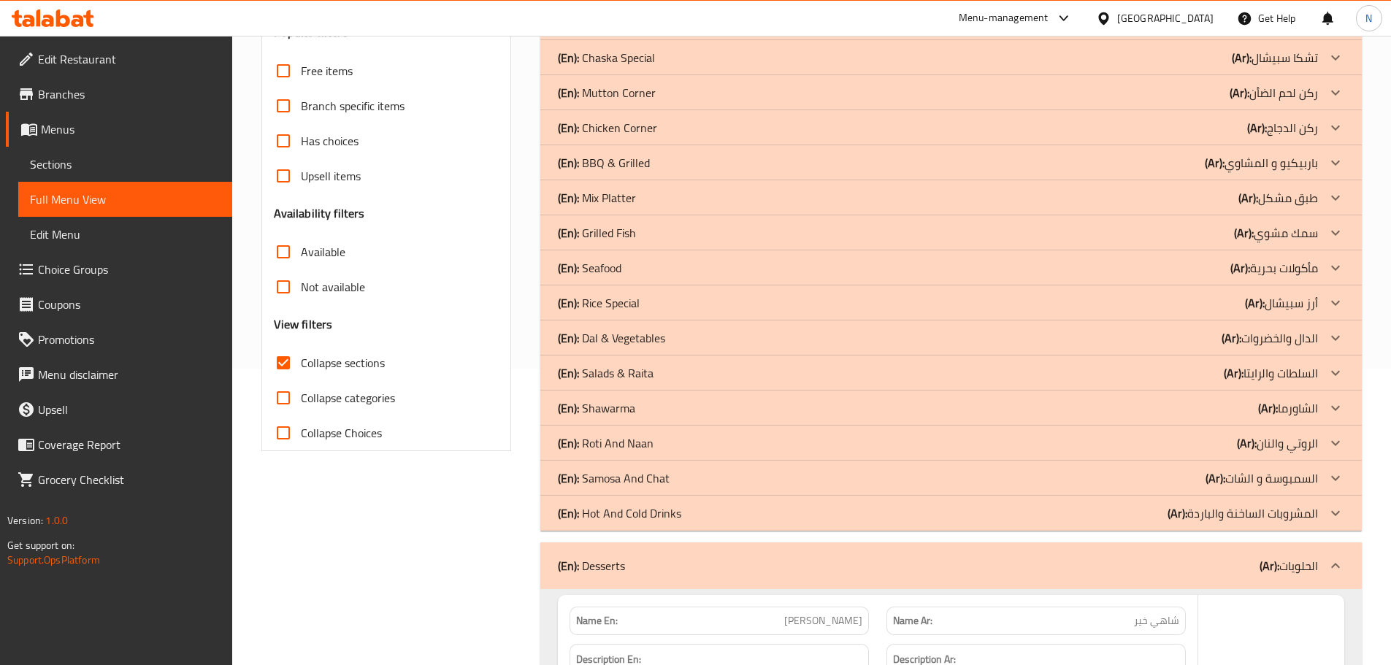
click at [1334, 510] on icon at bounding box center [1335, 513] width 18 height 18
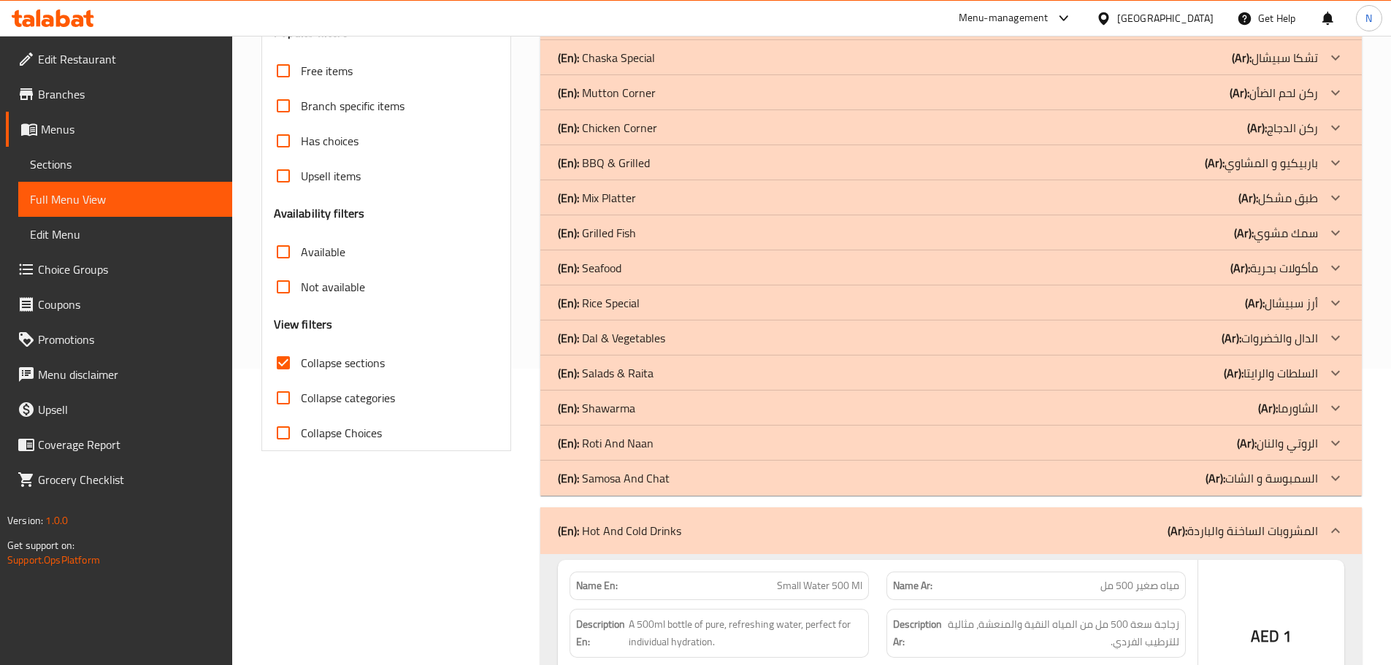
click at [1333, 478] on icon at bounding box center [1335, 477] width 9 height 5
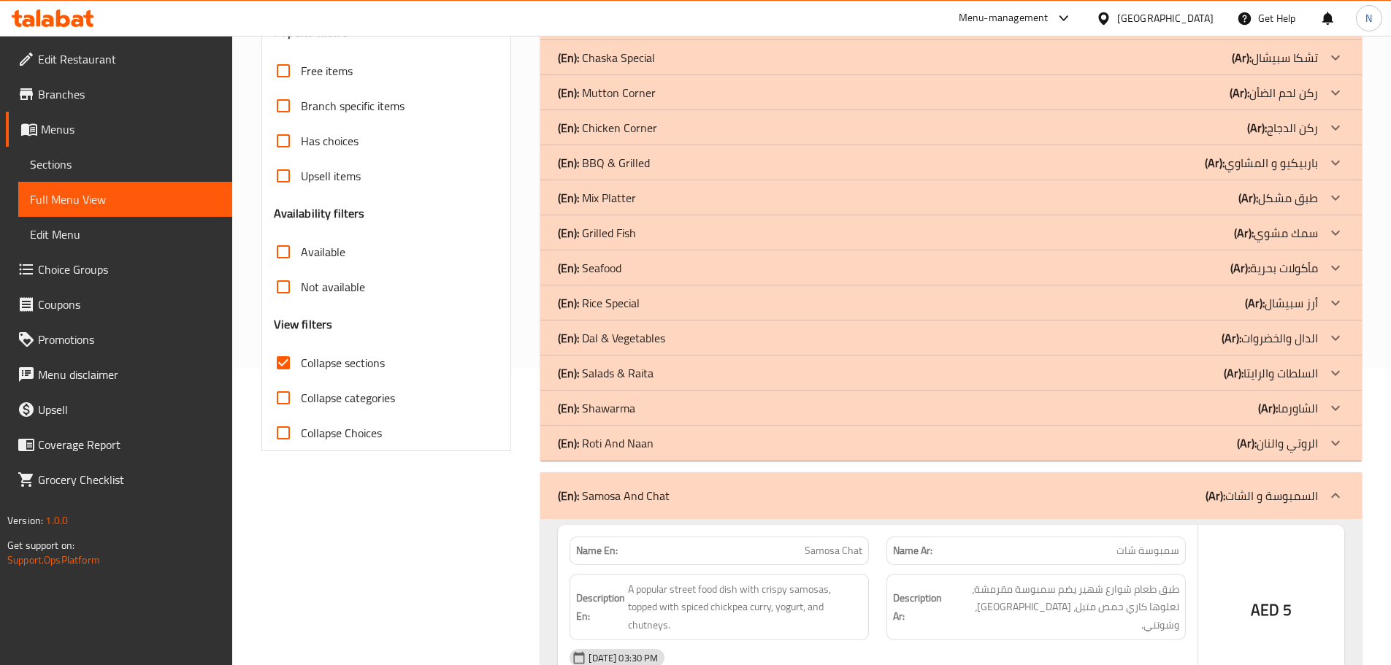
click at [1336, 445] on icon at bounding box center [1335, 442] width 9 height 5
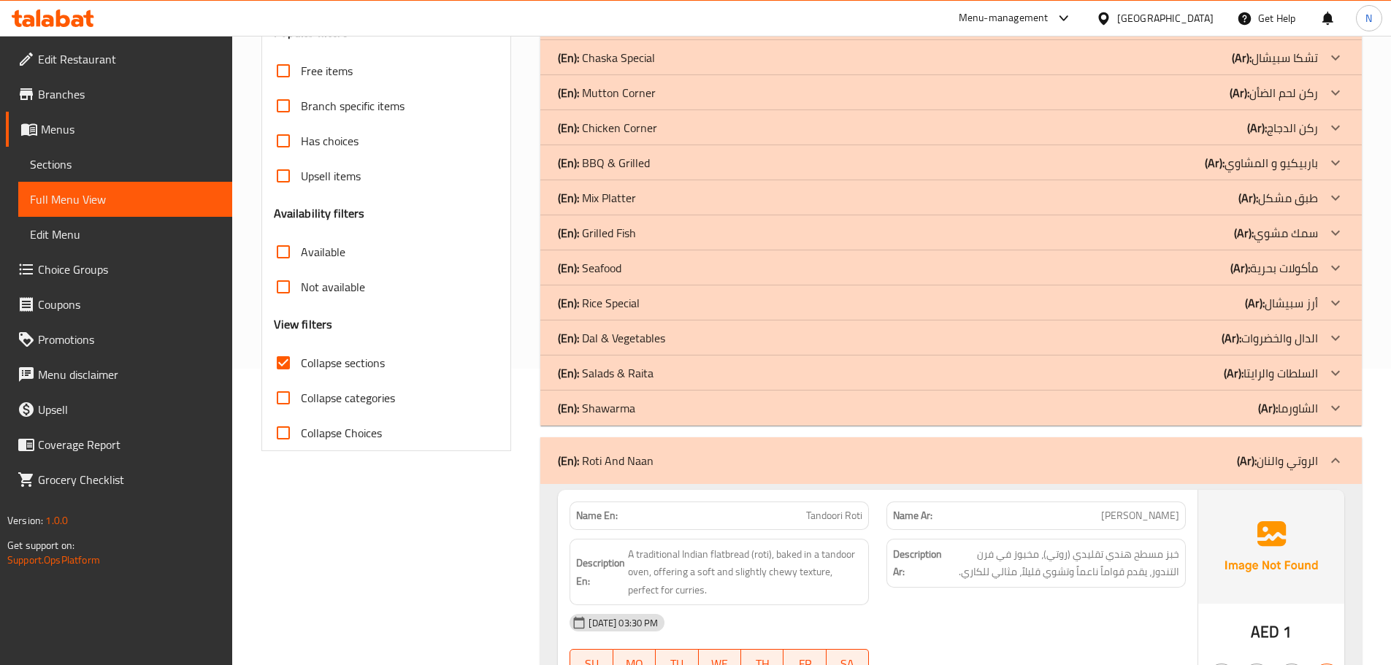
click at [1336, 407] on icon at bounding box center [1335, 408] width 18 height 18
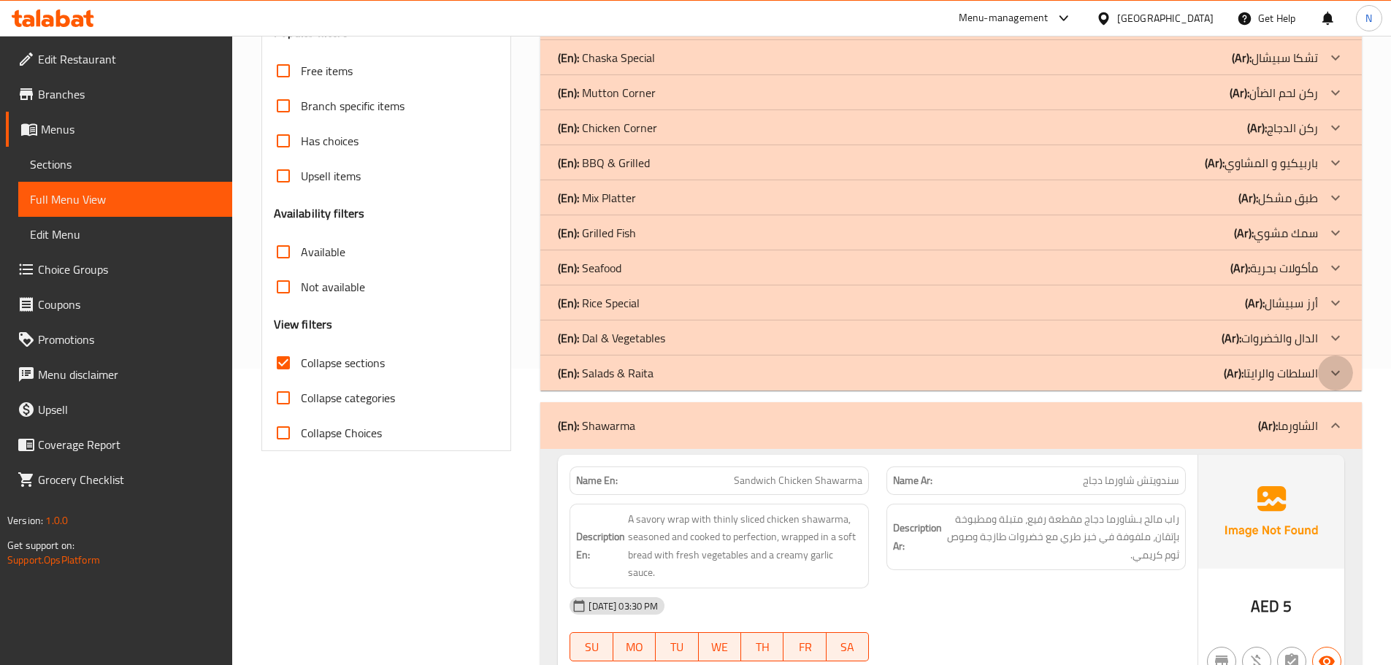
click at [1337, 372] on icon at bounding box center [1335, 373] width 18 height 18
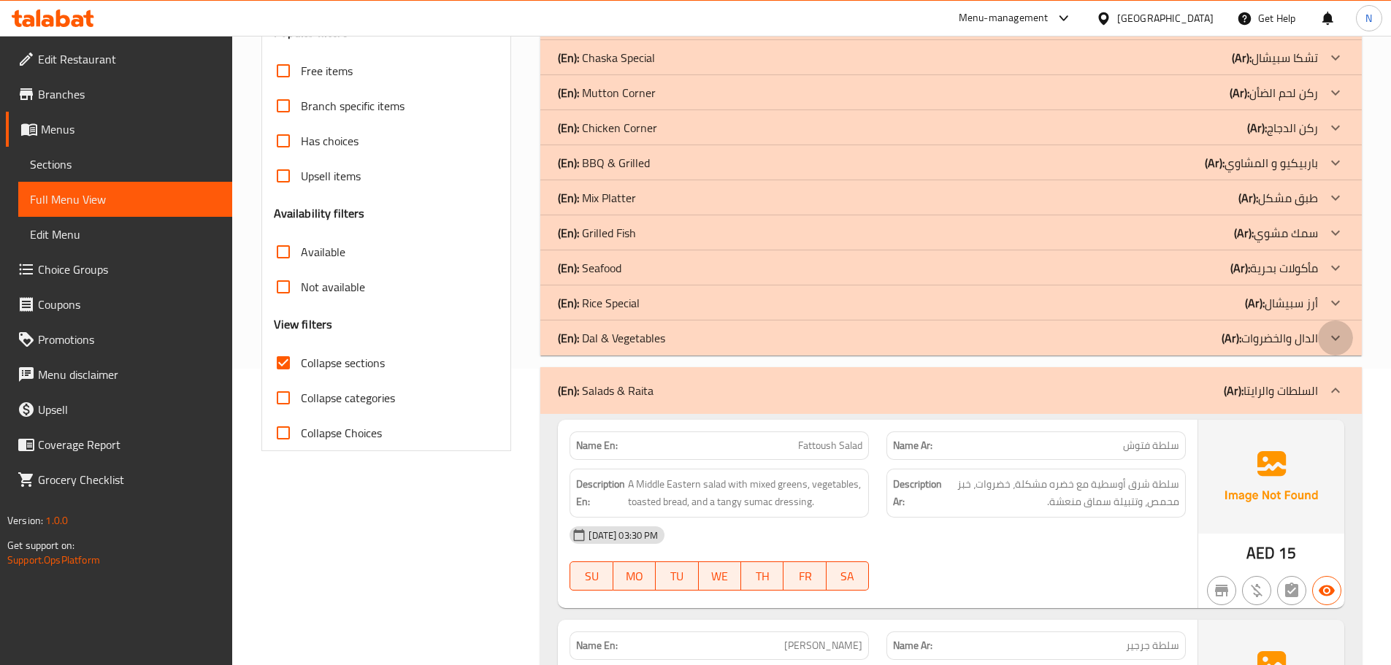
click at [1336, 339] on icon at bounding box center [1335, 337] width 9 height 5
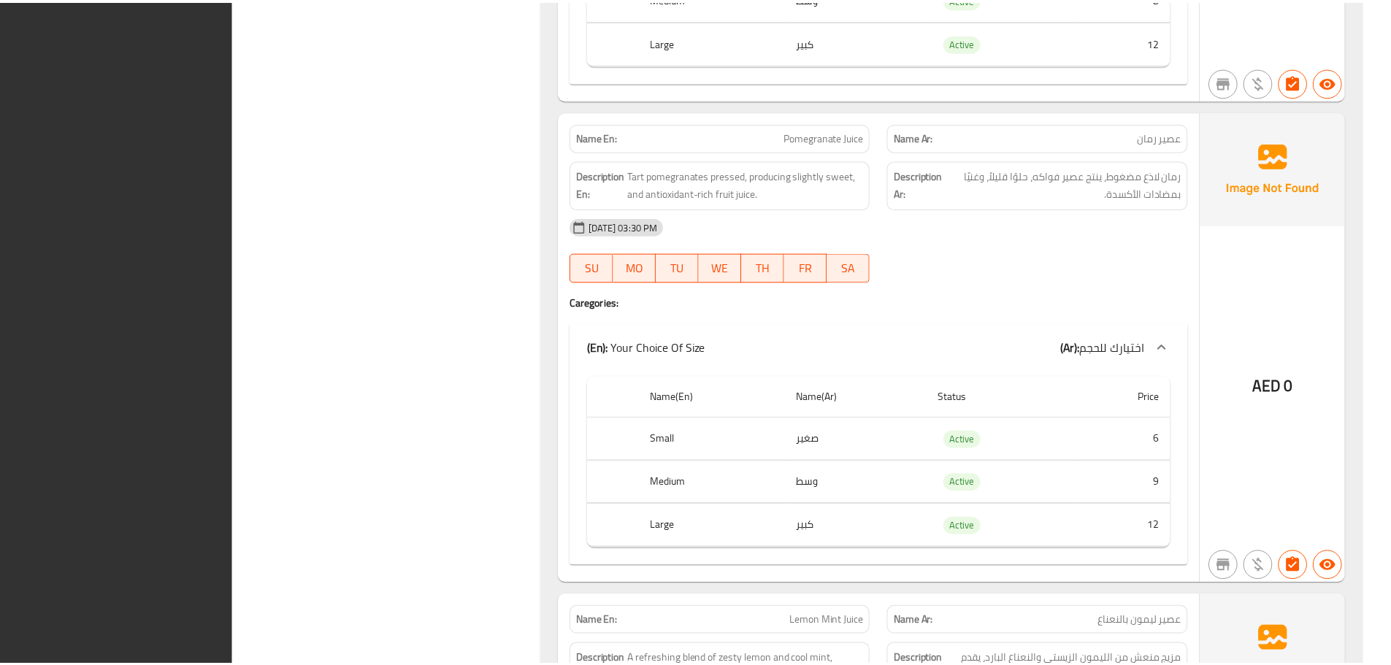
scroll to position [19100, 0]
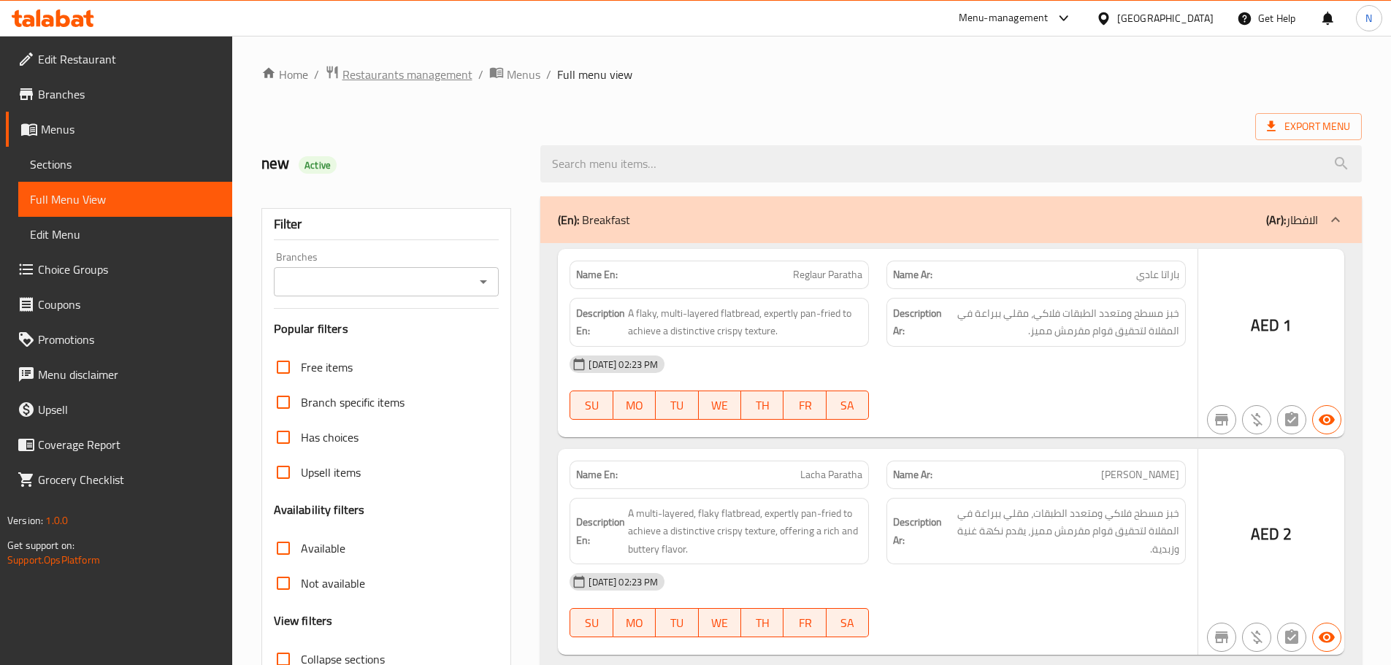
click at [412, 74] on span "Restaurants management" at bounding box center [407, 75] width 130 height 18
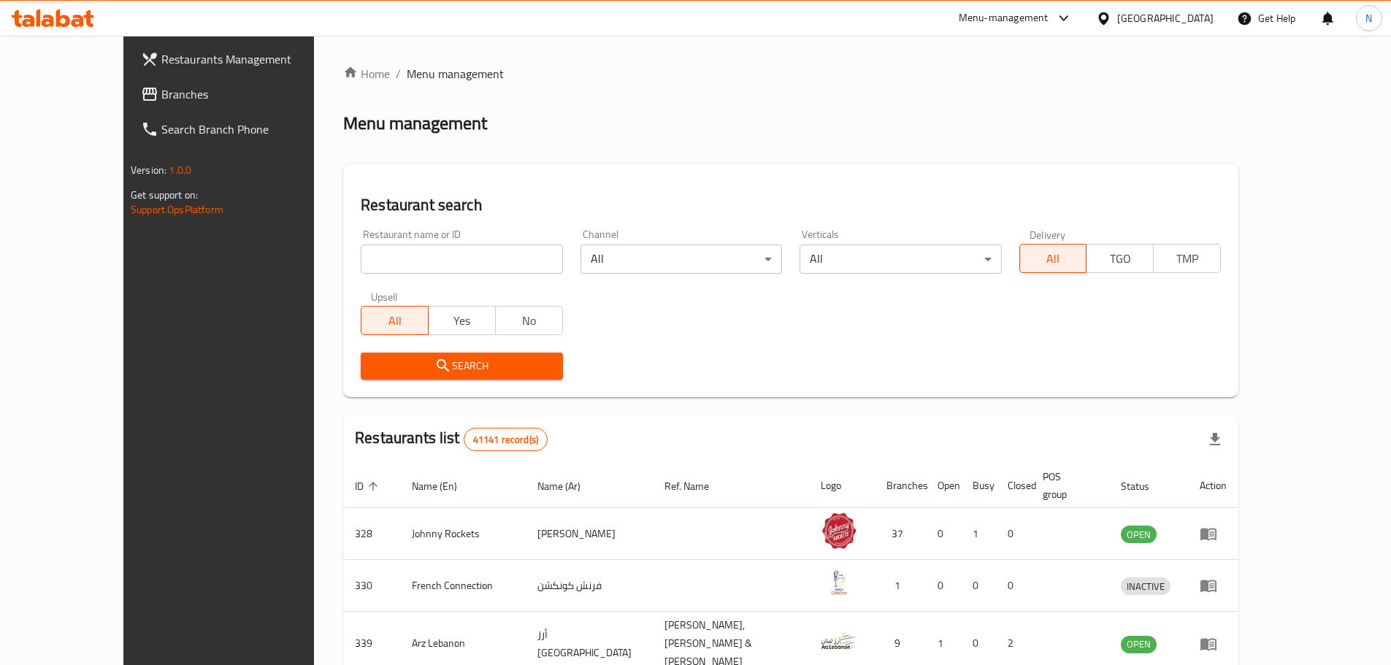
click at [161, 94] on span "Branches" at bounding box center [252, 94] width 182 height 18
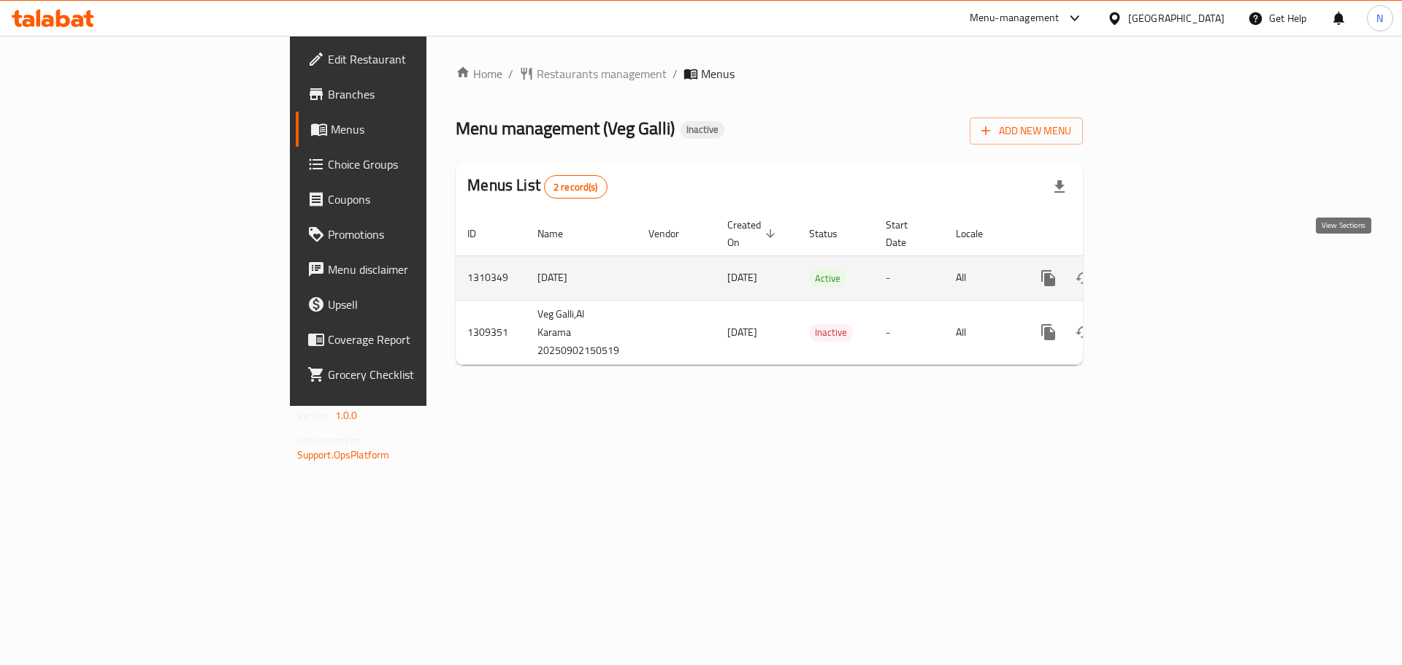
click at [1162, 269] on icon "enhanced table" at bounding box center [1154, 278] width 18 height 18
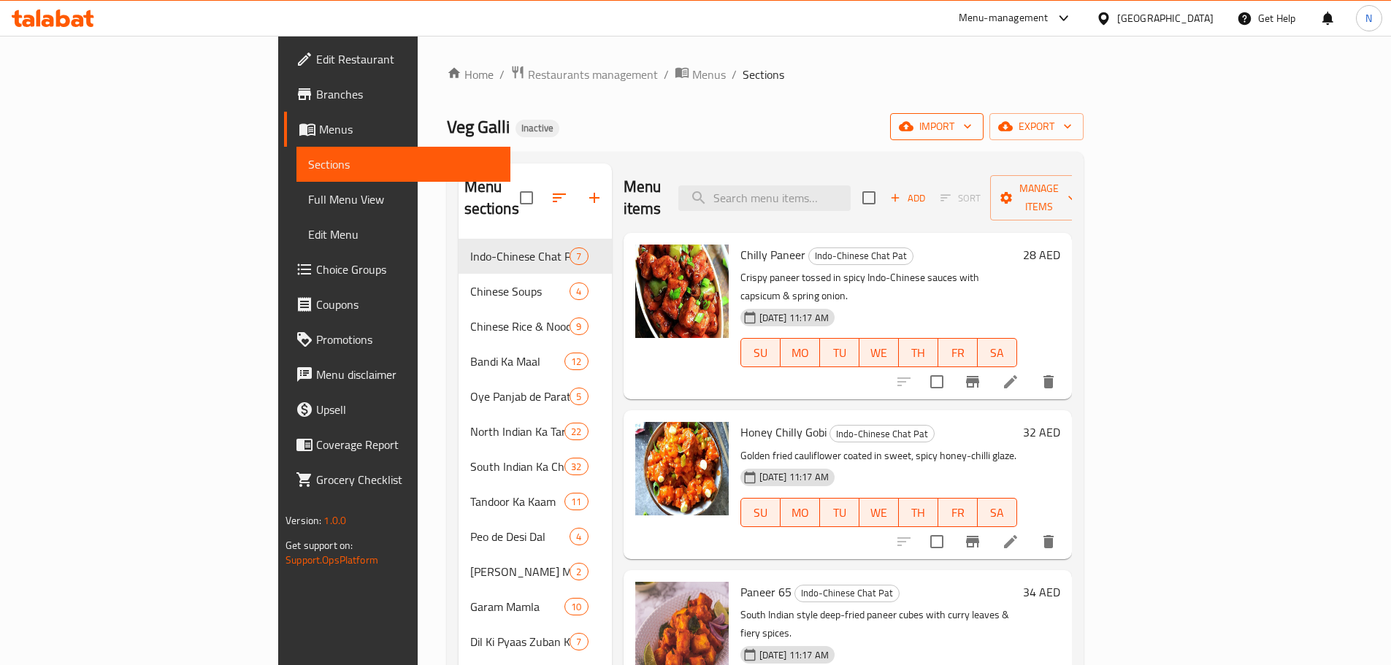
click at [972, 120] on span "import" at bounding box center [937, 127] width 70 height 18
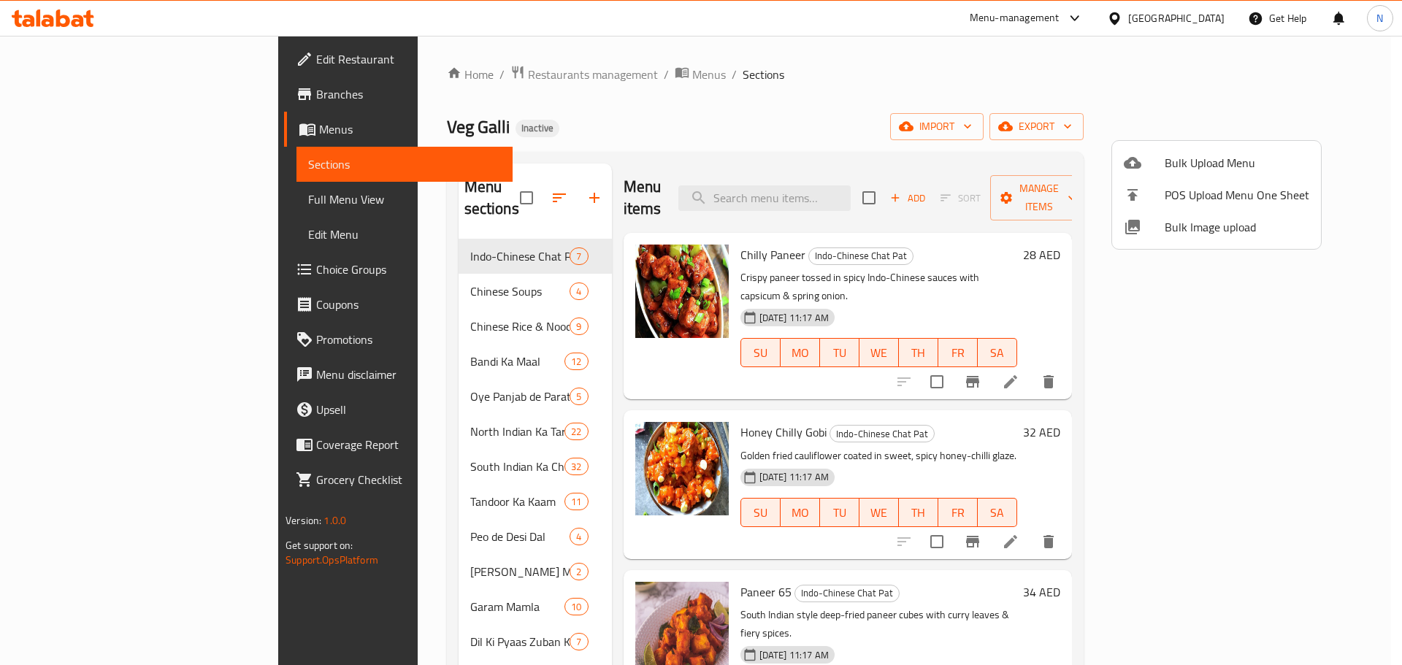
click at [1190, 153] on li "Bulk Upload Menu" at bounding box center [1216, 163] width 209 height 32
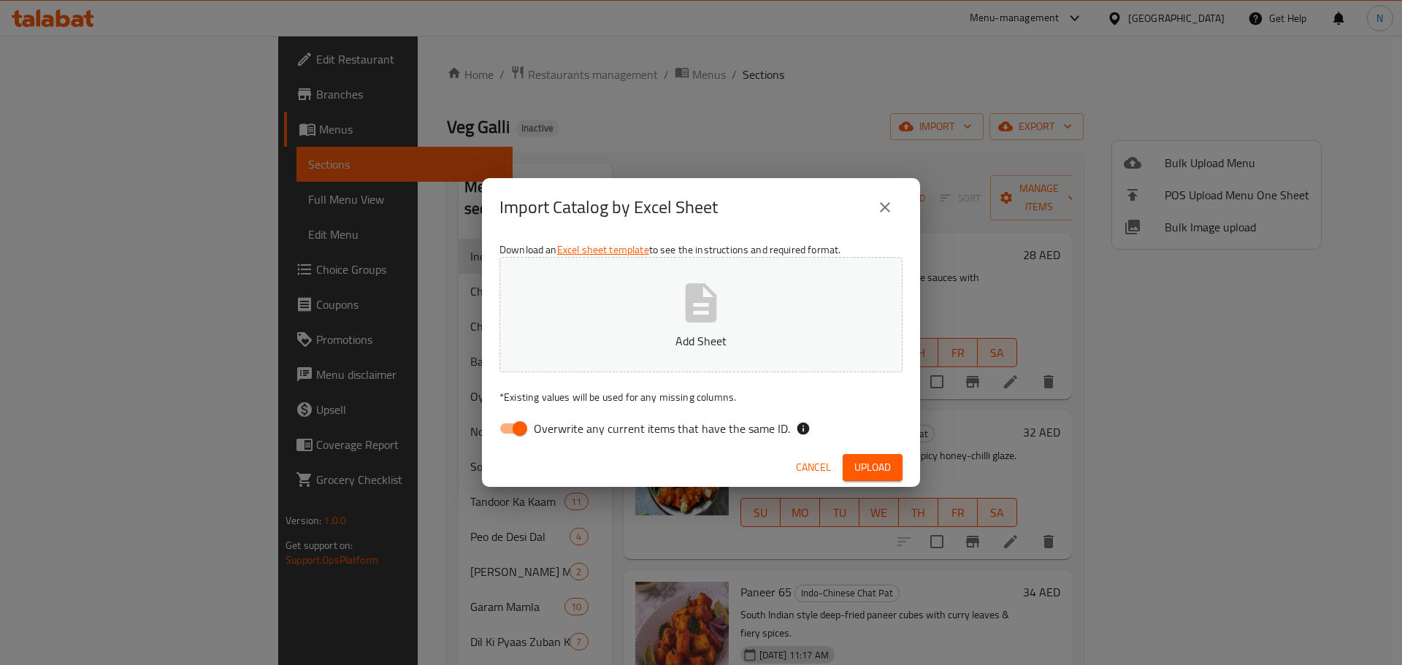
click at [815, 469] on span "Cancel" at bounding box center [813, 467] width 35 height 18
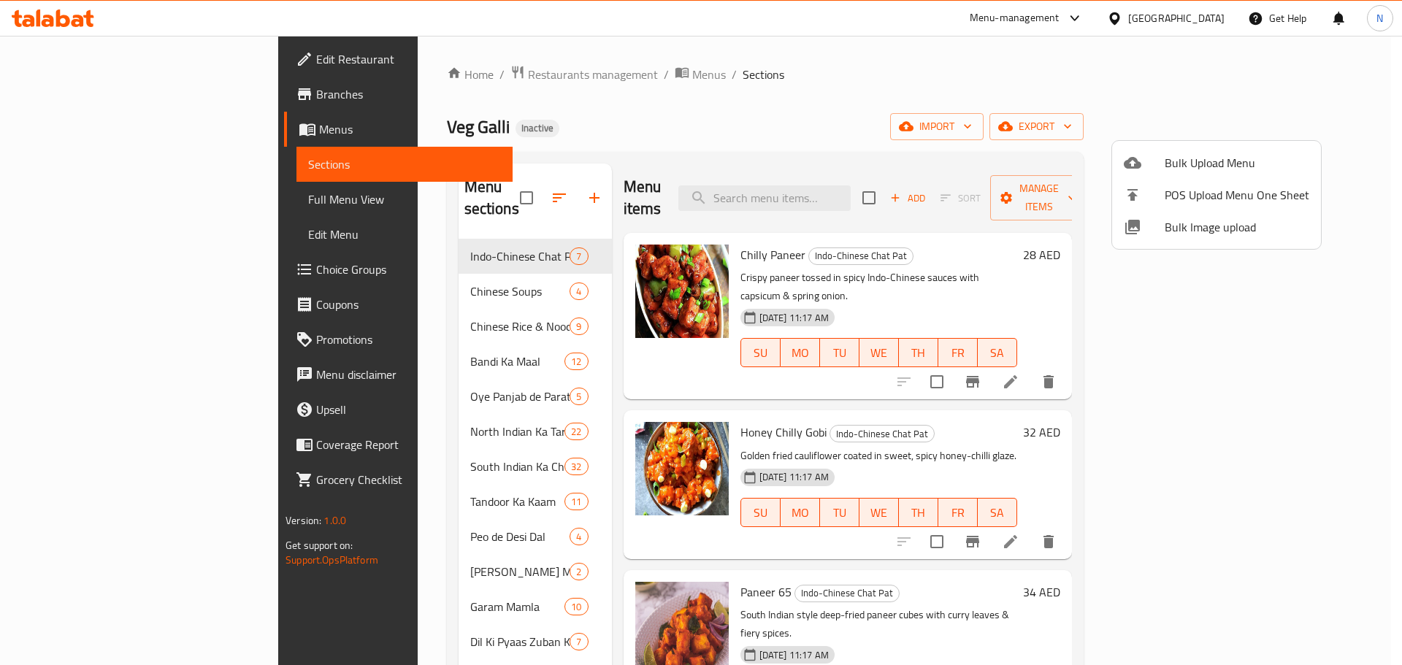
click at [1318, 131] on div at bounding box center [701, 332] width 1402 height 665
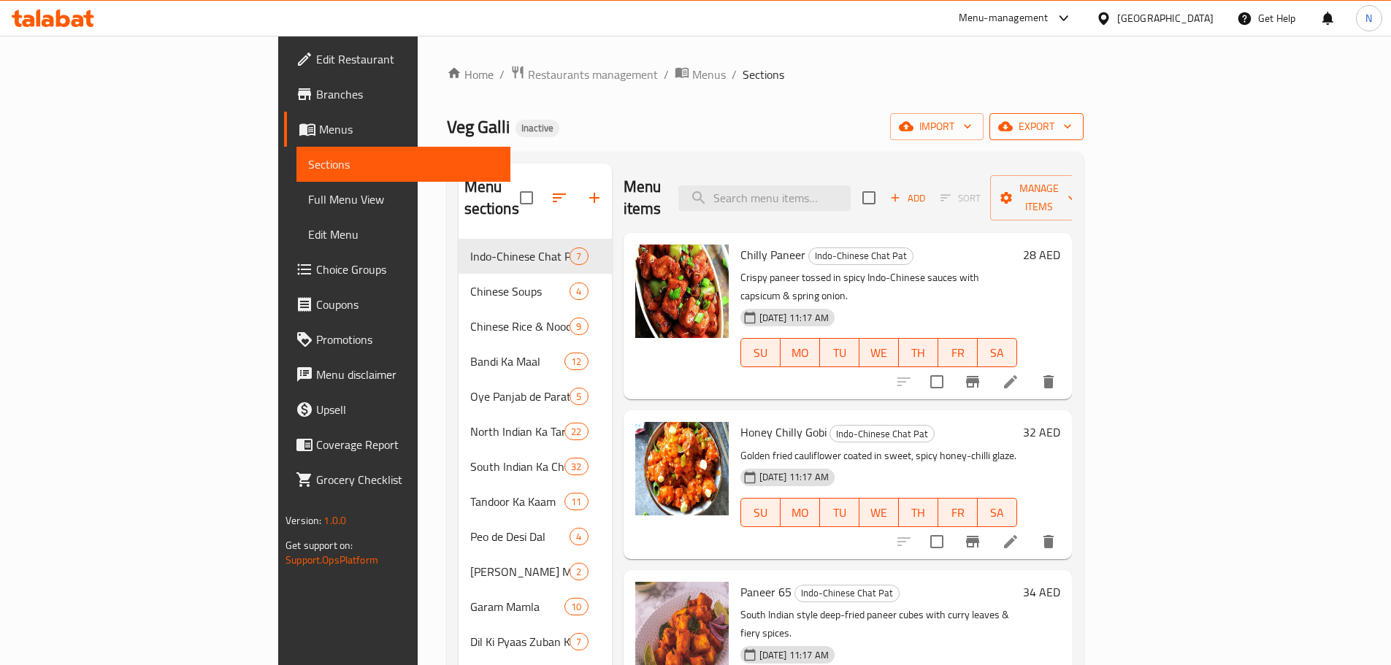
click at [1072, 124] on span "export" at bounding box center [1036, 127] width 71 height 18
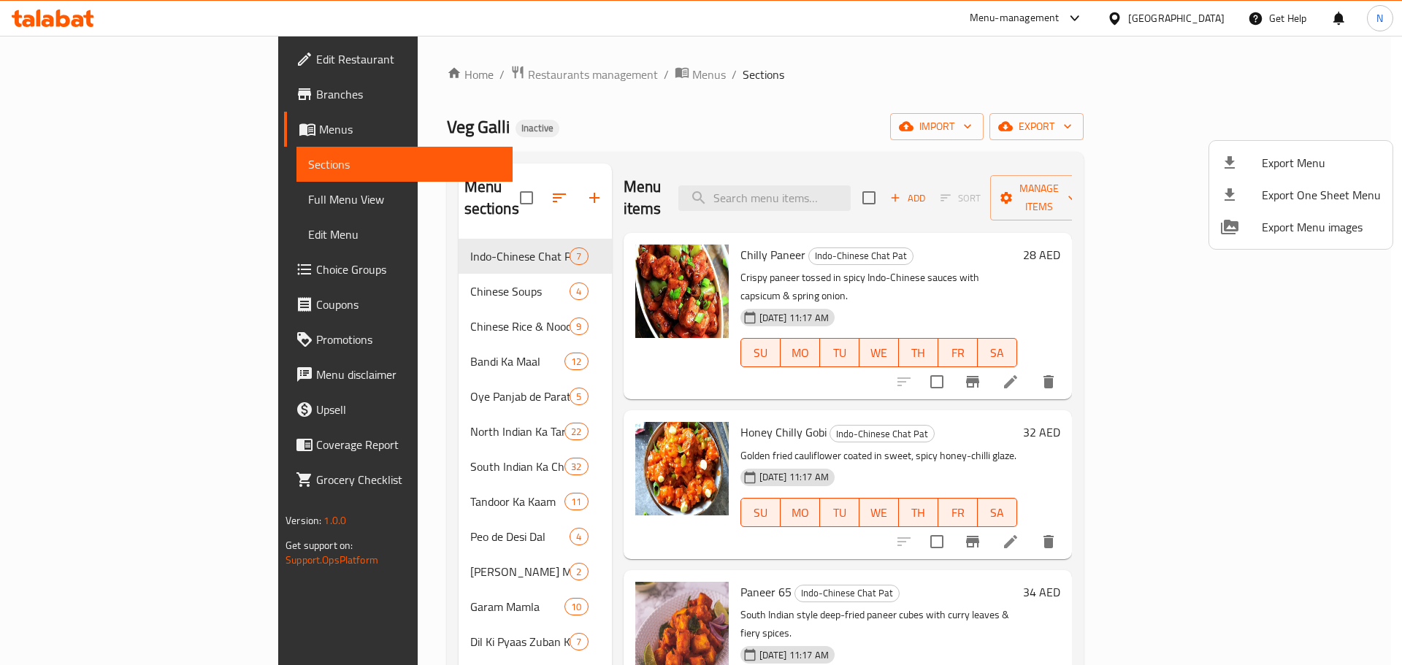
click at [1291, 155] on span "Export Menu" at bounding box center [1320, 163] width 119 height 18
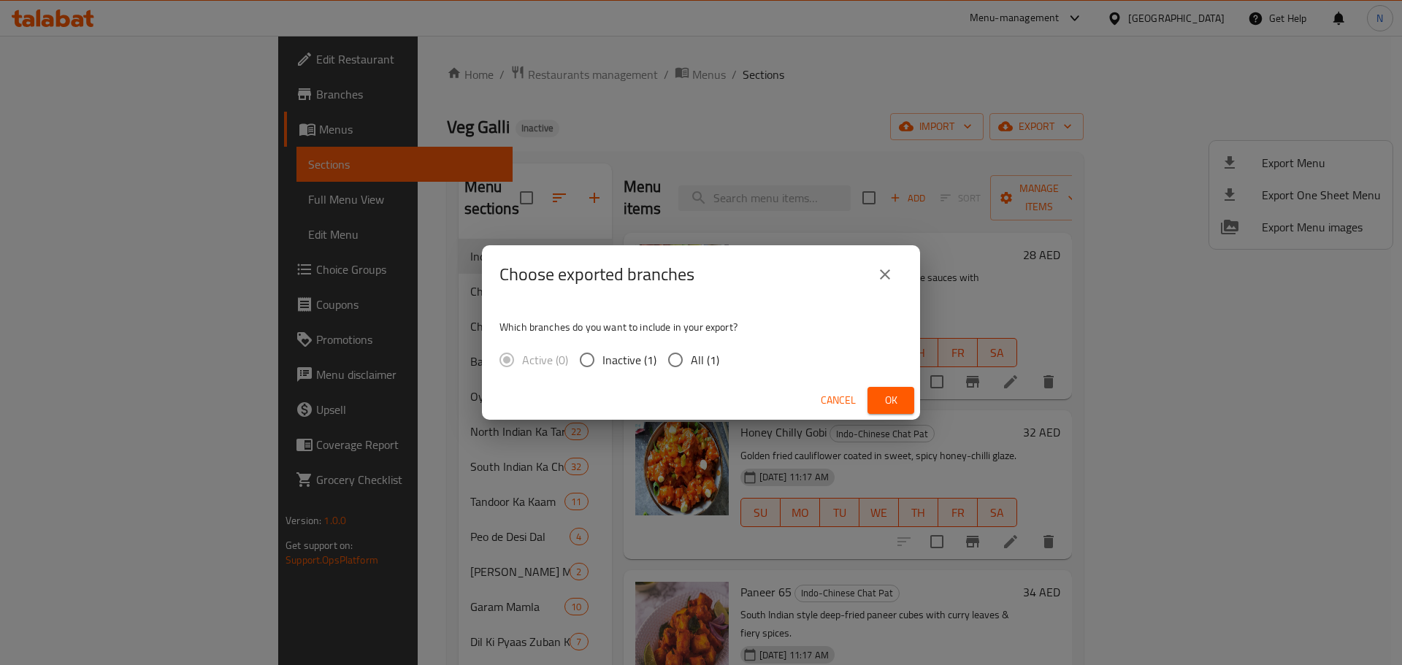
click at [681, 363] on input "All (1)" at bounding box center [675, 360] width 31 height 31
radio input "true"
click at [873, 398] on button "Ok" at bounding box center [890, 400] width 47 height 27
